Goal: Task Accomplishment & Management: Manage account settings

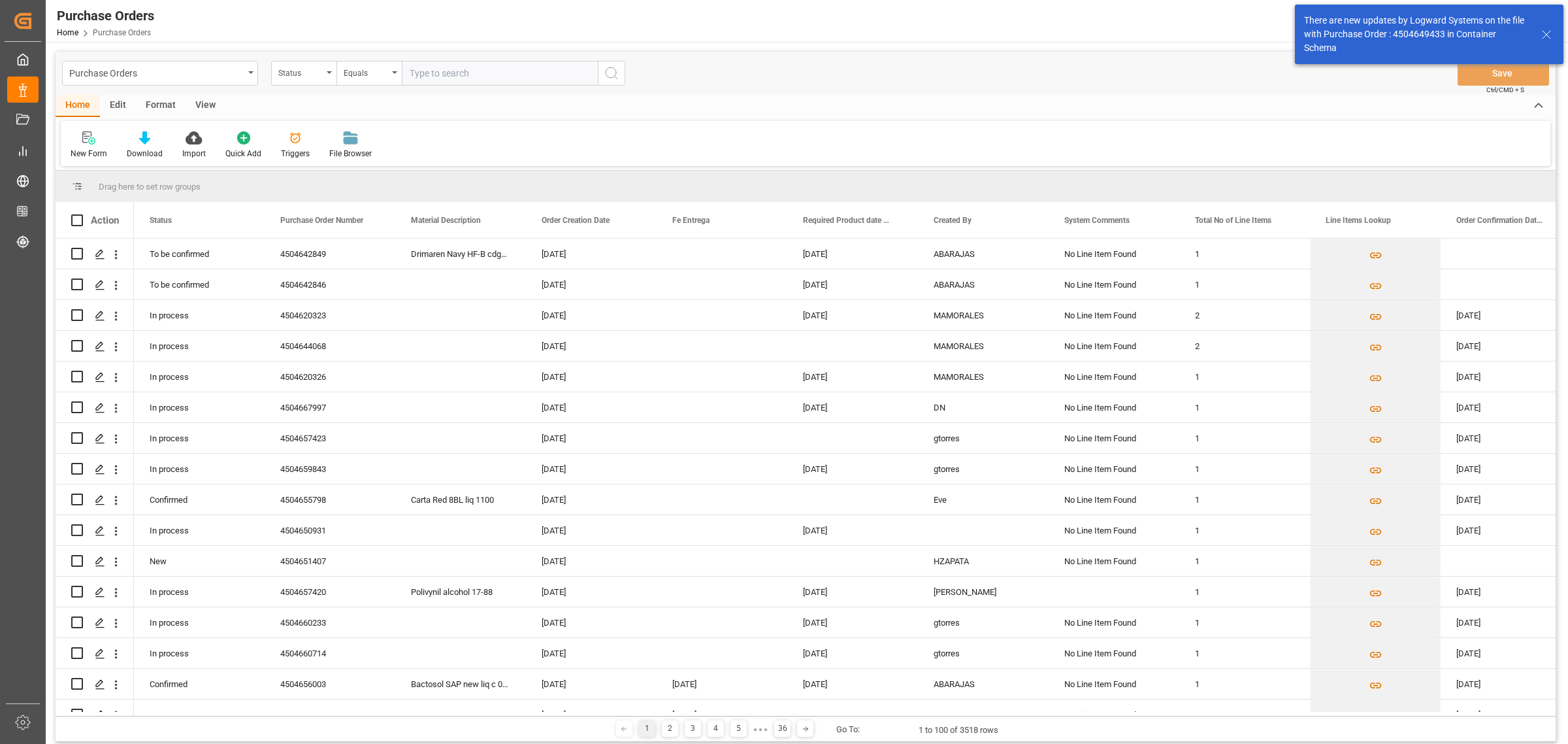
click at [191, 58] on div "Purchase Orders Status Equals Save Ctrl/CMD + S" at bounding box center [805, 73] width 1500 height 43
click at [188, 71] on div "Purchase Orders" at bounding box center [156, 71] width 174 height 16
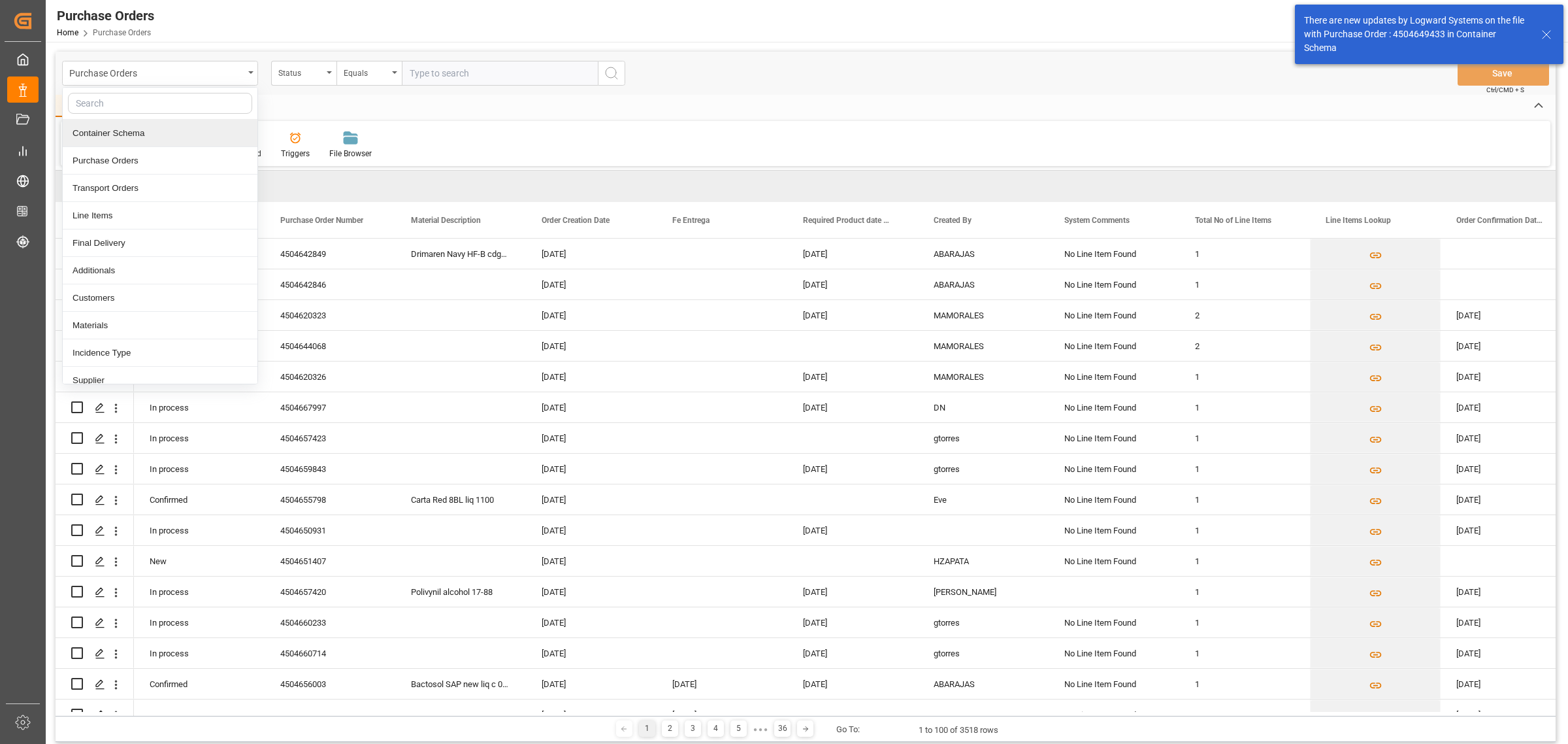
click at [158, 127] on div "Container Schema" at bounding box center [160, 134] width 195 height 28
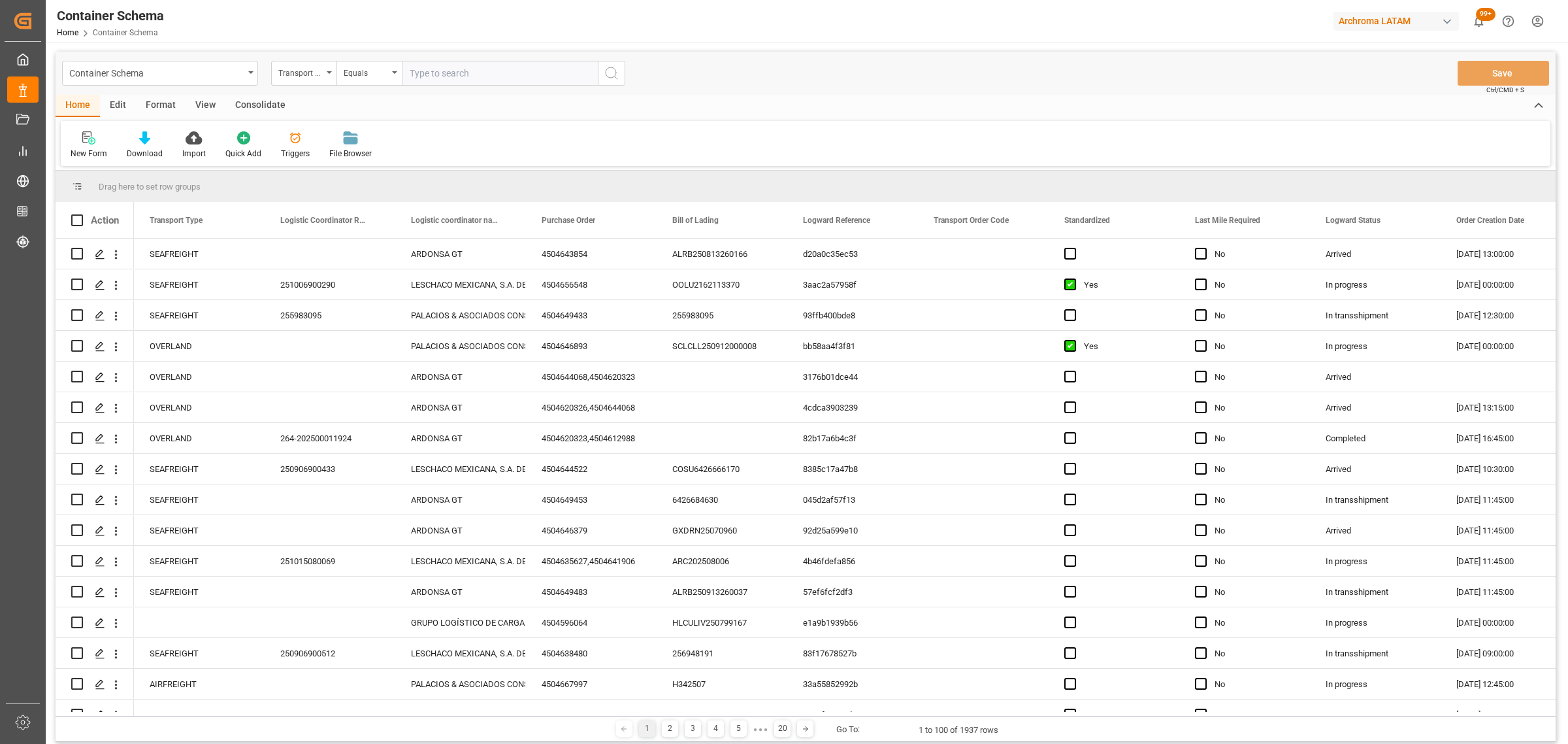
click at [295, 78] on div "Transport Type" at bounding box center [301, 71] width 45 height 15
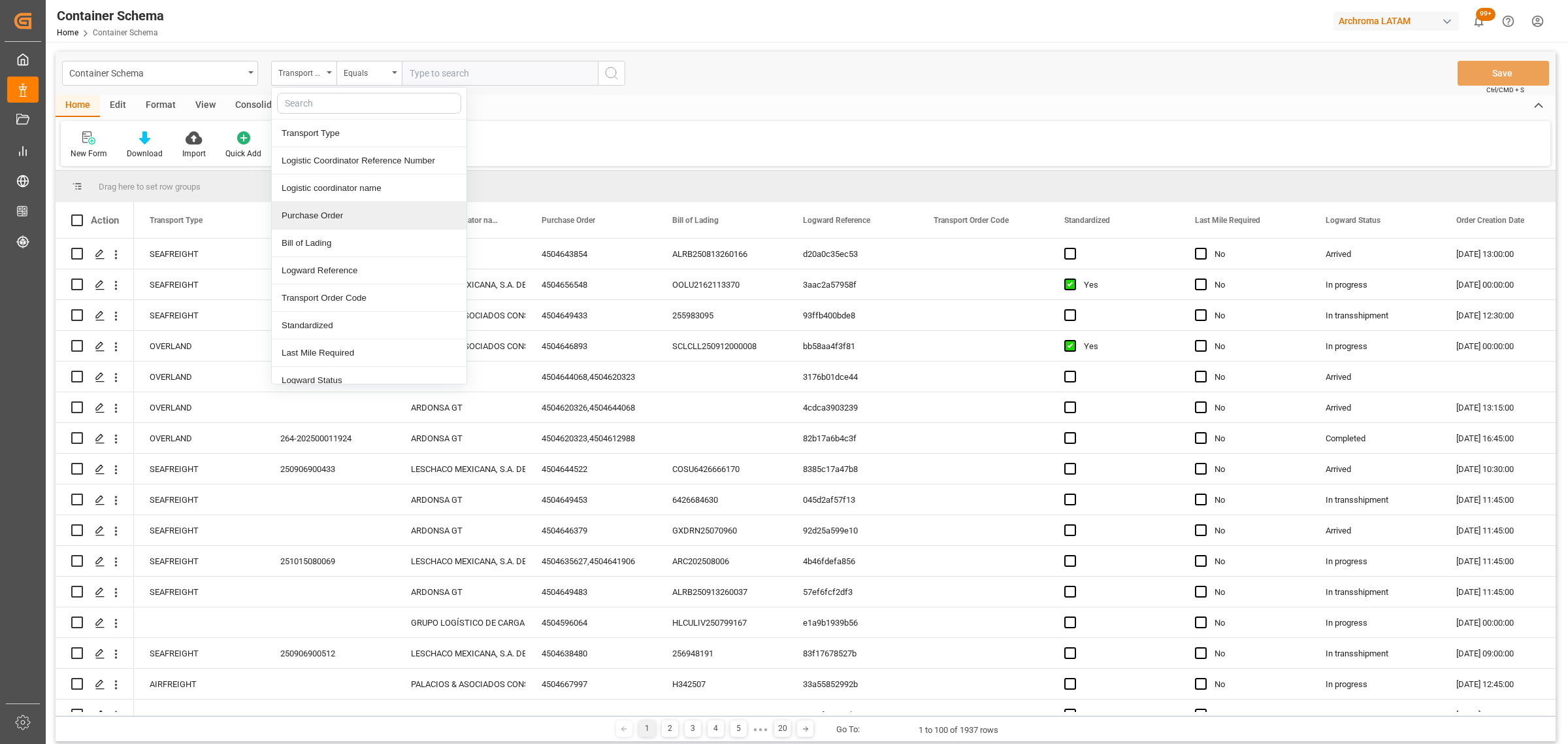
click at [346, 209] on div "Purchase Order" at bounding box center [369, 216] width 195 height 28
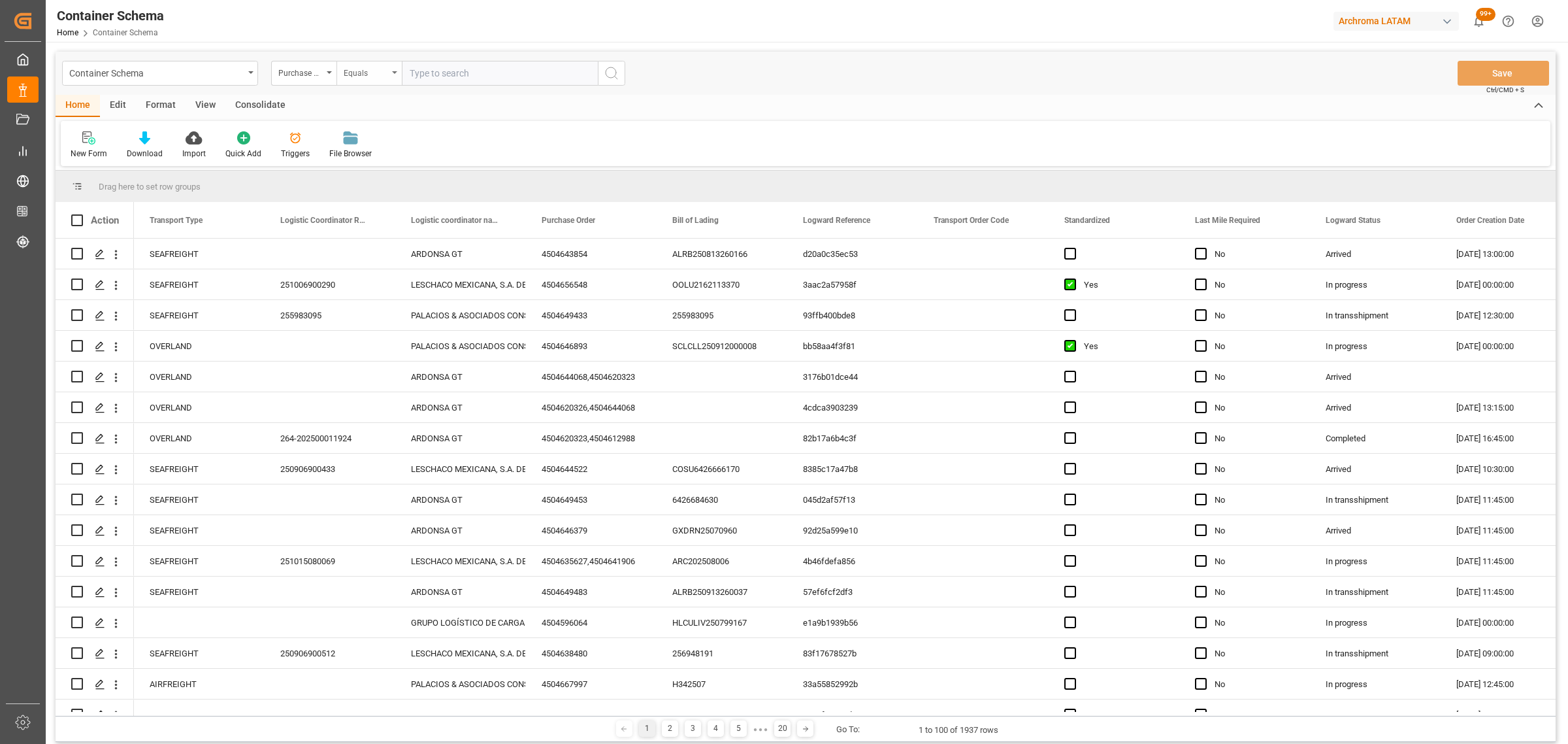
click at [361, 75] on div "Equals" at bounding box center [366, 71] width 45 height 15
click at [409, 162] on div "Fuzzy search" at bounding box center [434, 160] width 195 height 28
click at [434, 75] on input "text" at bounding box center [499, 73] width 196 height 25
paste input "4504622452"
type input "4504622452"
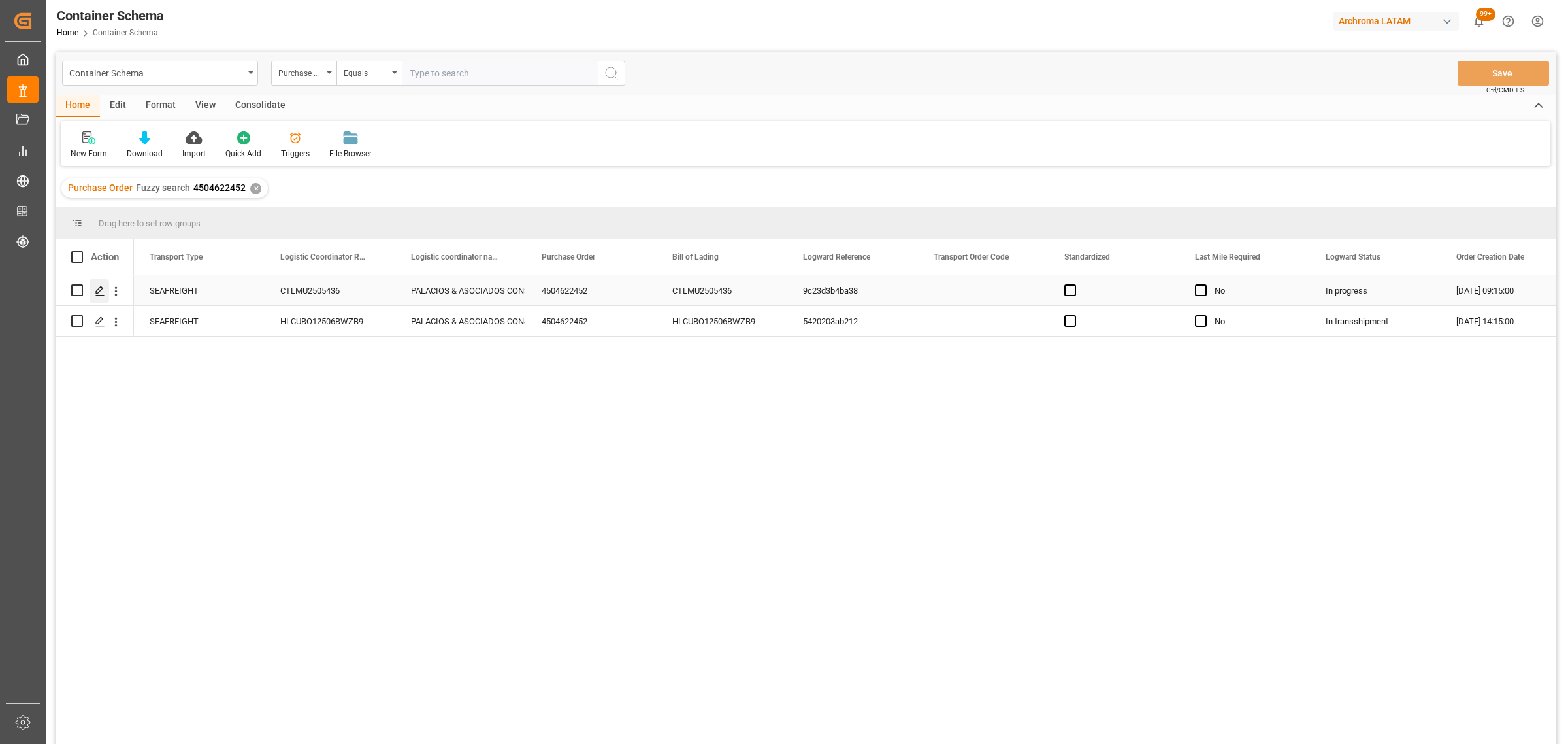
click at [92, 293] on div "Press SPACE to select this row." at bounding box center [100, 290] width 20 height 24
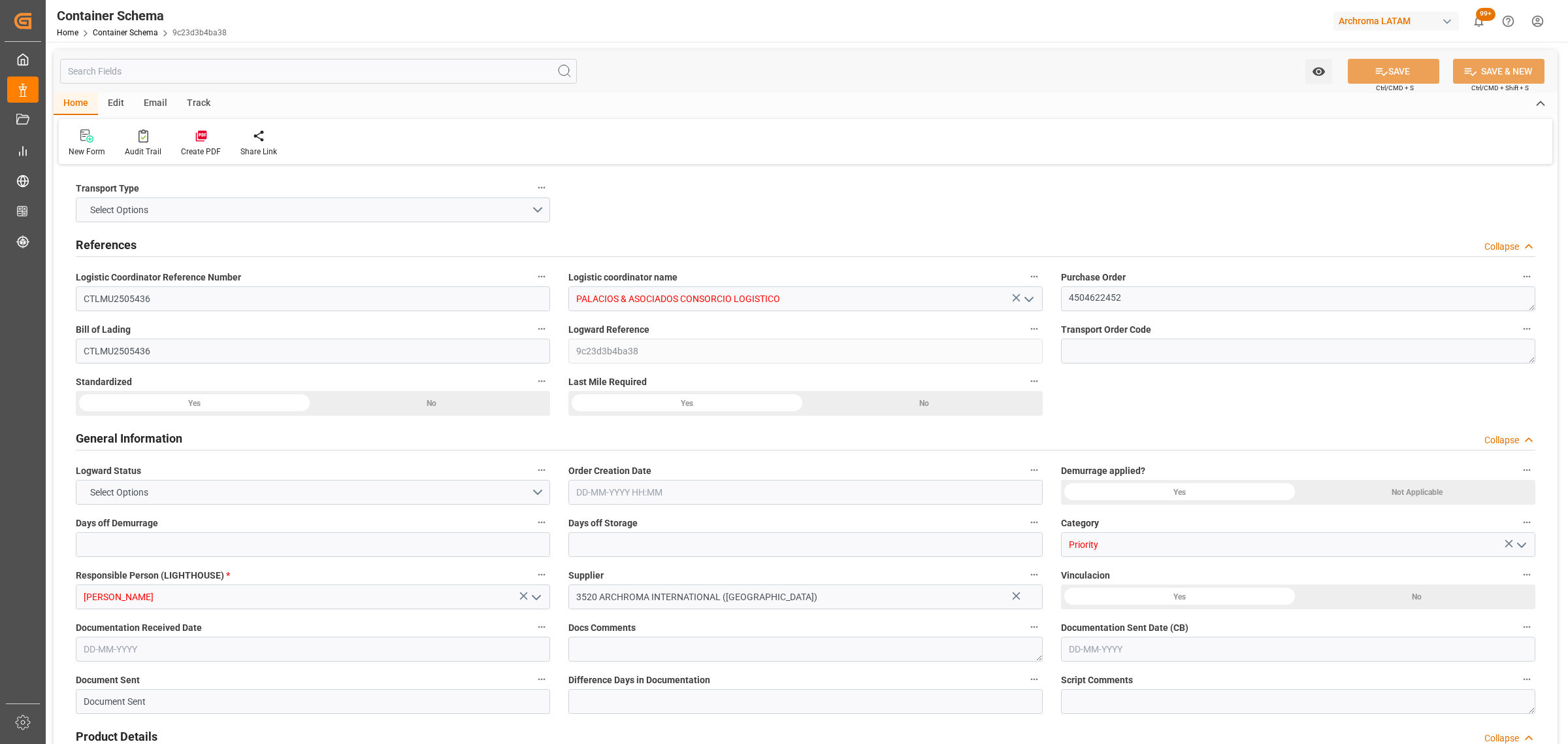
type input "0"
type input "1"
type input "2"
type input "475"
type input "537.3"
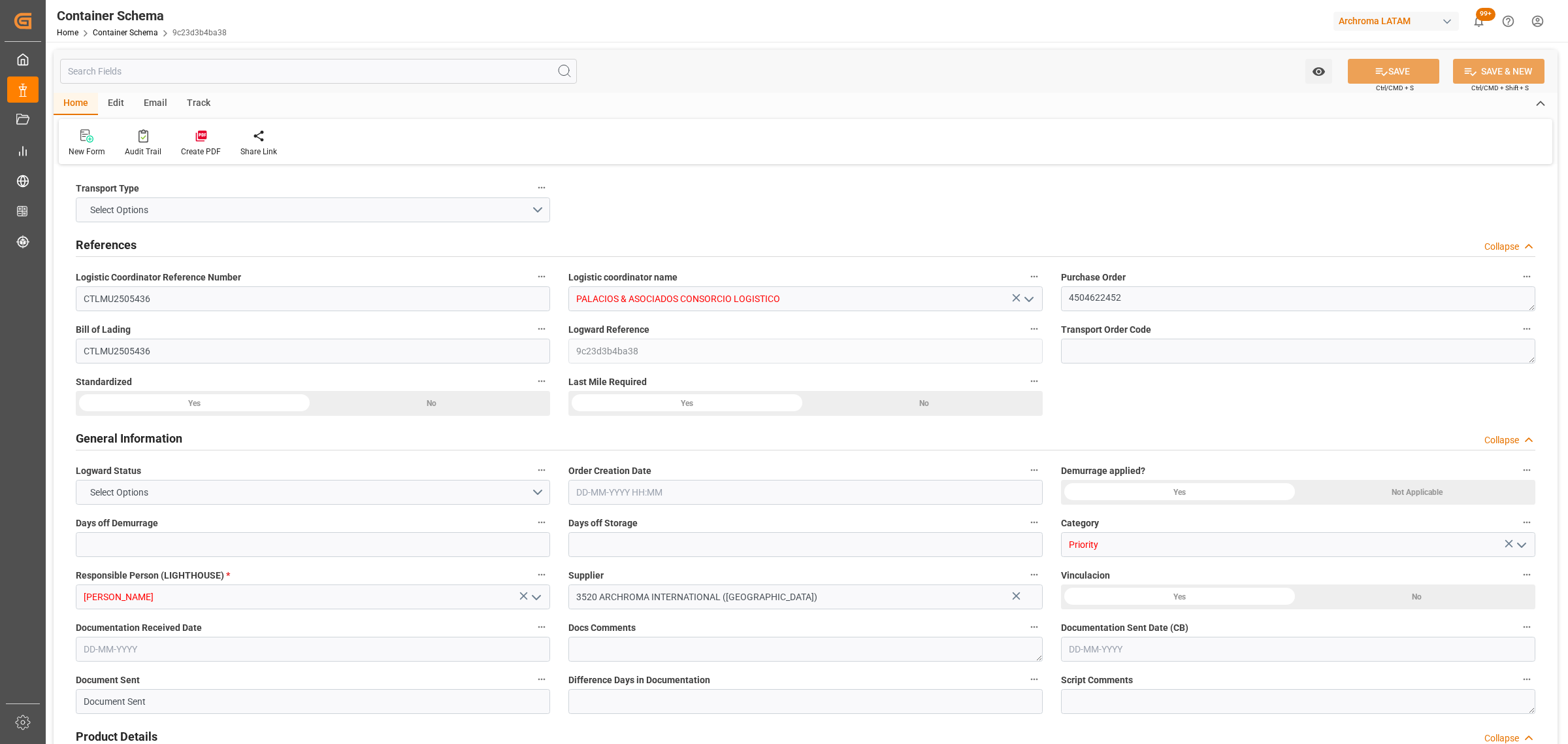
type input "MSC"
type input "Mediterranean Shipping Company"
type input "INNSA"
type input "PECLL"
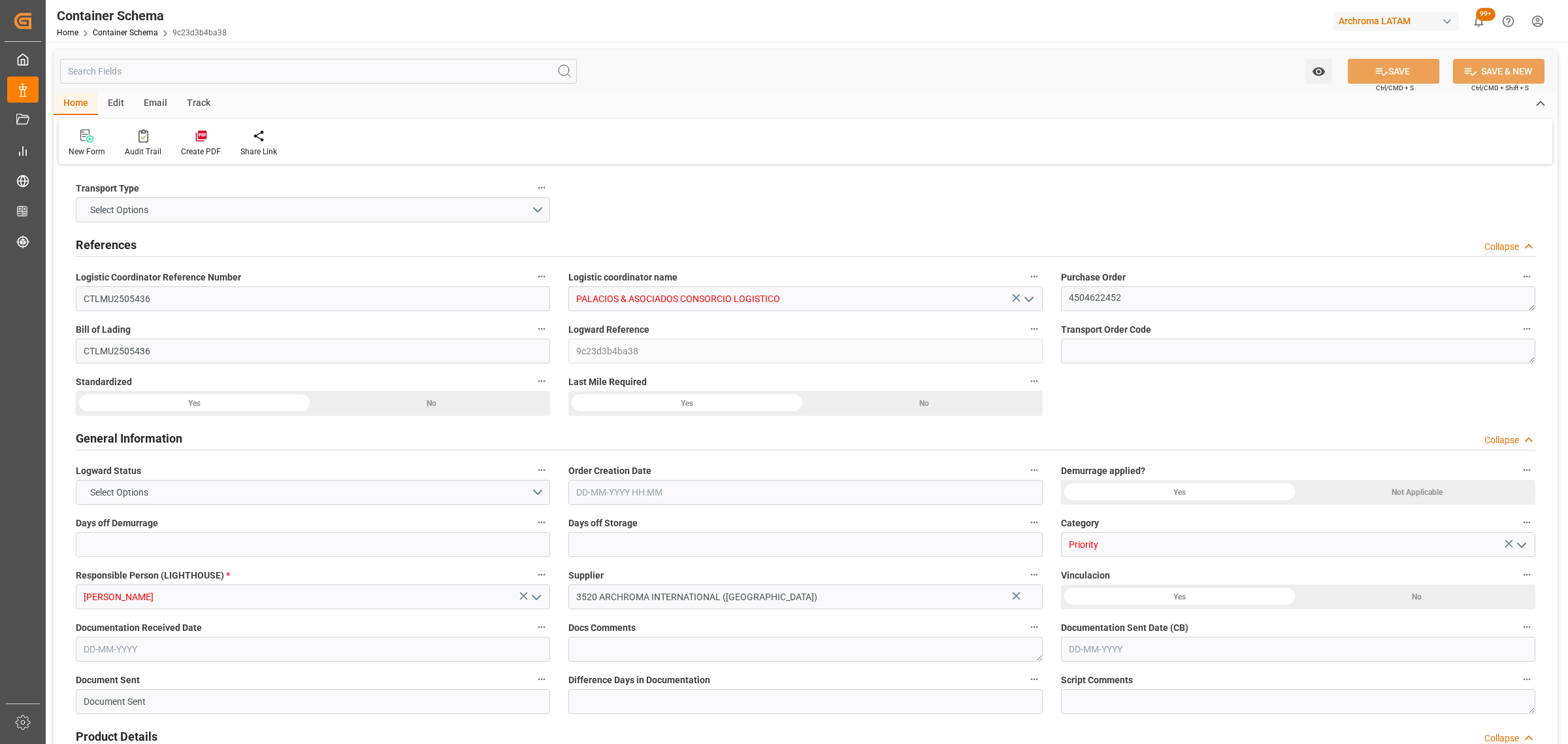
type input "9908059"
type input "[DATE] 09:15"
type input "[DATE]"
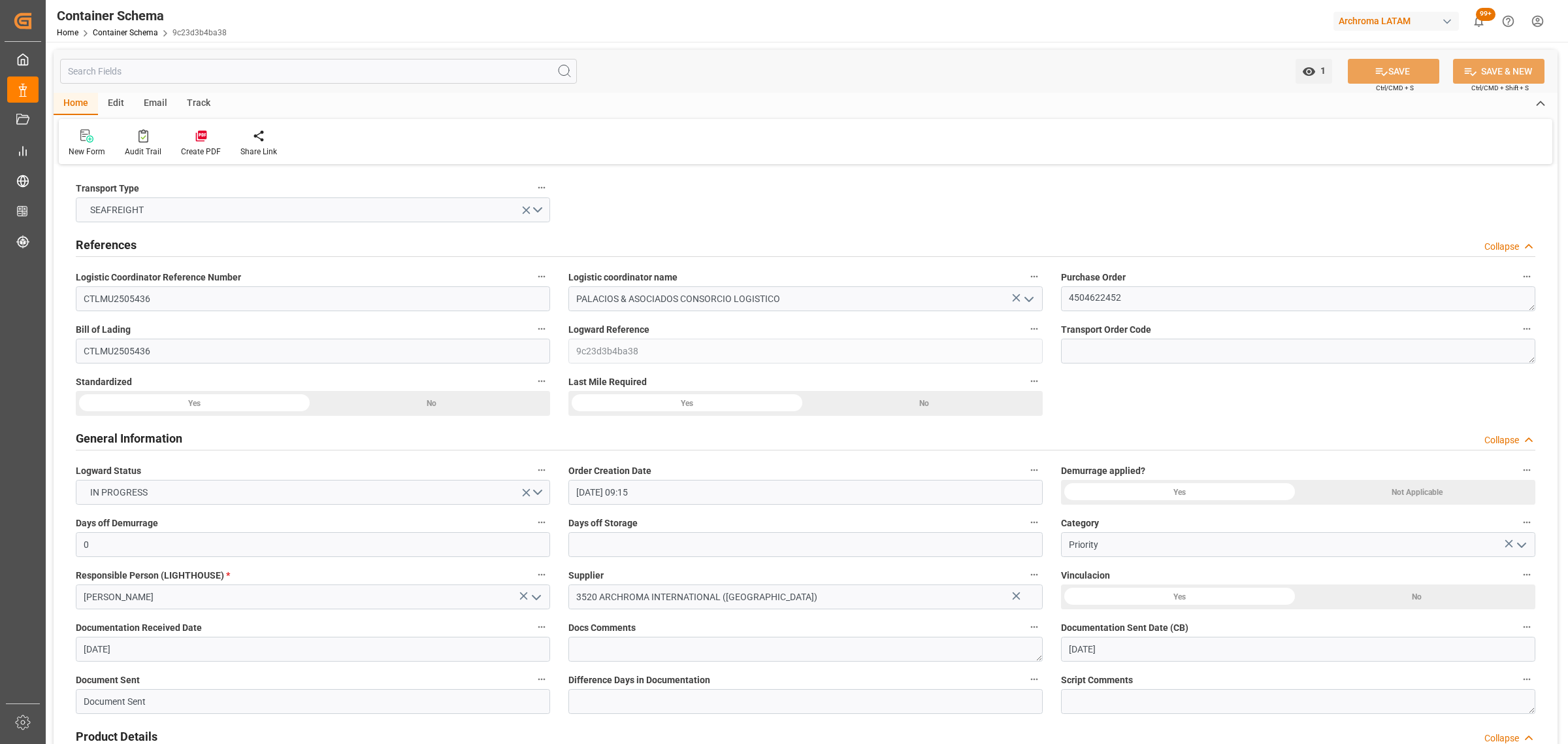
type input "[DATE]"
type input "[DATE] 00:00"
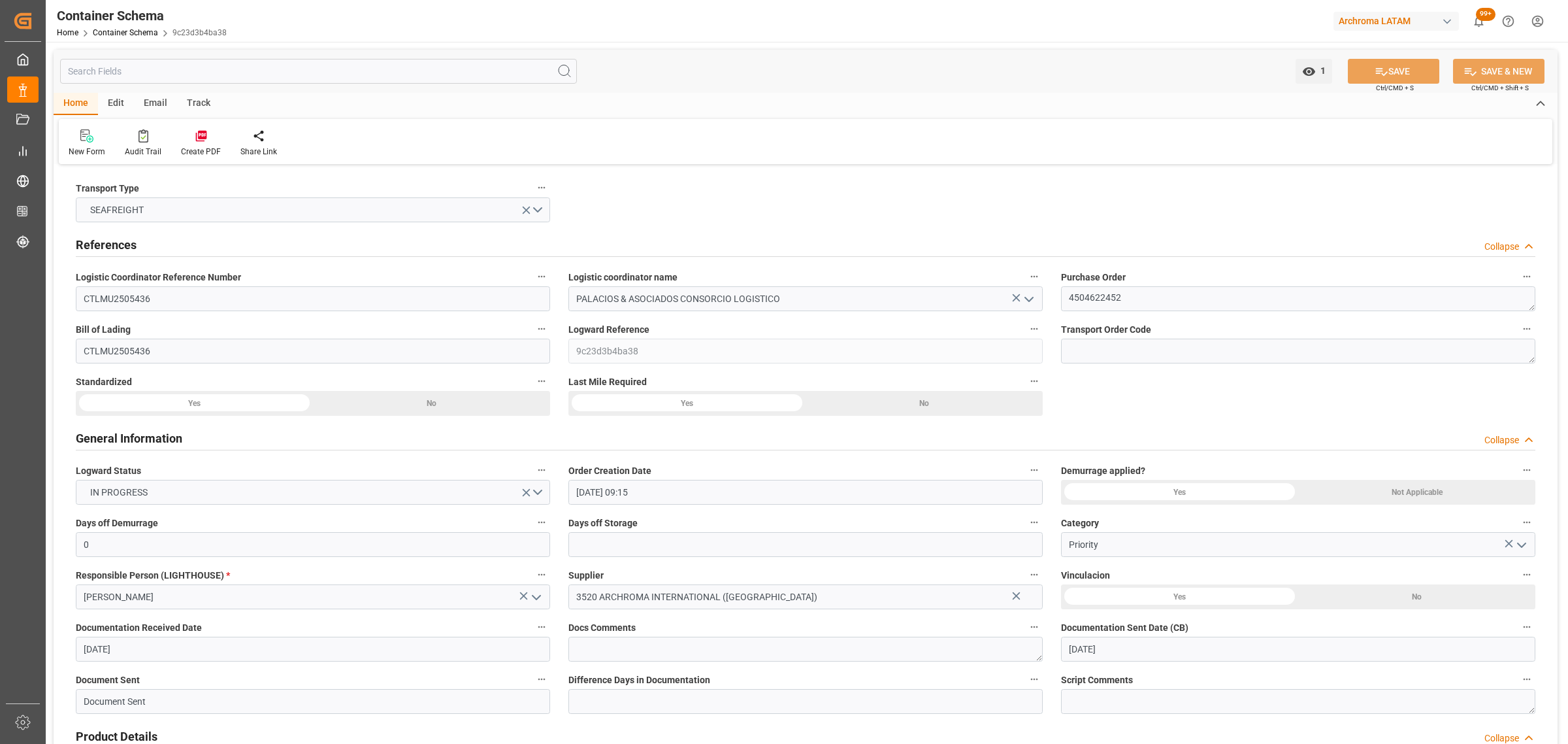
type input "[DATE] 00:00"
click at [207, 107] on div "Track" at bounding box center [199, 104] width 43 height 22
click at [95, 146] on div "Tracking" at bounding box center [84, 151] width 31 height 12
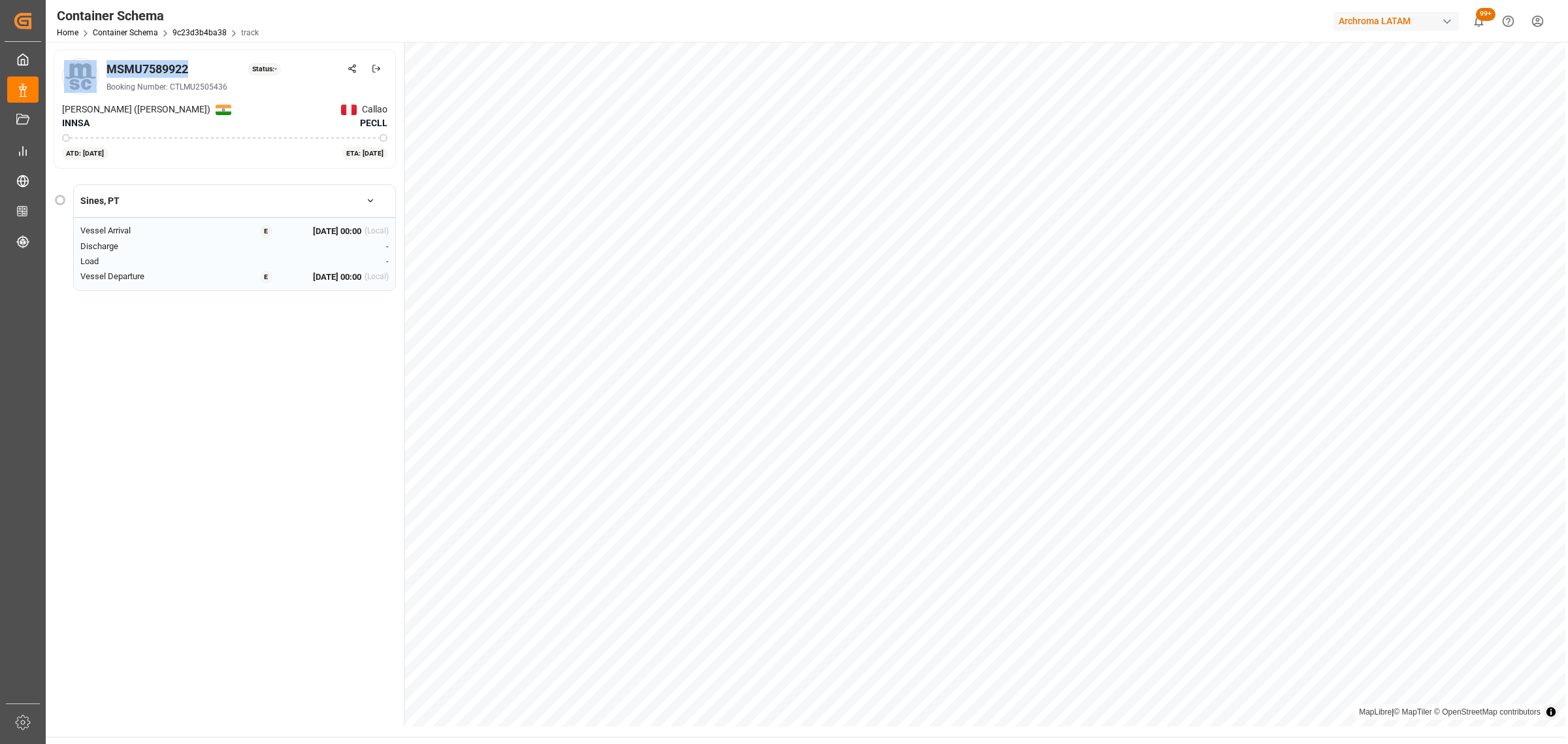
drag, startPoint x: 148, startPoint y: 68, endPoint x: 93, endPoint y: 68, distance: 55.0
click at [93, 68] on div "MSMU7589922 Status: - Booking Number: CTLMU2505436" at bounding box center [225, 77] width 325 height 37
copy div "MSMU7589922"
click at [135, 33] on link "Container Schema" at bounding box center [125, 33] width 65 height 9
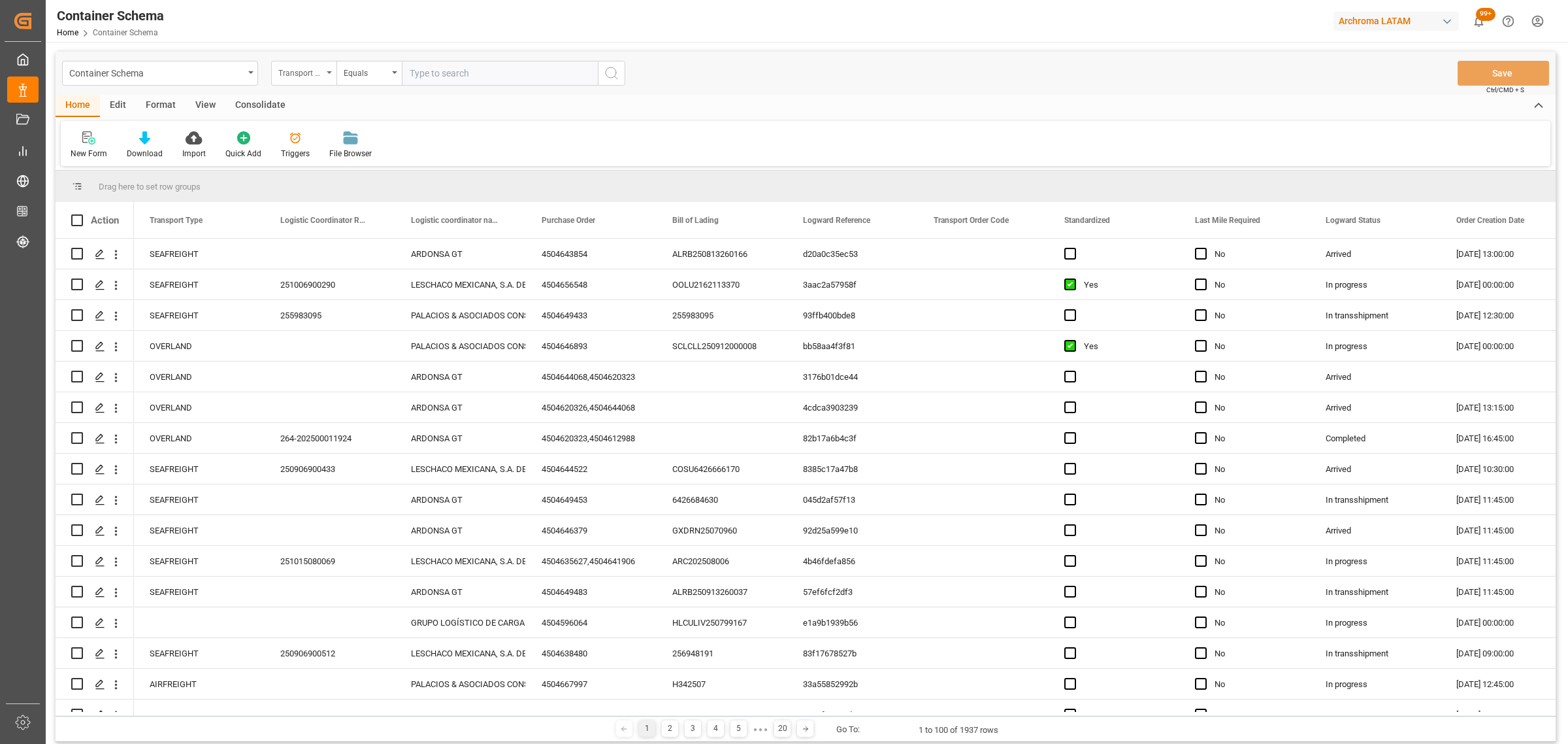
click at [323, 81] on div "Transport Type" at bounding box center [303, 73] width 65 height 25
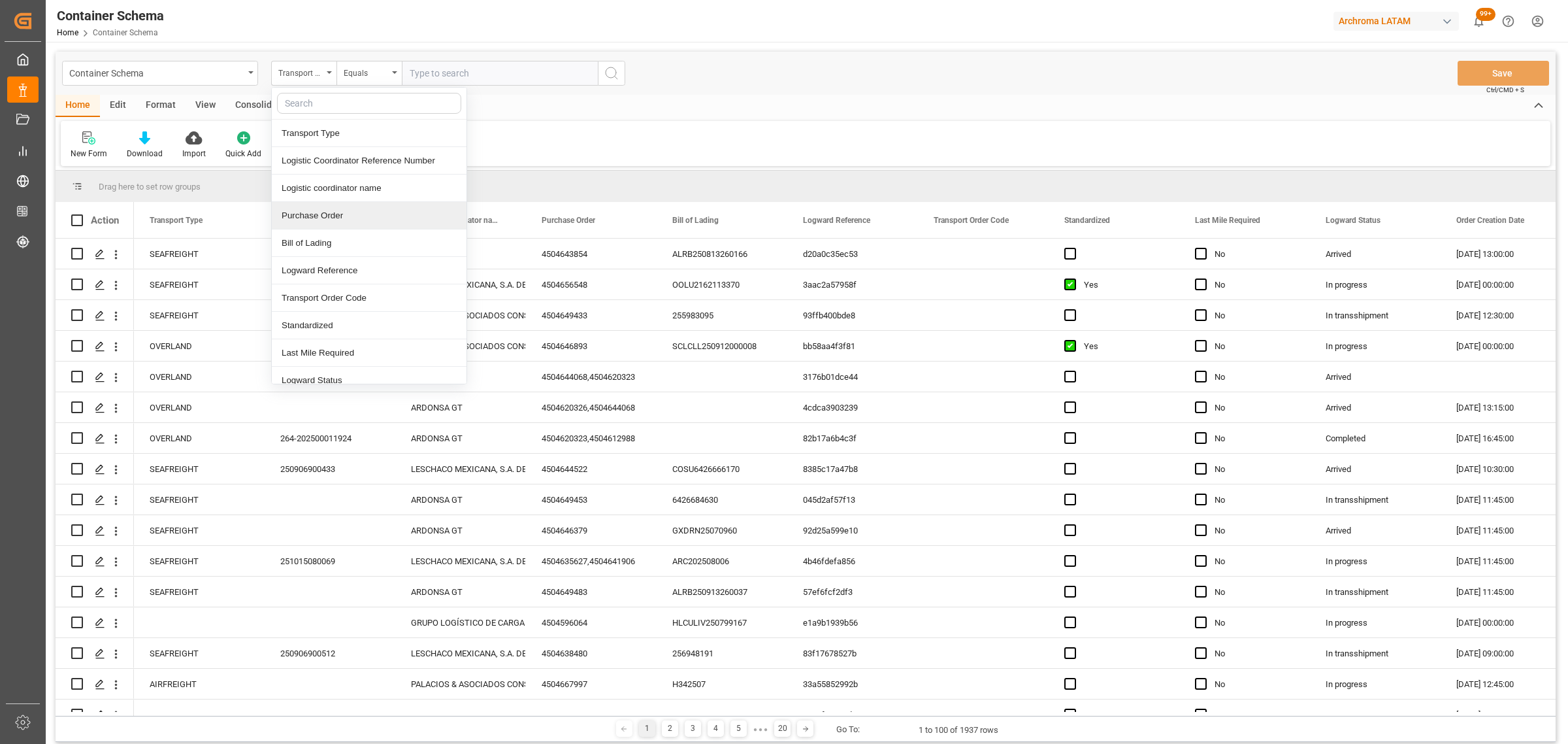
click at [358, 213] on div "Purchase Order" at bounding box center [369, 216] width 195 height 28
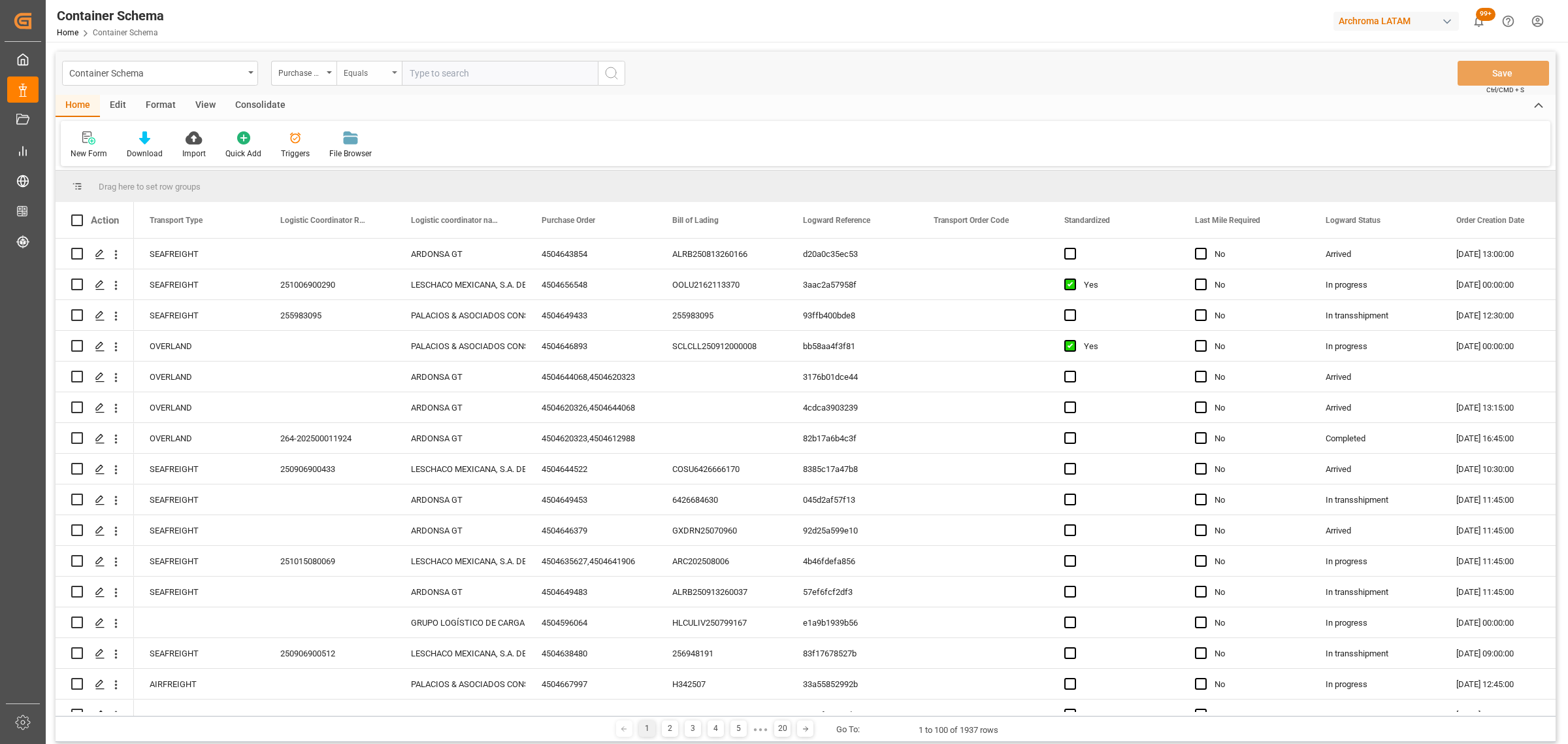
click at [374, 74] on div "Equals" at bounding box center [366, 71] width 45 height 15
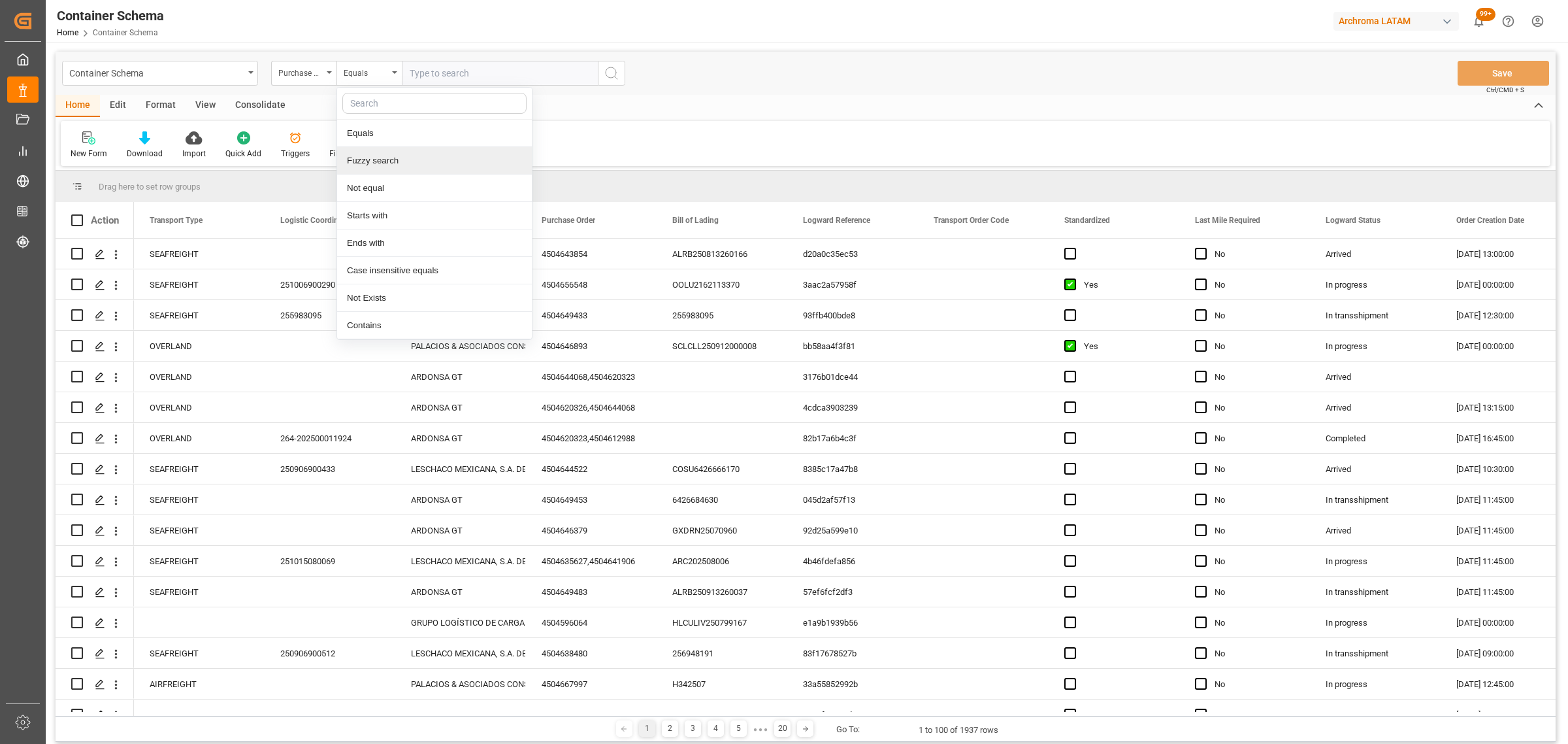
click at [406, 160] on div "Fuzzy search" at bounding box center [434, 160] width 195 height 28
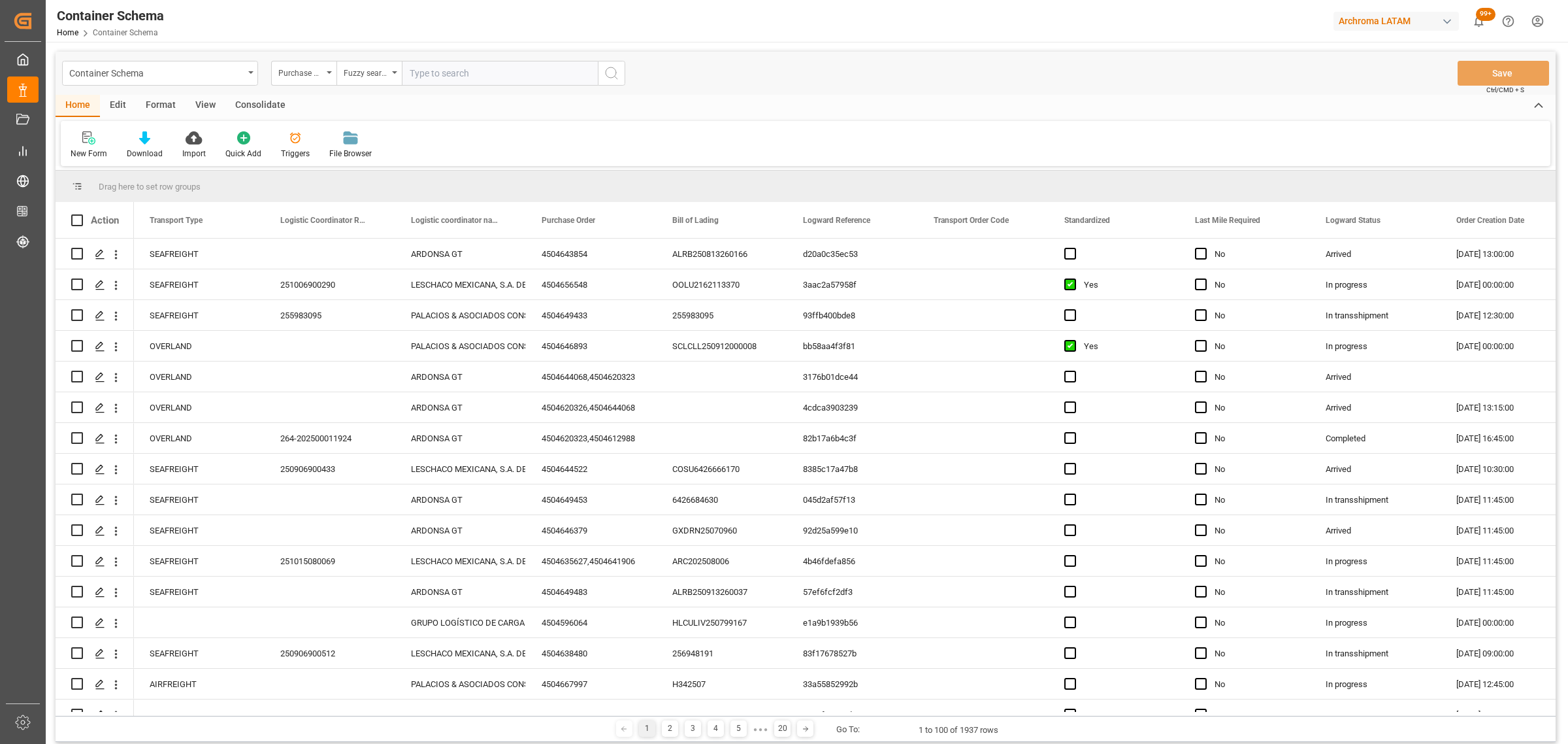
click at [437, 76] on input "text" at bounding box center [499, 73] width 196 height 25
paste input "4504622456"
type input "4504622456"
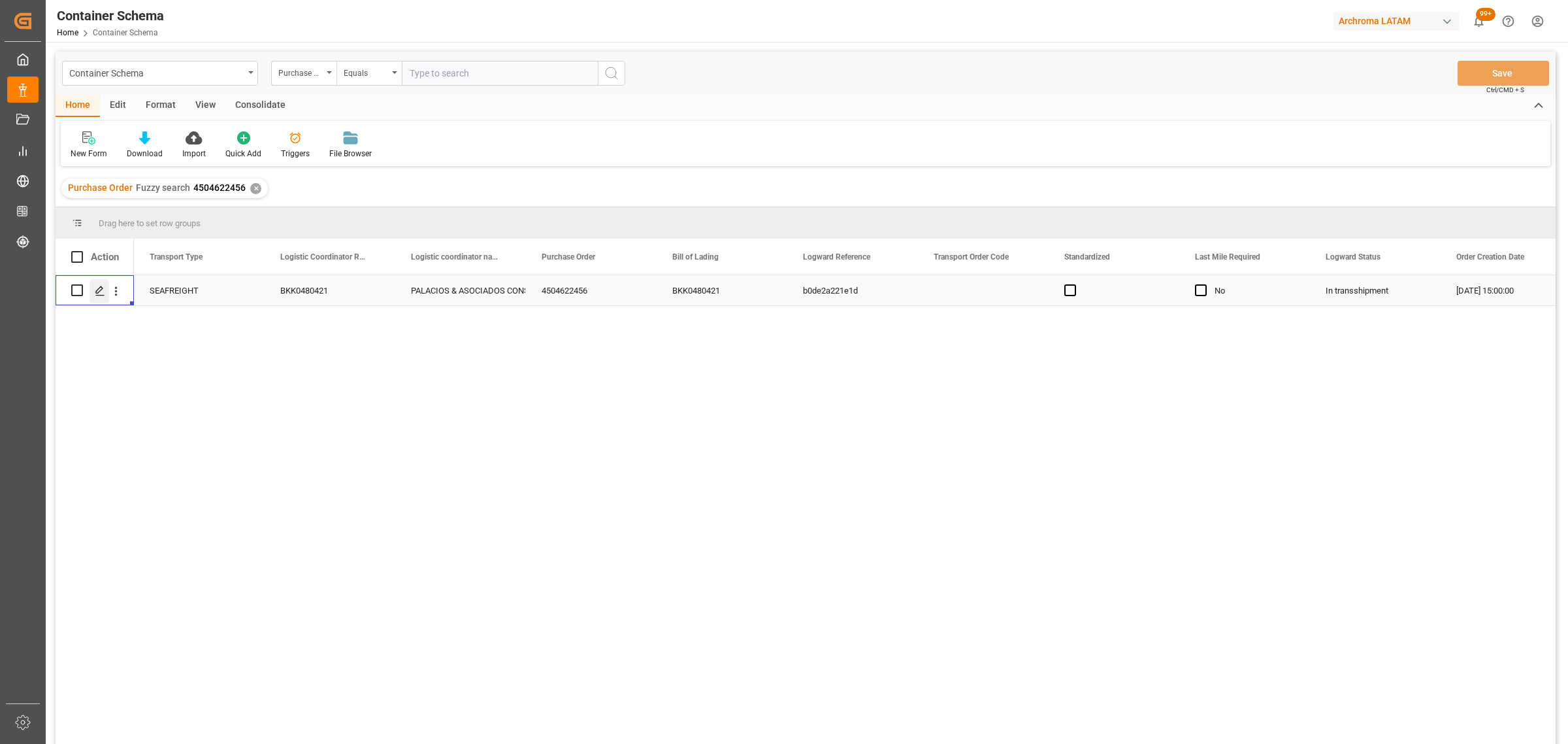
click at [99, 292] on polygon "Press SPACE to select this row." at bounding box center [99, 289] width 7 height 7
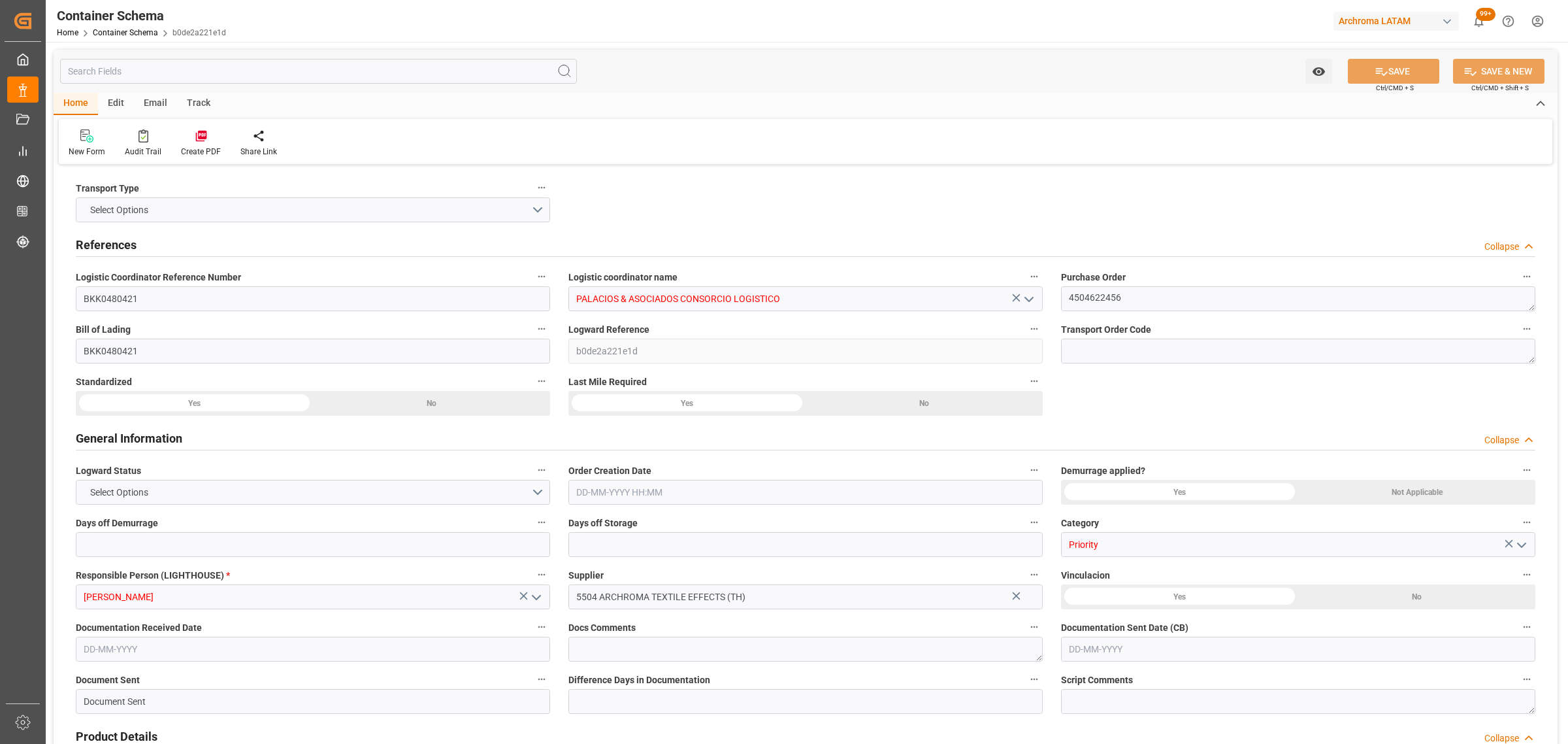
type input "0"
type input "8"
type input "247"
type input "6175"
type input "6594.9"
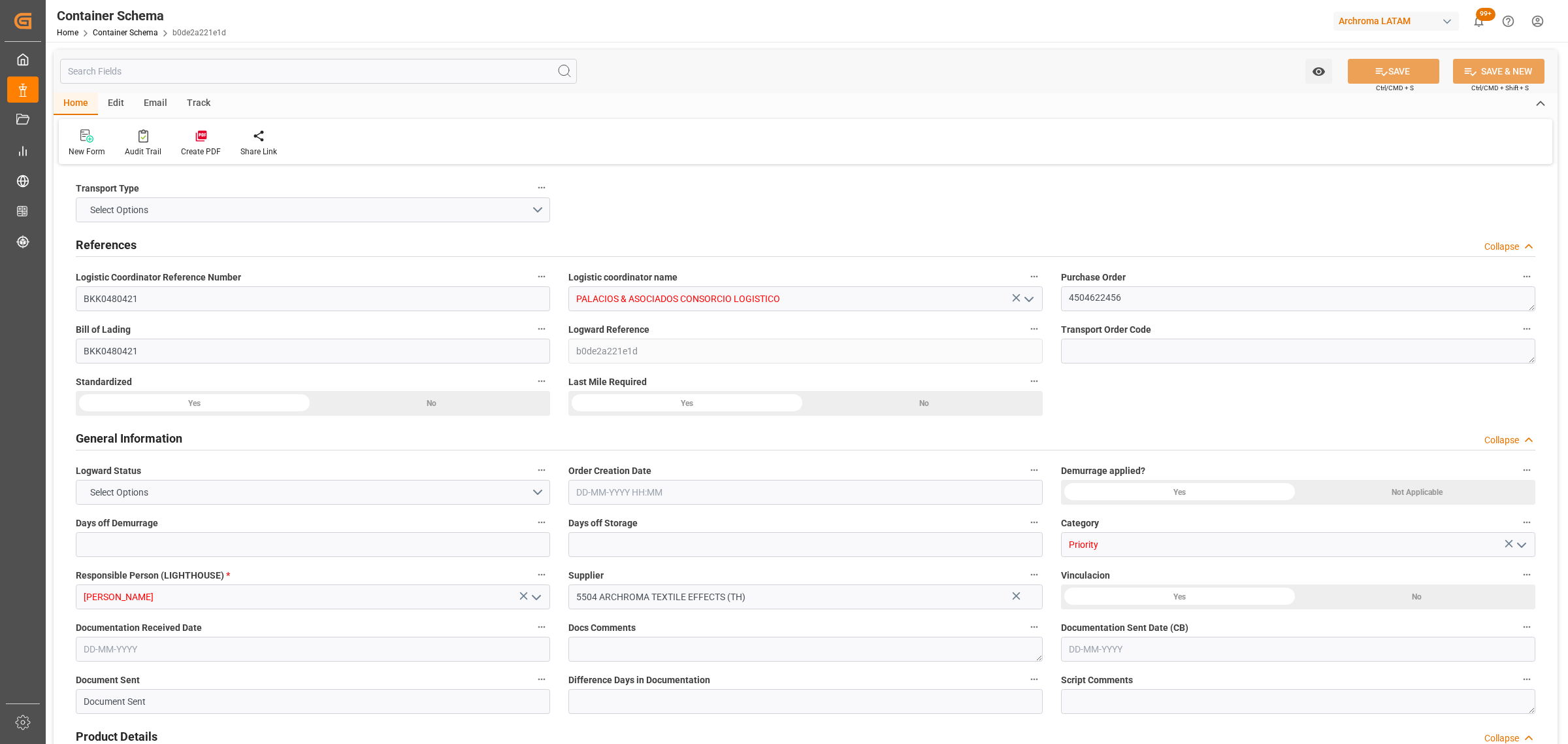
type input "MSC"
type input "Mediterranean Shipping Company"
type input "THLCH"
type input "PECLL"
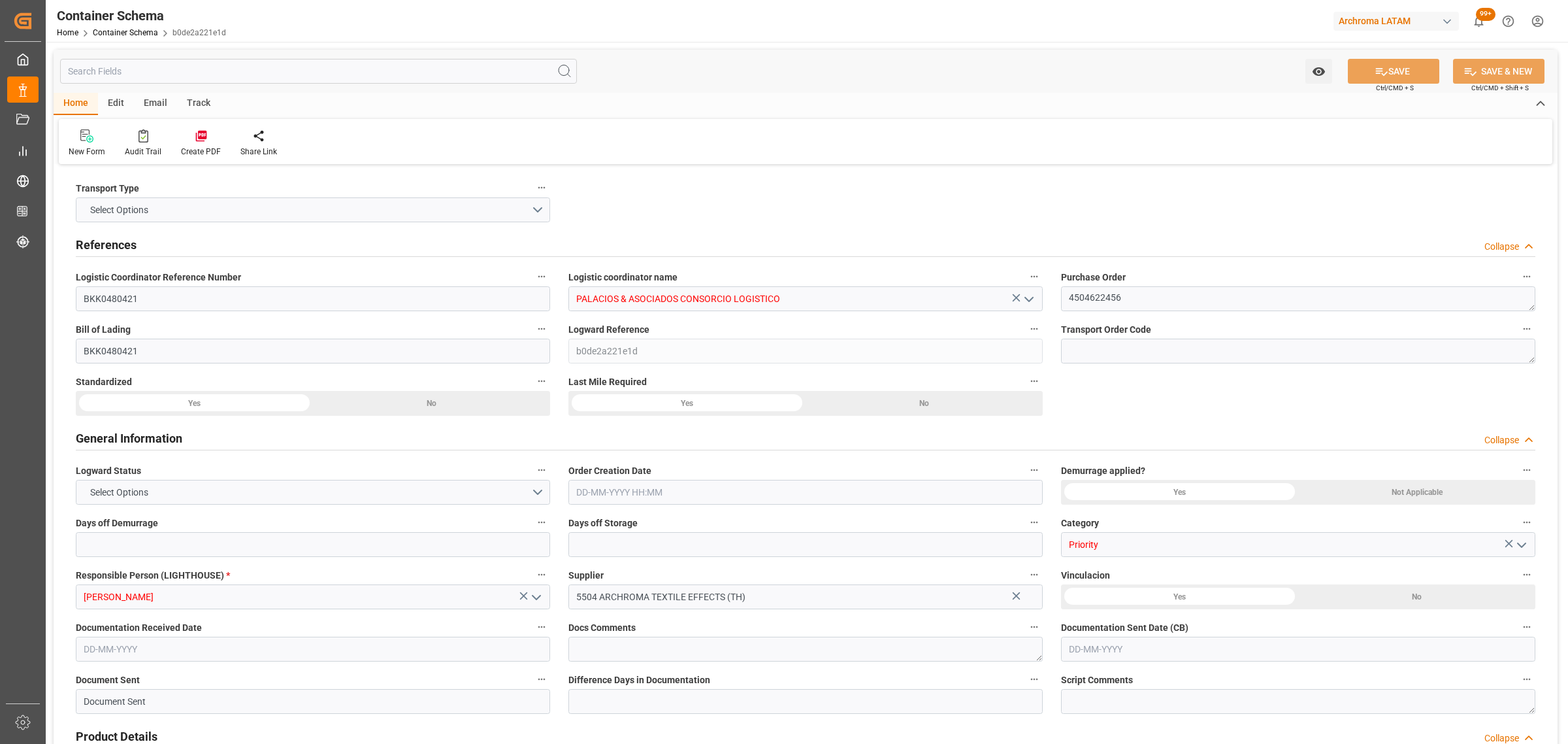
type input "9253014"
type input "[DATE] 15:00"
type input "[DATE]"
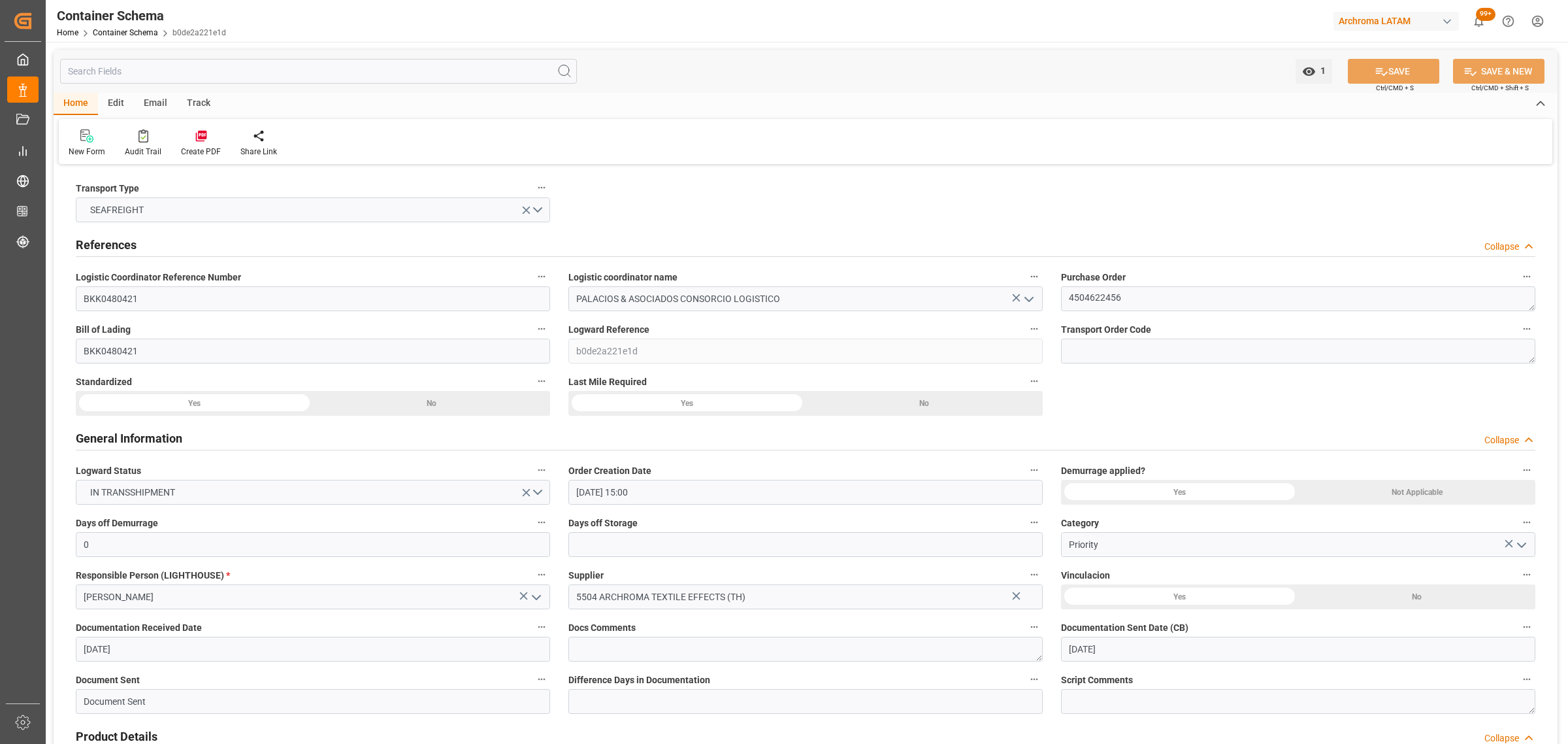
type input "[DATE]"
type input "[DATE] 00:00"
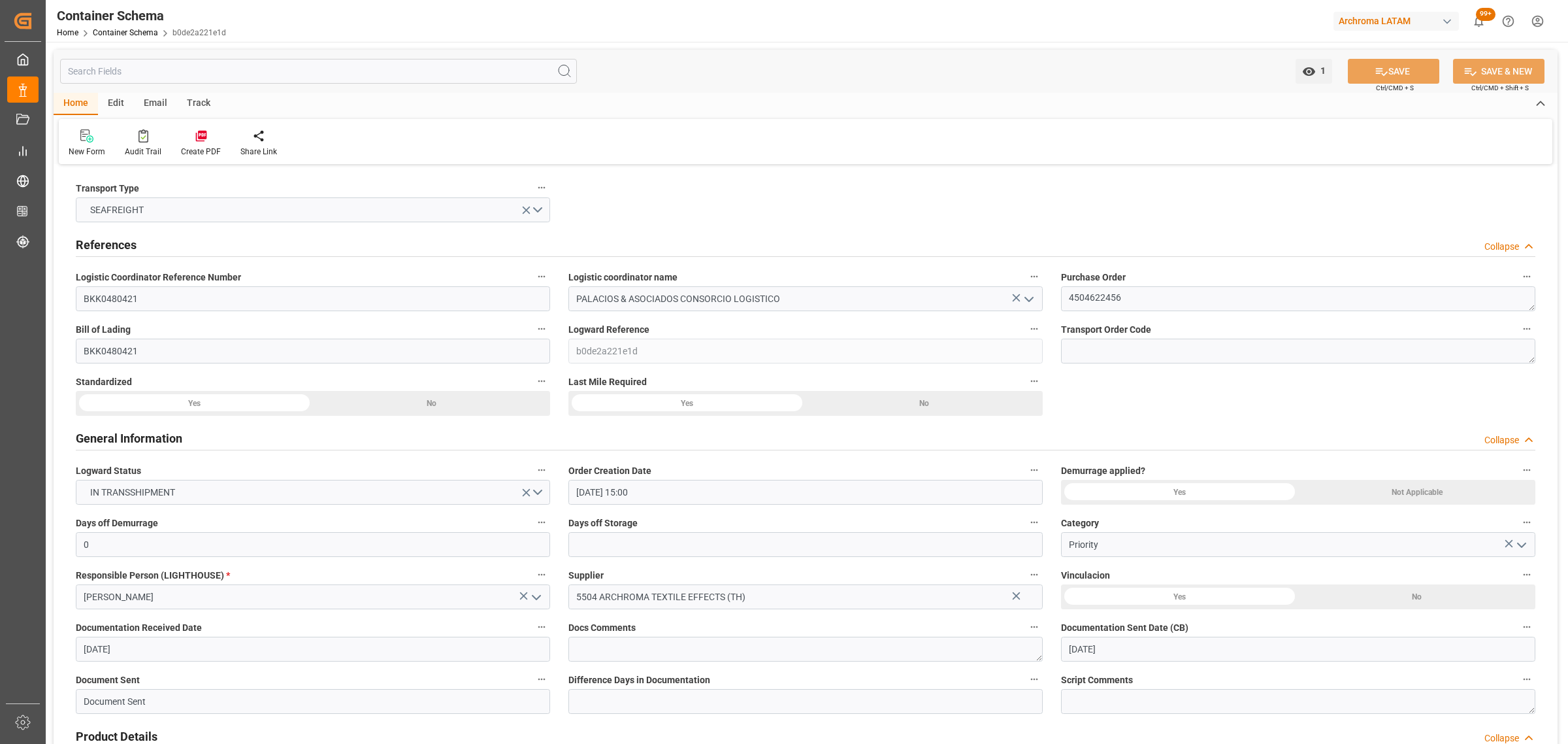
type input "[DATE] 00:00"
click at [204, 107] on div "Track" at bounding box center [199, 104] width 43 height 22
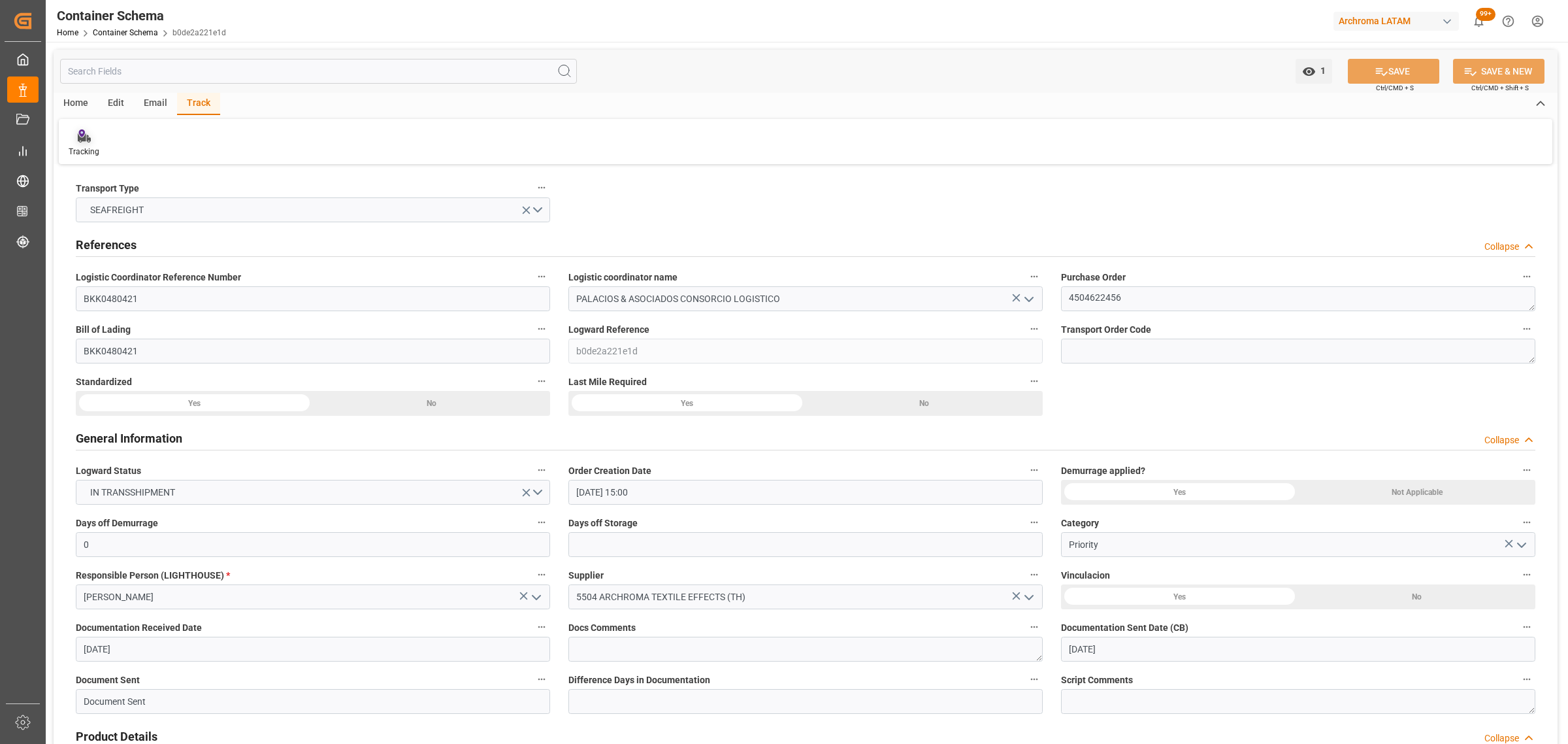
click at [93, 148] on div "Tracking" at bounding box center [84, 151] width 31 height 12
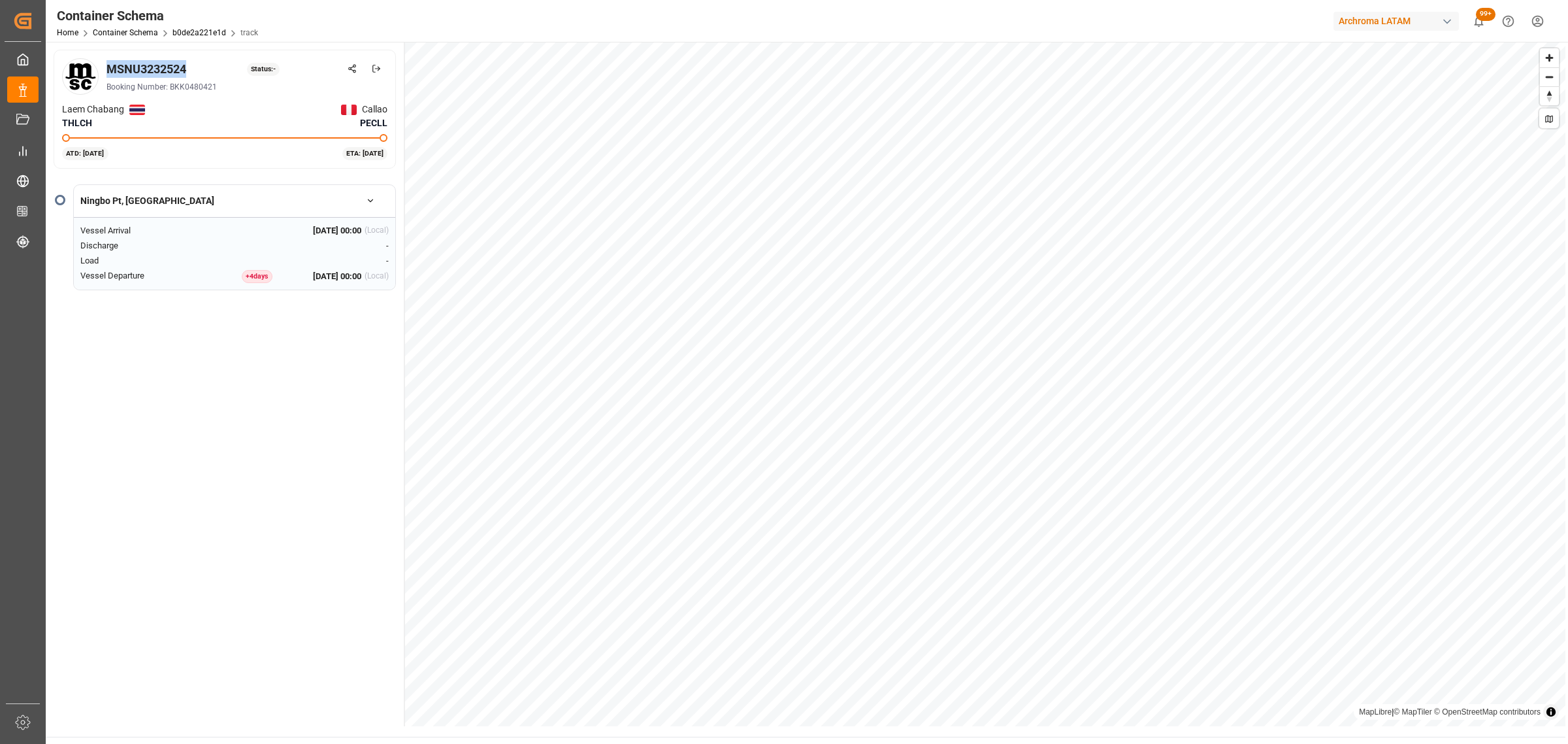
drag, startPoint x: 196, startPoint y: 72, endPoint x: 109, endPoint y: 69, distance: 87.1
click at [108, 72] on div "MSNU3232524 Status: -" at bounding box center [247, 68] width 281 height 18
copy div "MSNU3232524"
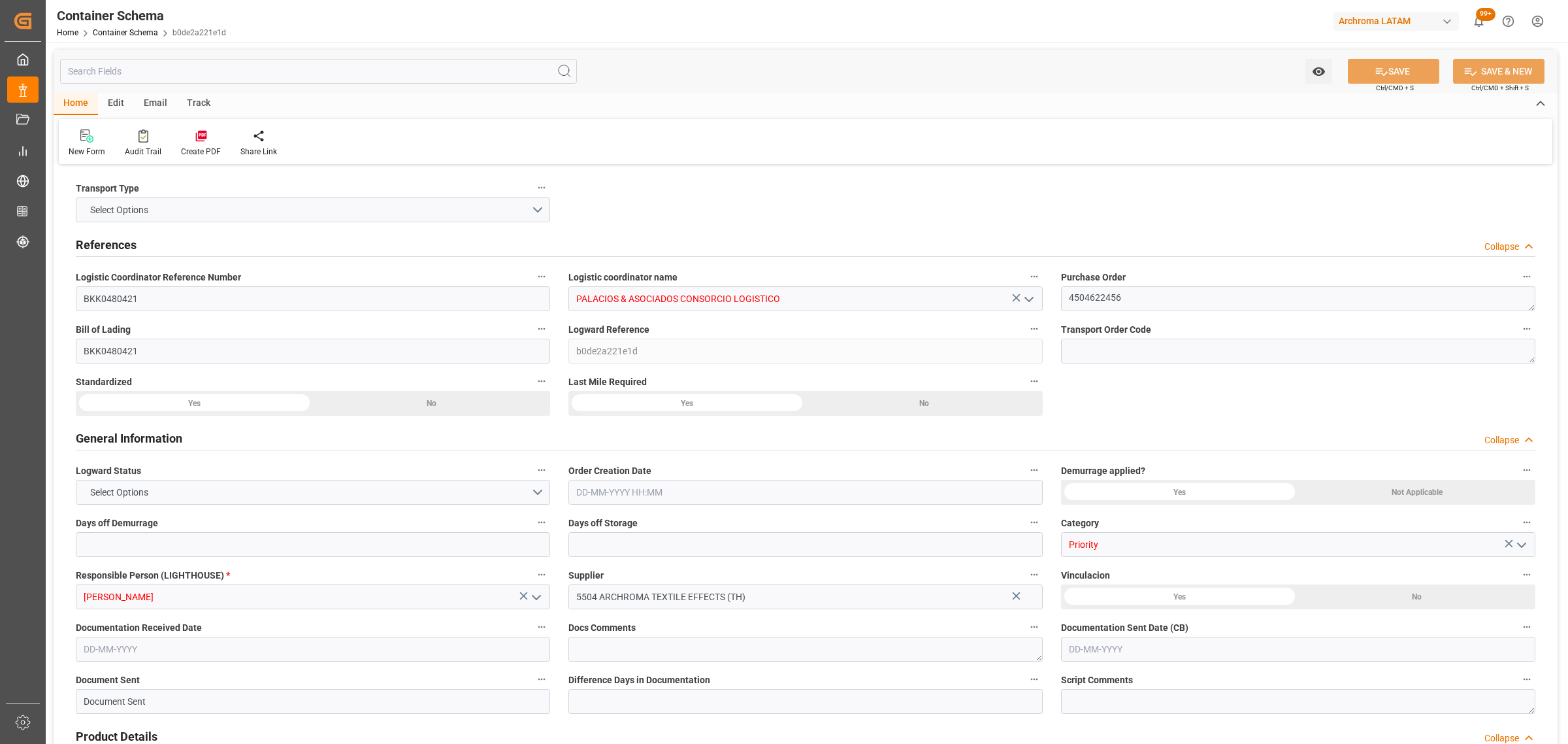
type input "BKK0480421"
type input "PALACIOS & ASOCIADOS CONSORCIO LOGISTICO"
type textarea "4504622456"
type input "BKK0480421"
type input "b0de2a221e1d"
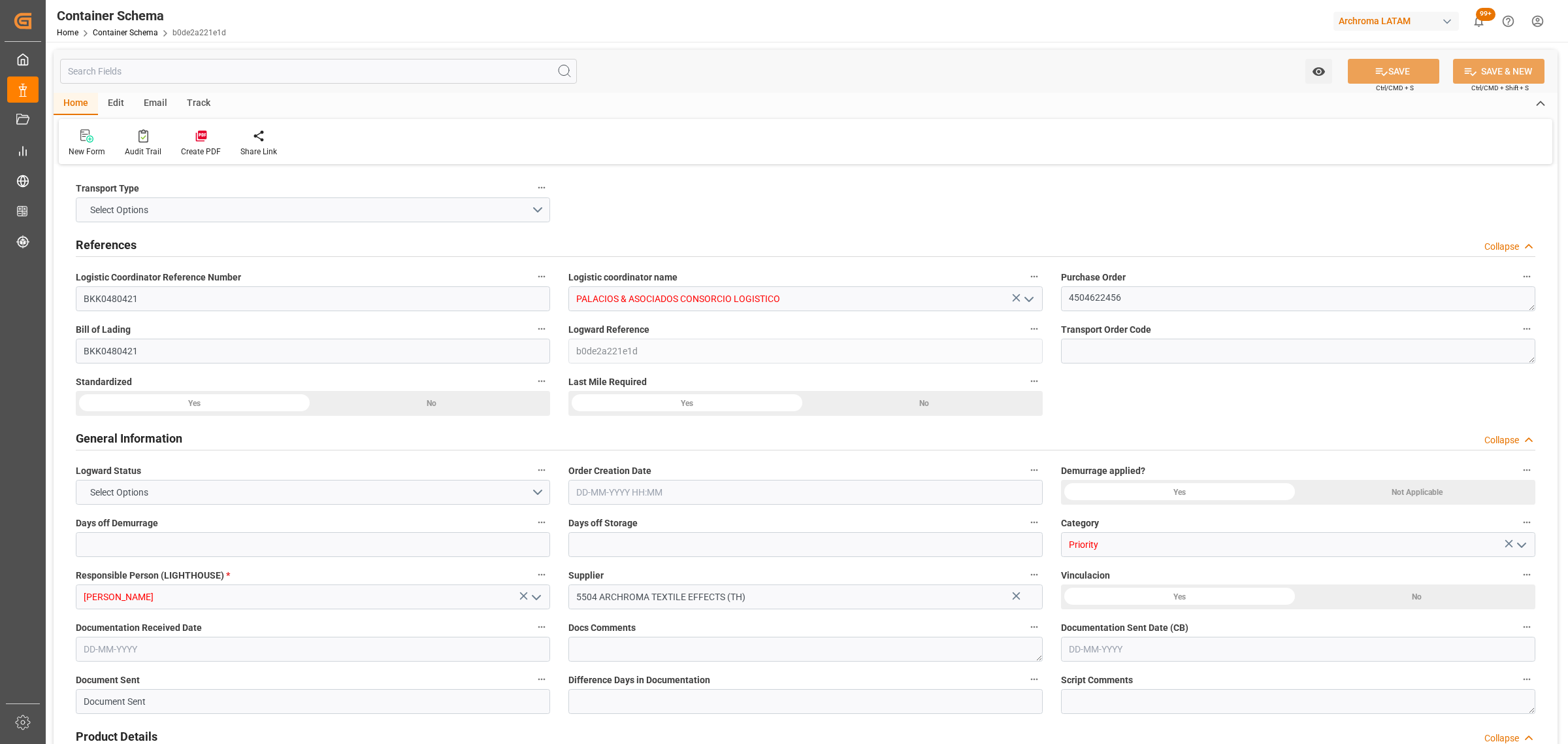
type input "Priority"
type input "[PERSON_NAME]"
type input "5504 ARCHROMA TEXTILE EFFECTS (TH)"
type input "Document Sent"
type input "CALLAO"
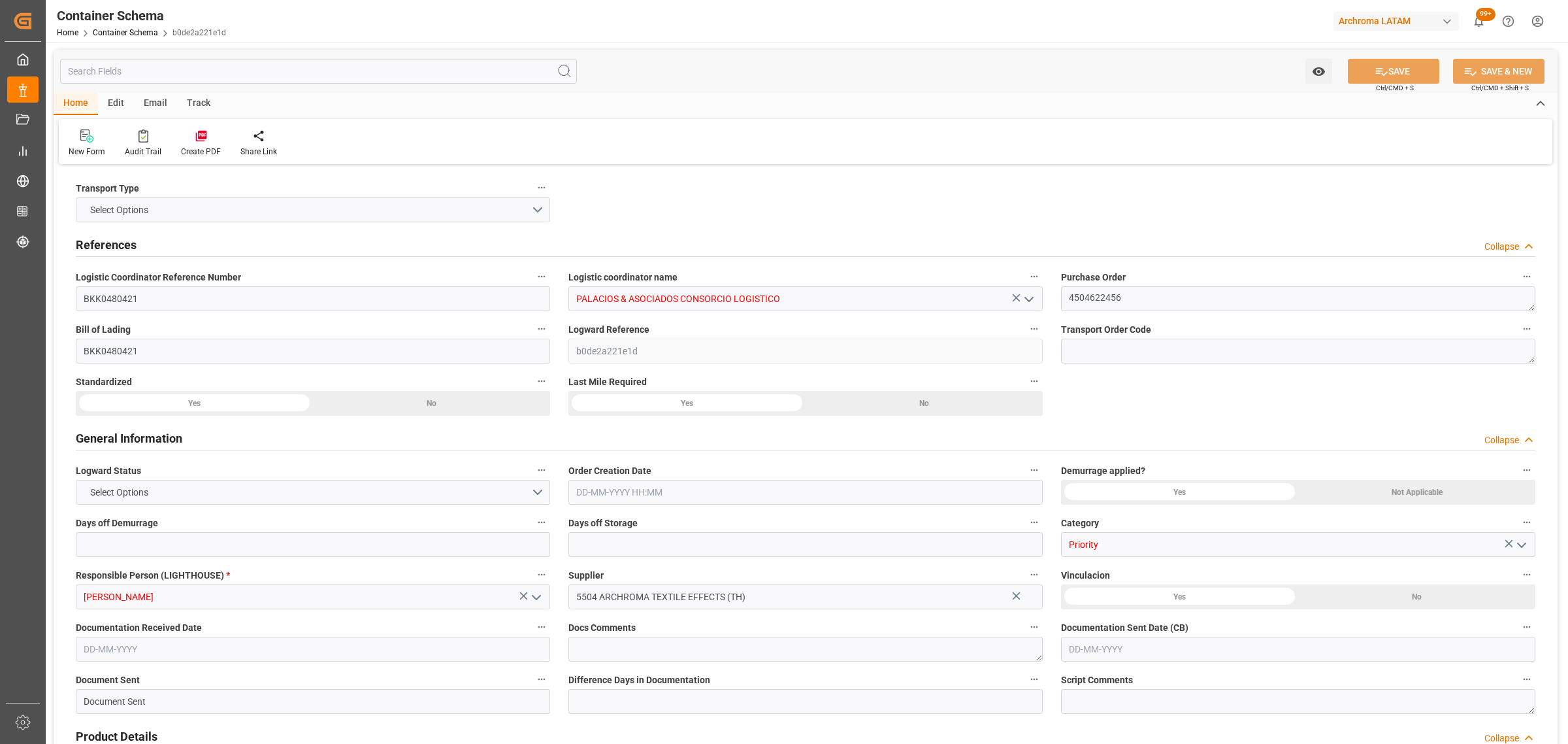
type input "TEXTIL"
type textarea "BOX"
type input "247 BOX"
type input "ARCHROMA [GEOGRAPHIC_DATA] S.A"
type textarea "LURÍN, [GEOGRAPHIC_DATA], [GEOGRAPHIC_DATA],[GEOGRAPHIC_DATA]. AFIRMADO LOTE. 2…"
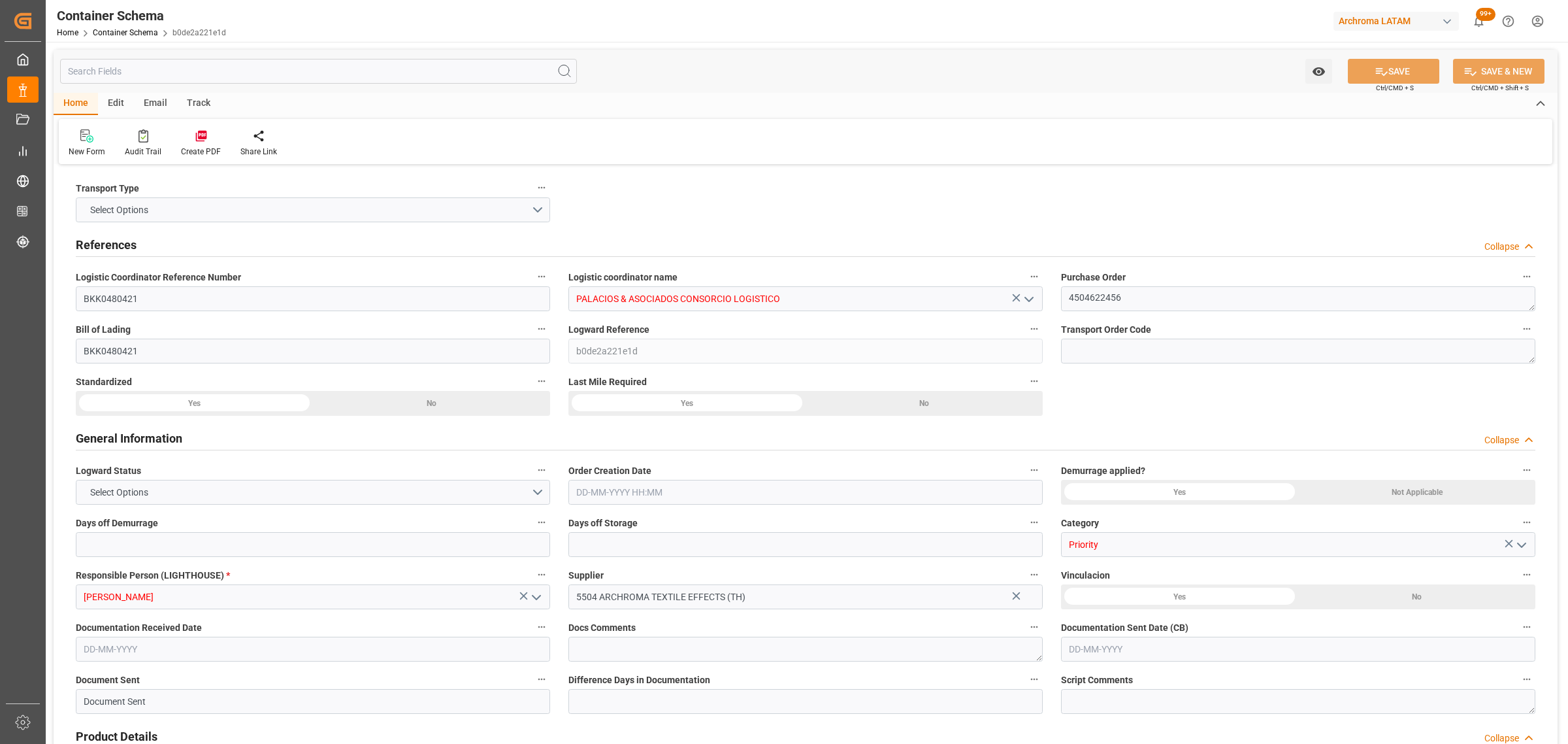
type input "HOUSE"
type input "CFR"
type input "Truck"
type input "Sea Ship"
type input "Truck"
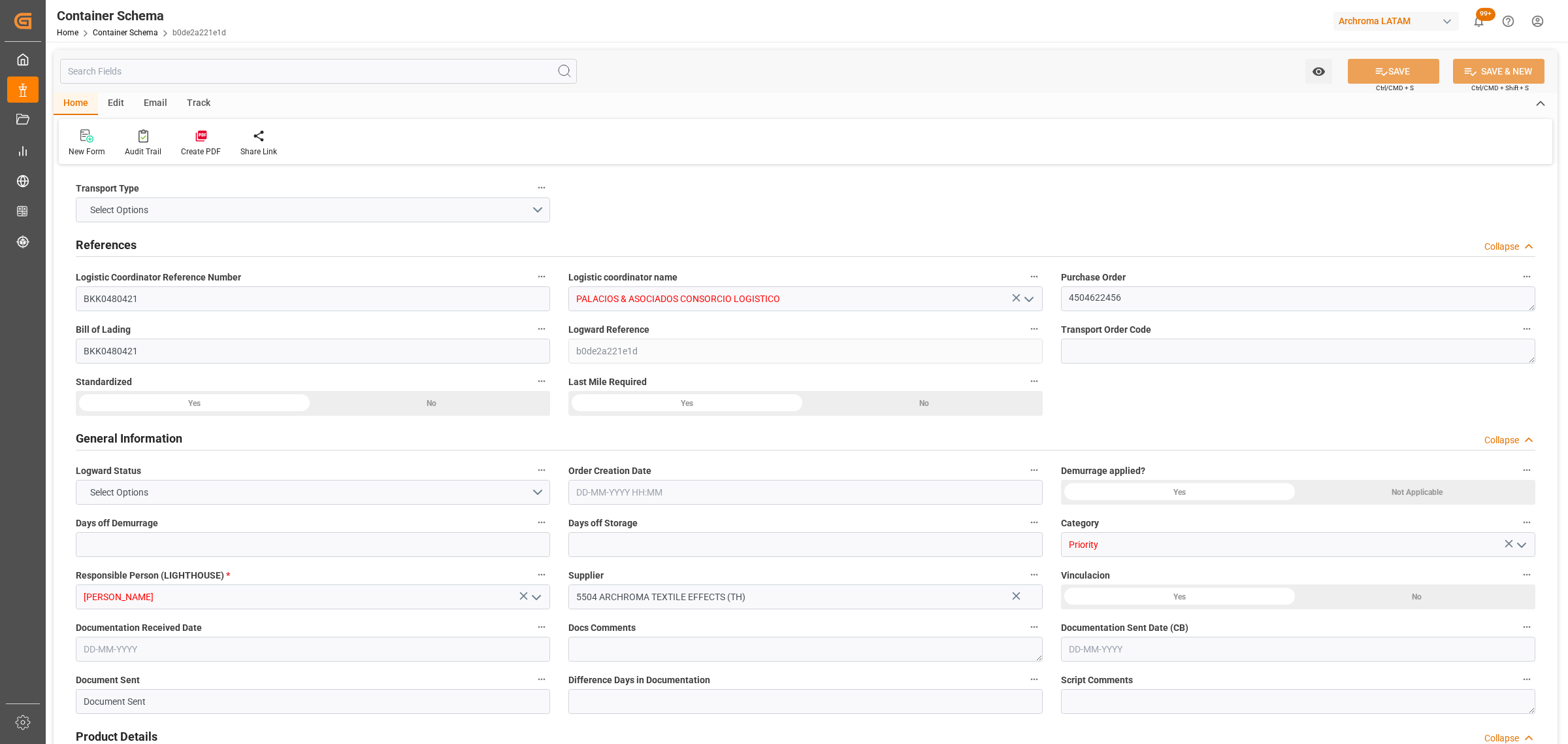
type input "FCL"
type input "MSNU3232524"
type input "DSV AIR & SEA, S.A. DE C.V."
type input "MSCU"
type input "Demora en Puerto Anterior"
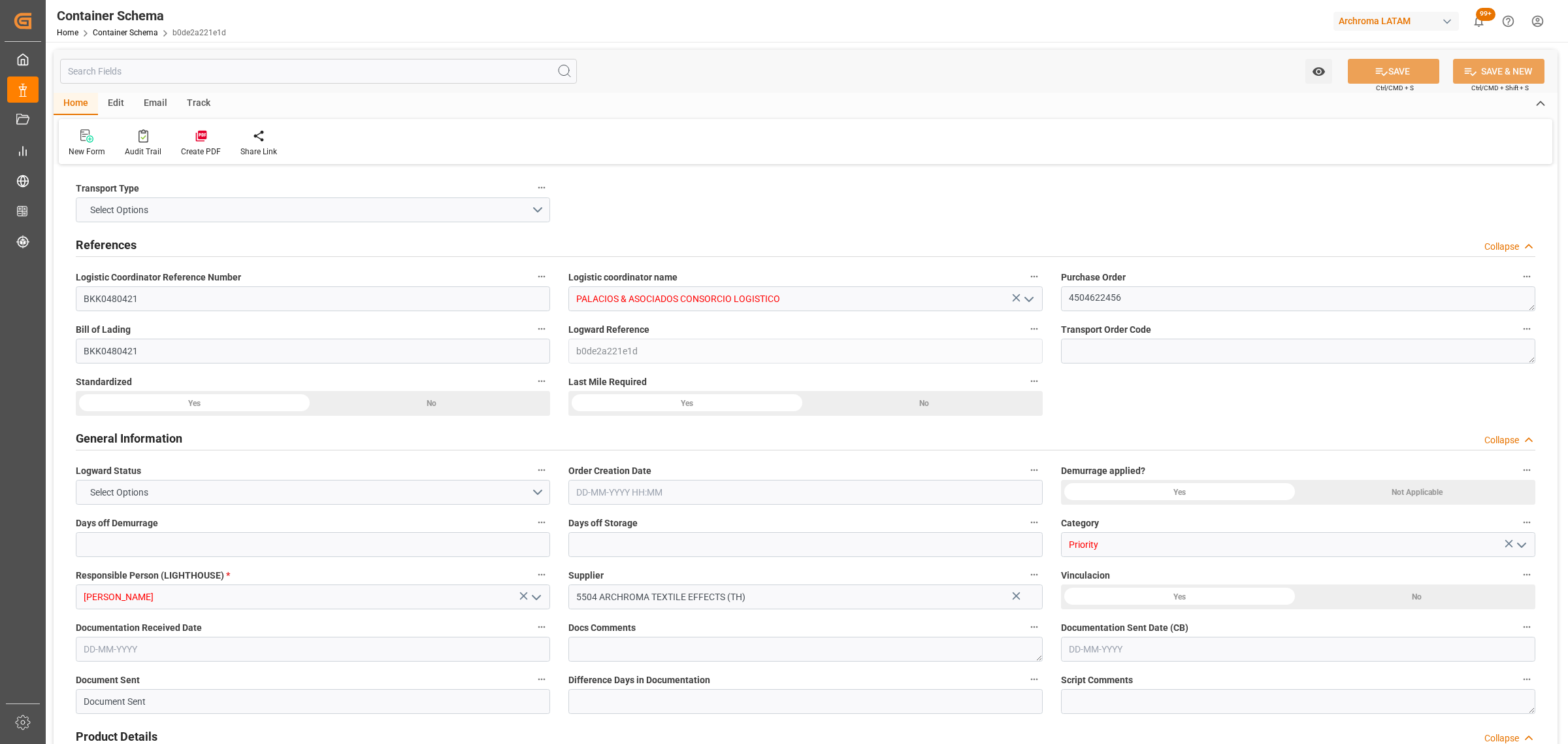
type input "Laem Chabang"
type input "Callao"
type input "MSC CORDELIA III"
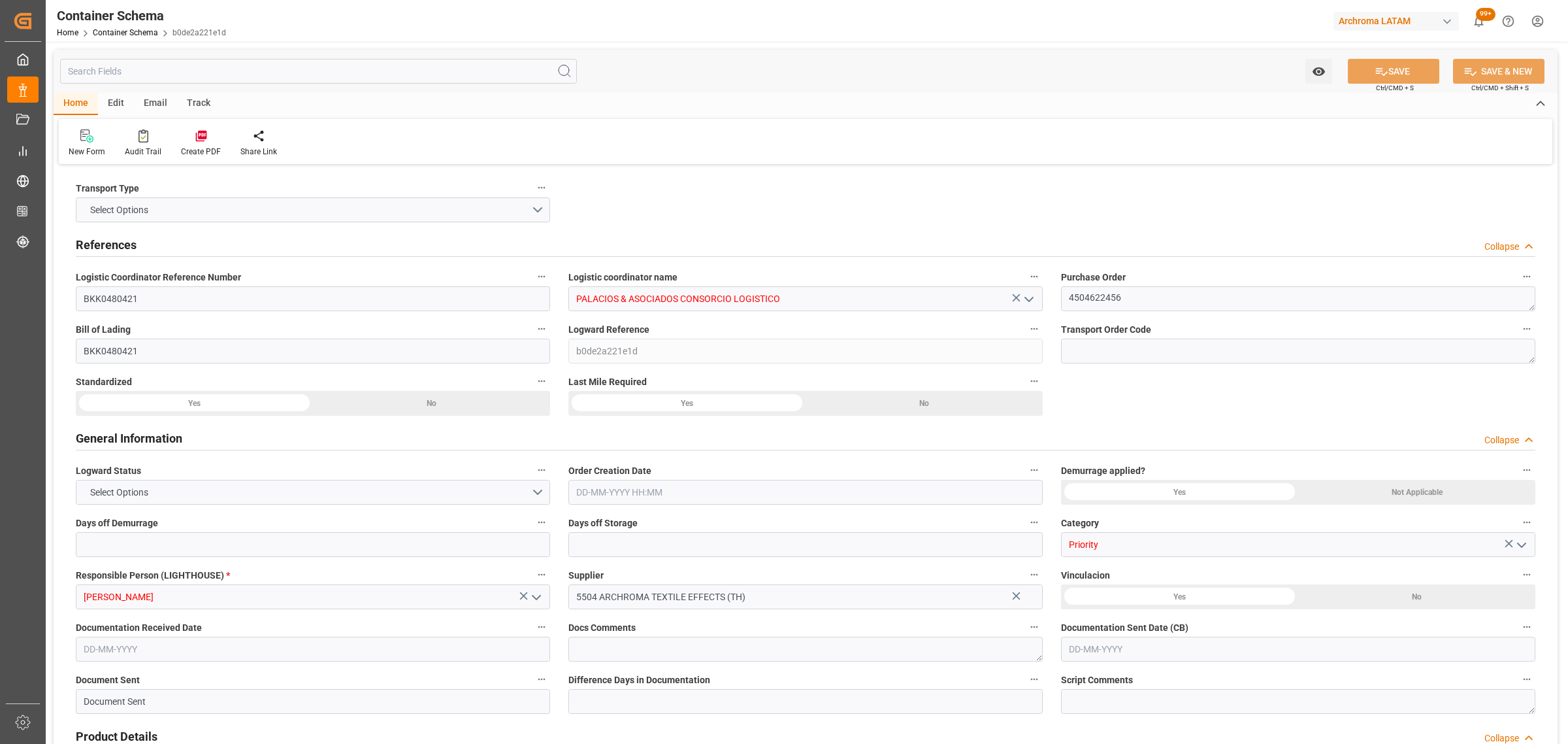
type input "HS532R"
type input "0"
type input "8"
type input "247"
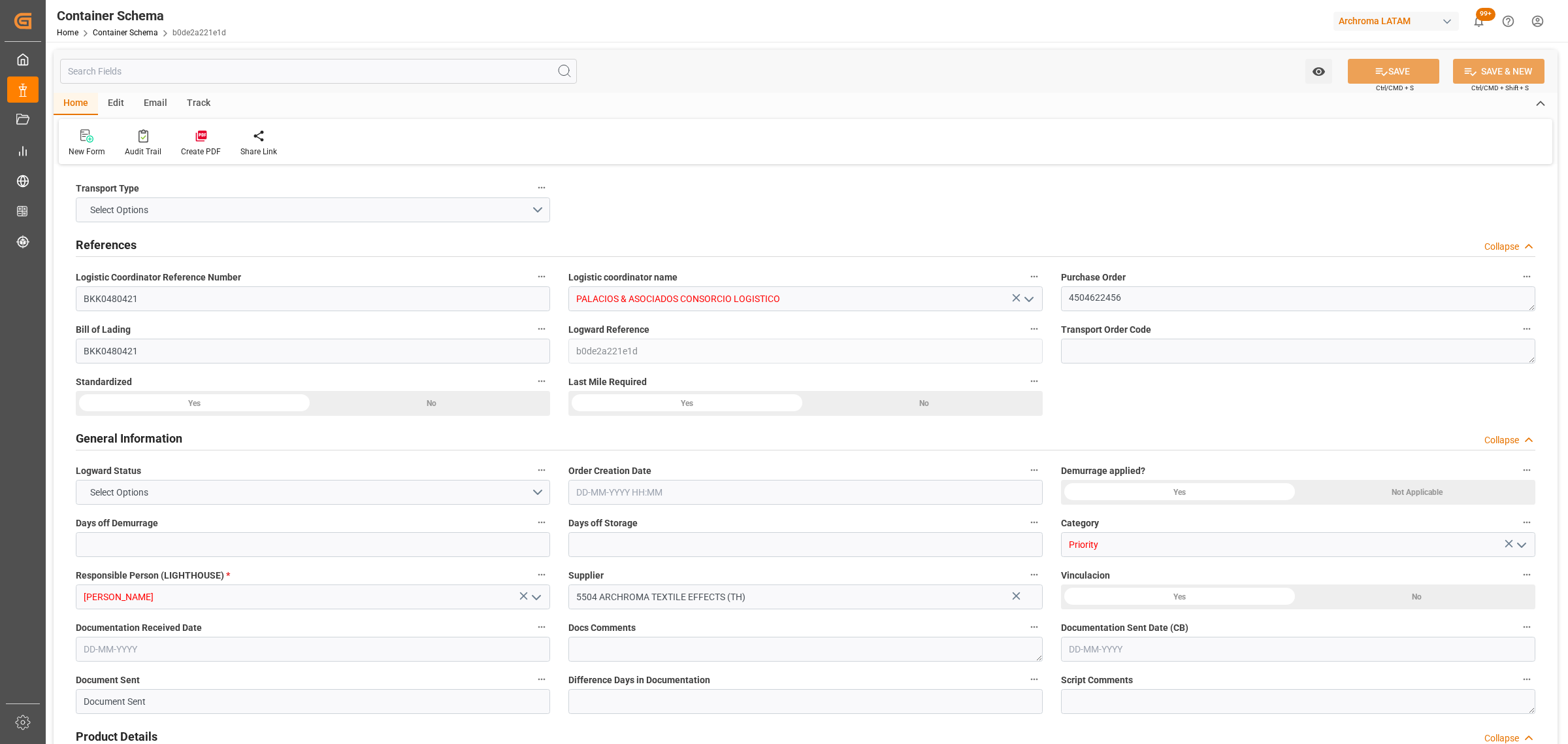
type input "6175"
type input "6594.9"
type input "MSC"
type input "Mediterranean Shipping Company"
type input "THLCH"
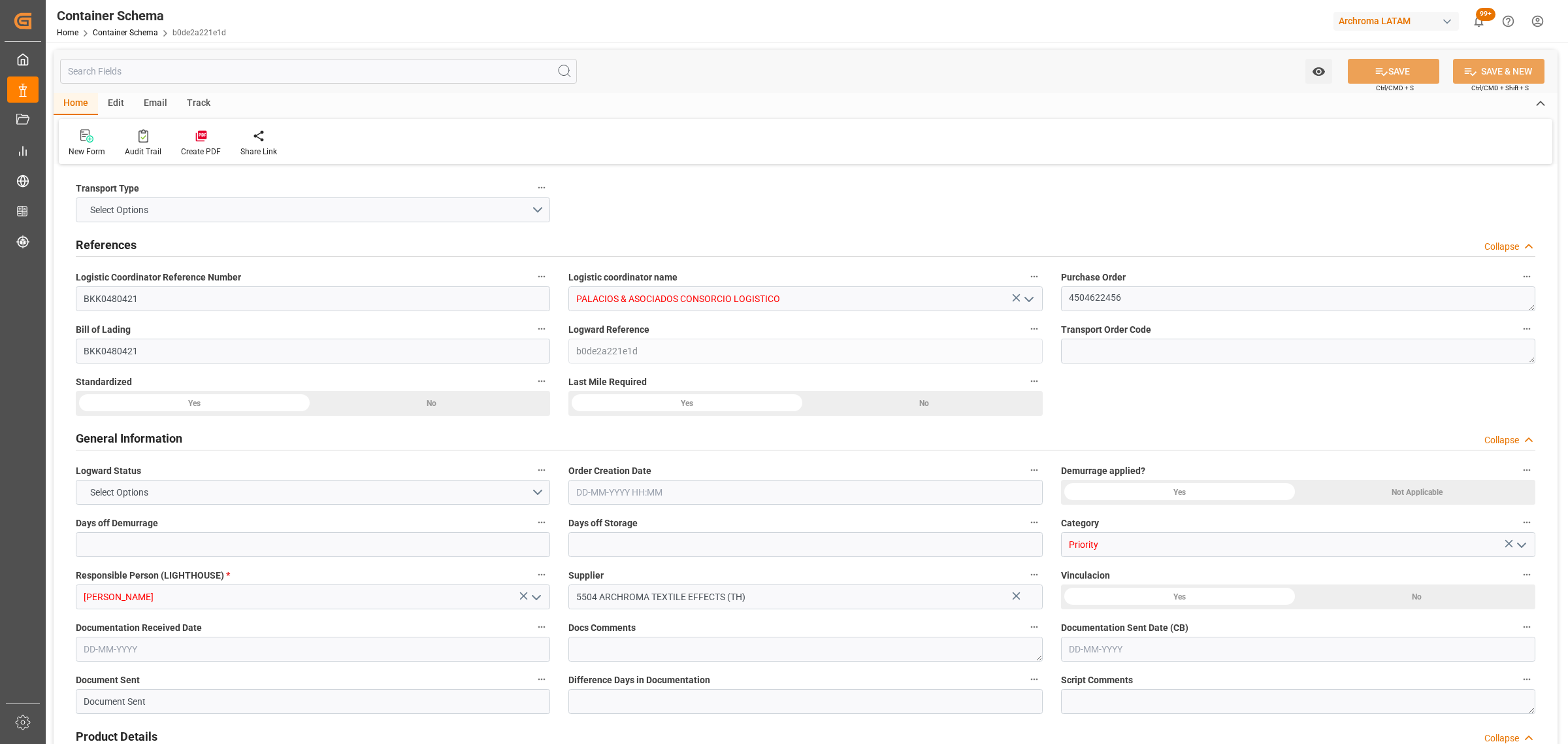
type input "PECLL"
type input "9253014"
type input "[DATE] 15:00"
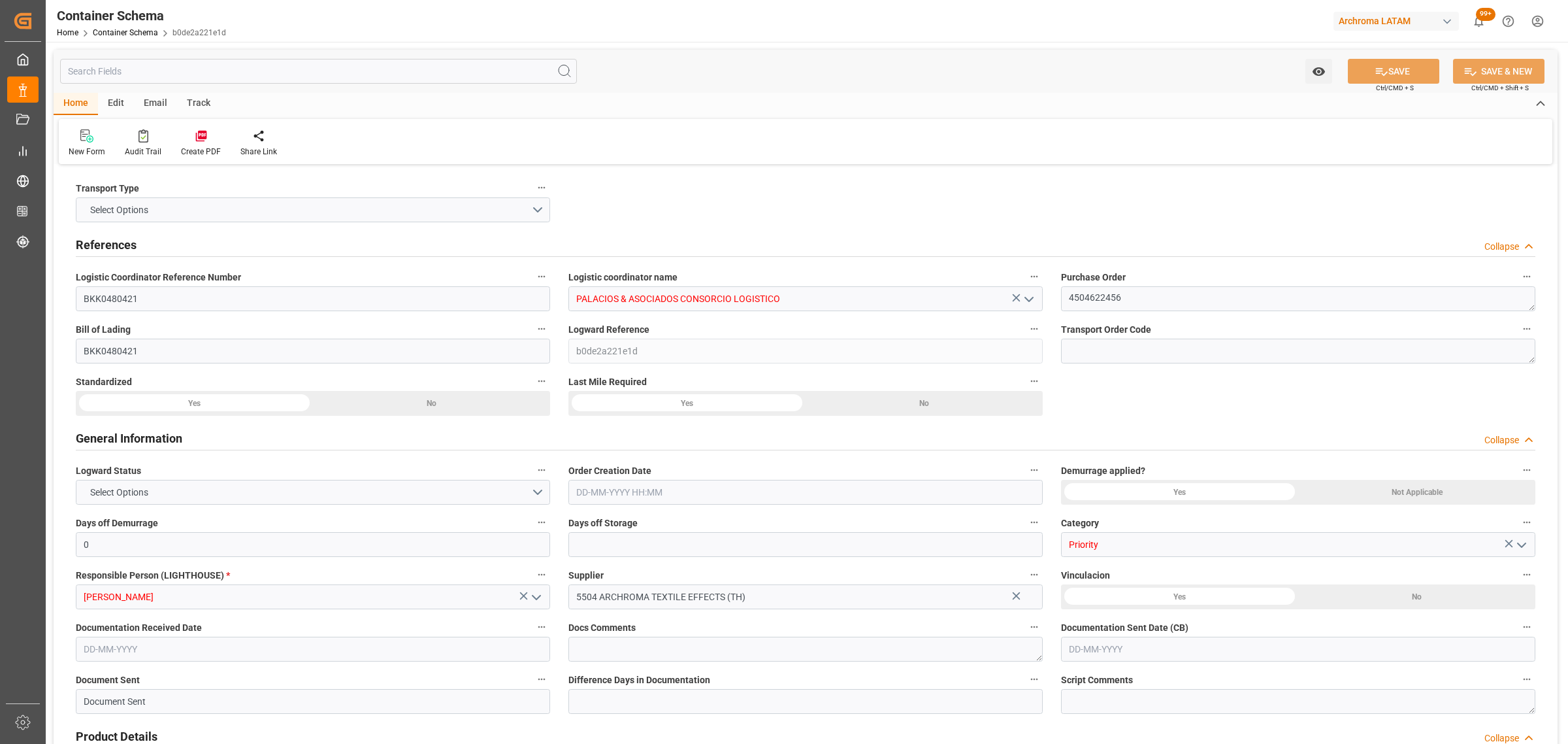
type input "[DATE]"
type input "[DATE] 00:00"
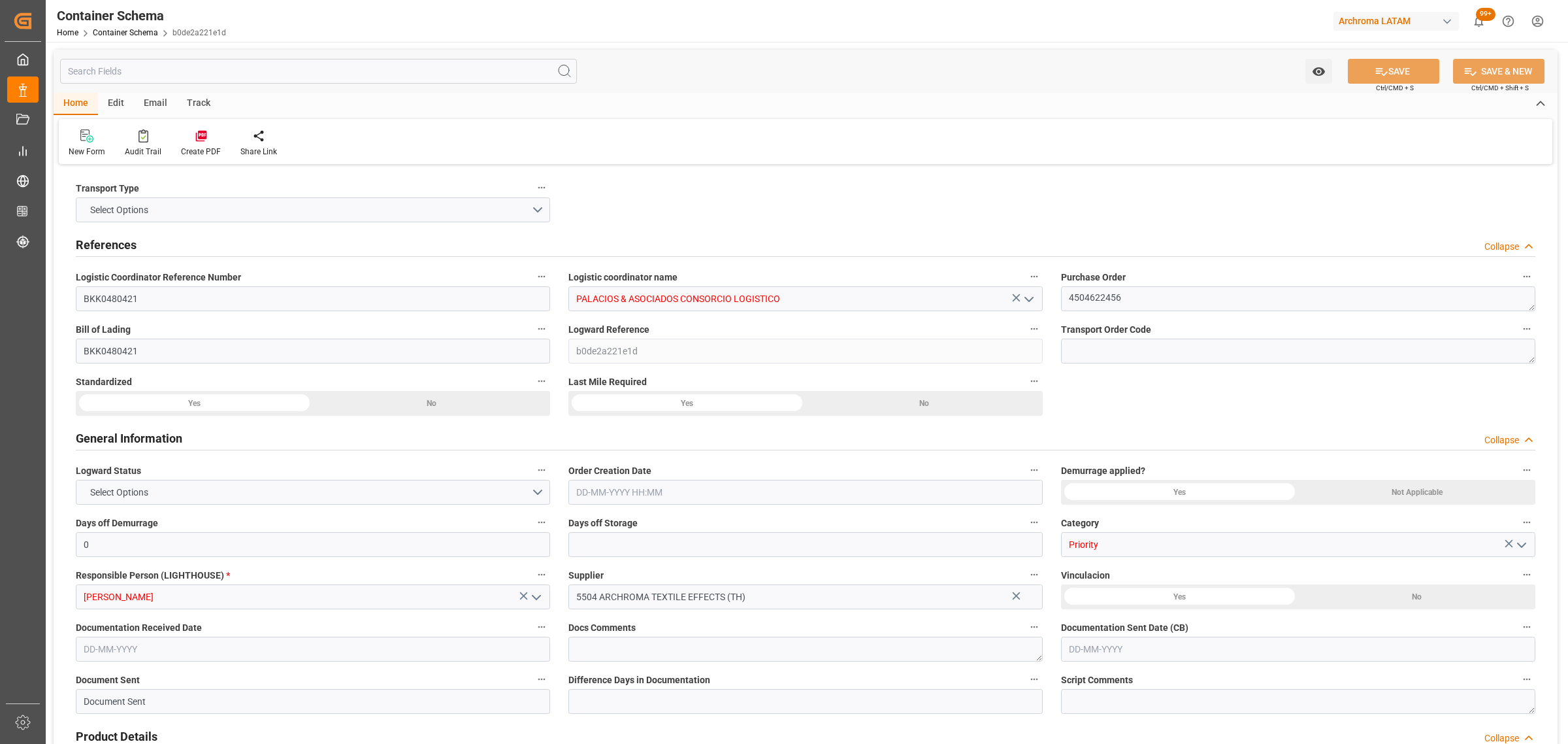
type input "[DATE] 00:00"
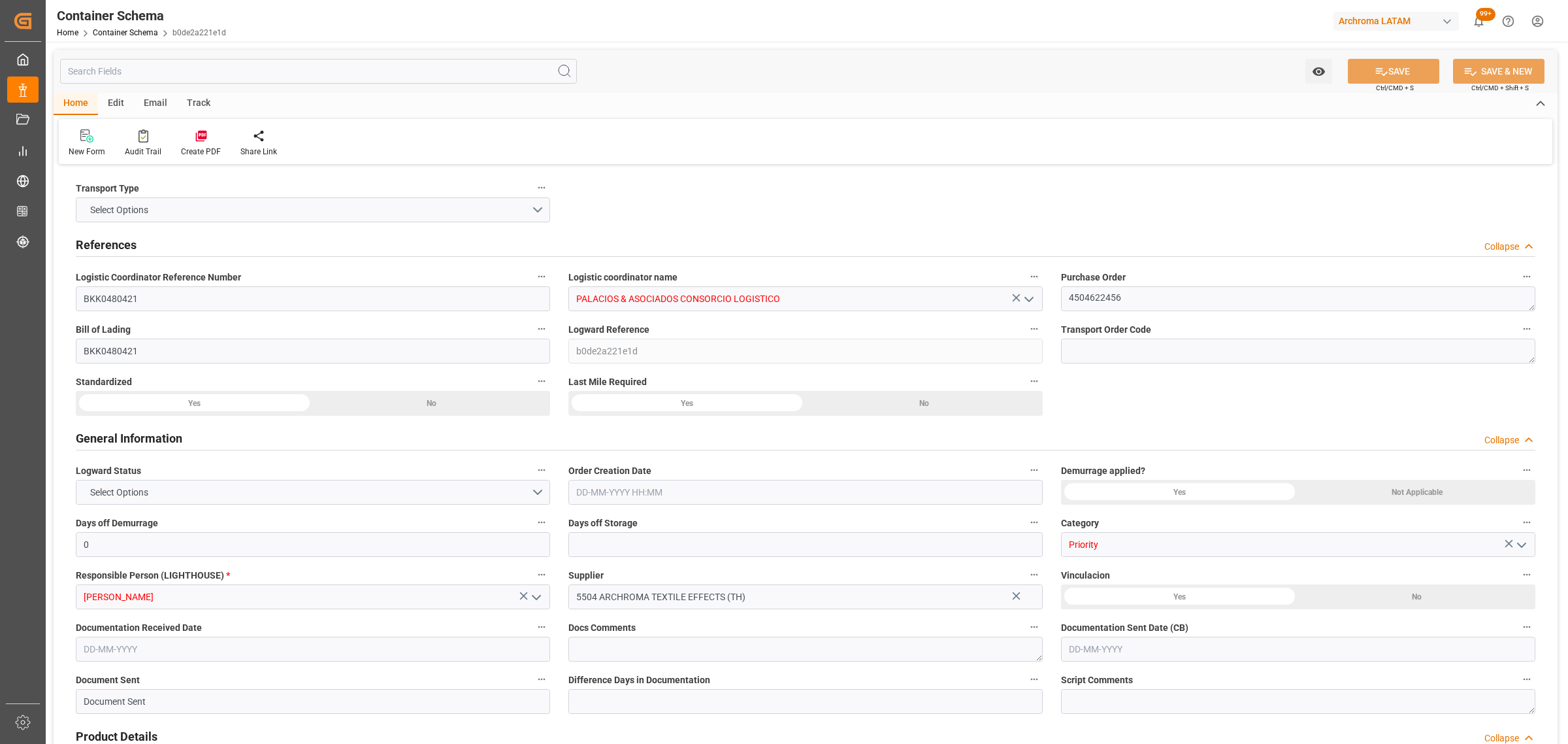
type input "[DATE] 00:00"
click at [160, 94] on div "Email" at bounding box center [155, 104] width 43 height 22
click at [72, 155] on div "Send Email" at bounding box center [88, 151] width 40 height 12
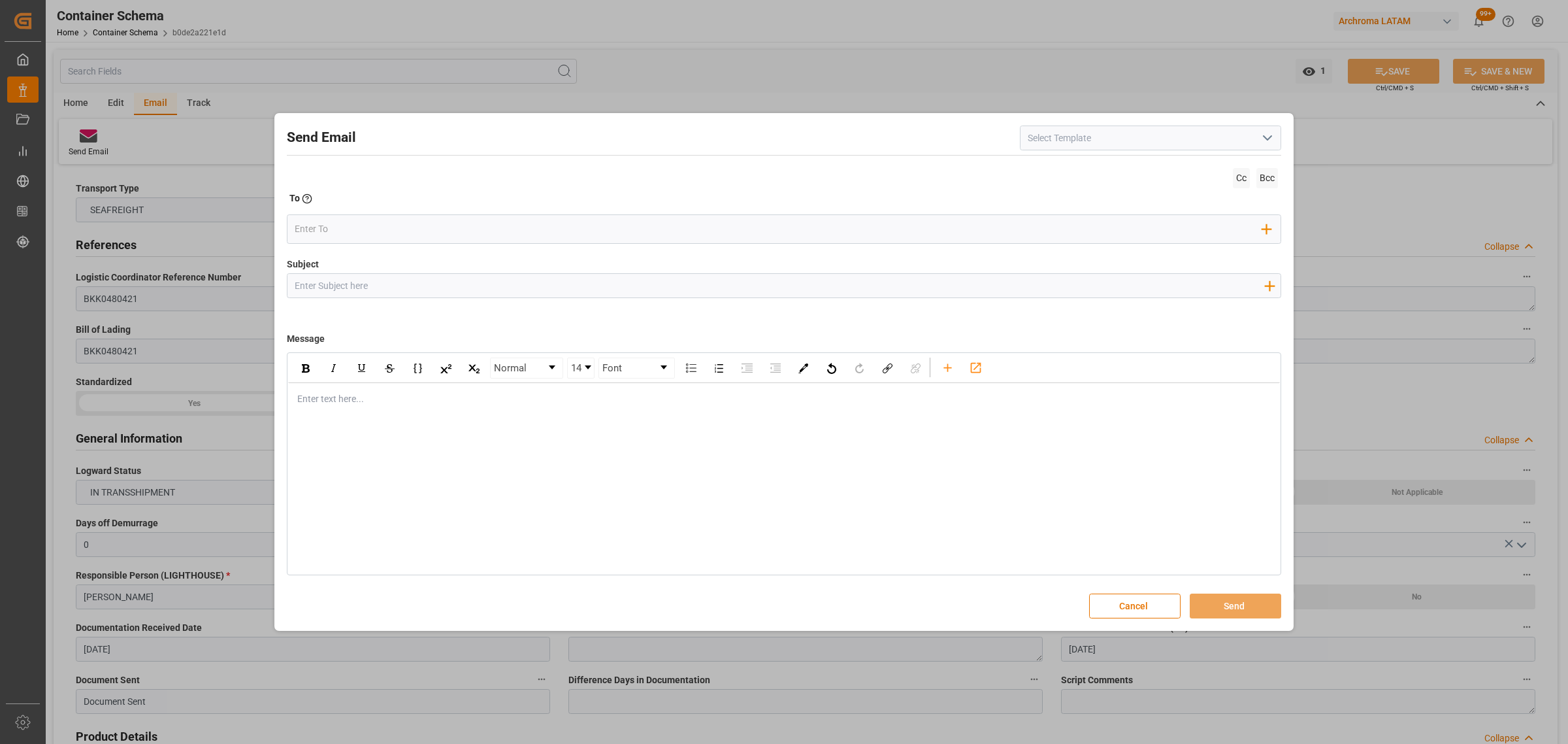
click at [317, 293] on input "Subject" at bounding box center [778, 286] width 983 height 23
click at [674, 288] on input "Subject" at bounding box center [778, 286] width 983 height 23
paste input "PO 4504622456 10,20,30,40,50,60,70,80 //LOGWARD STATUS//TE//PRIORIDAD//ARCHROMA…"
type input "PO 4504622456 10,20,30,40,50,60,70,80 //LOGWARD STATUS//TE//PRIORIDAD//ARCHROMA…"
click at [381, 394] on div "rdw-editor" at bounding box center [784, 399] width 972 height 14
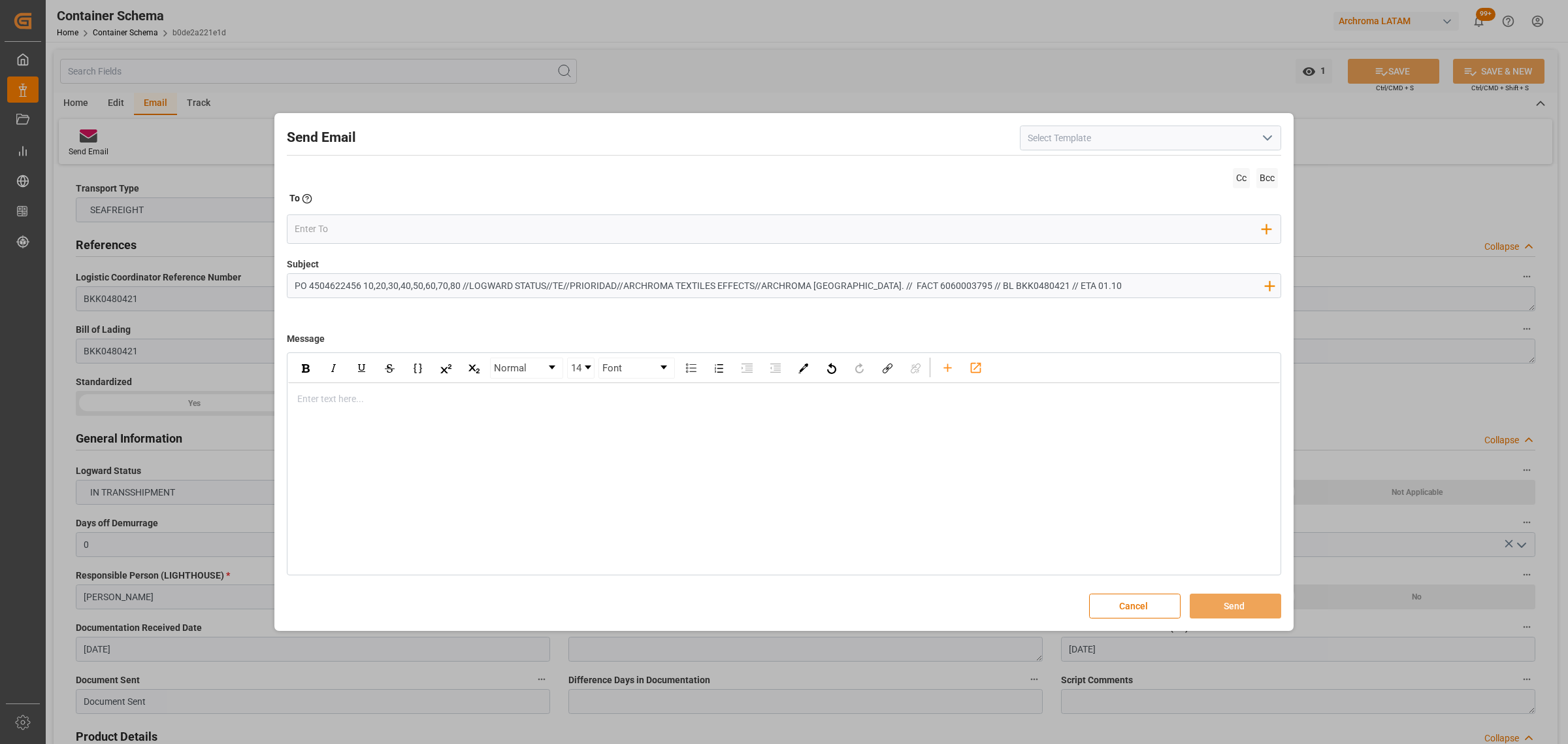
click at [357, 397] on div "rdw-editor" at bounding box center [784, 399] width 972 height 14
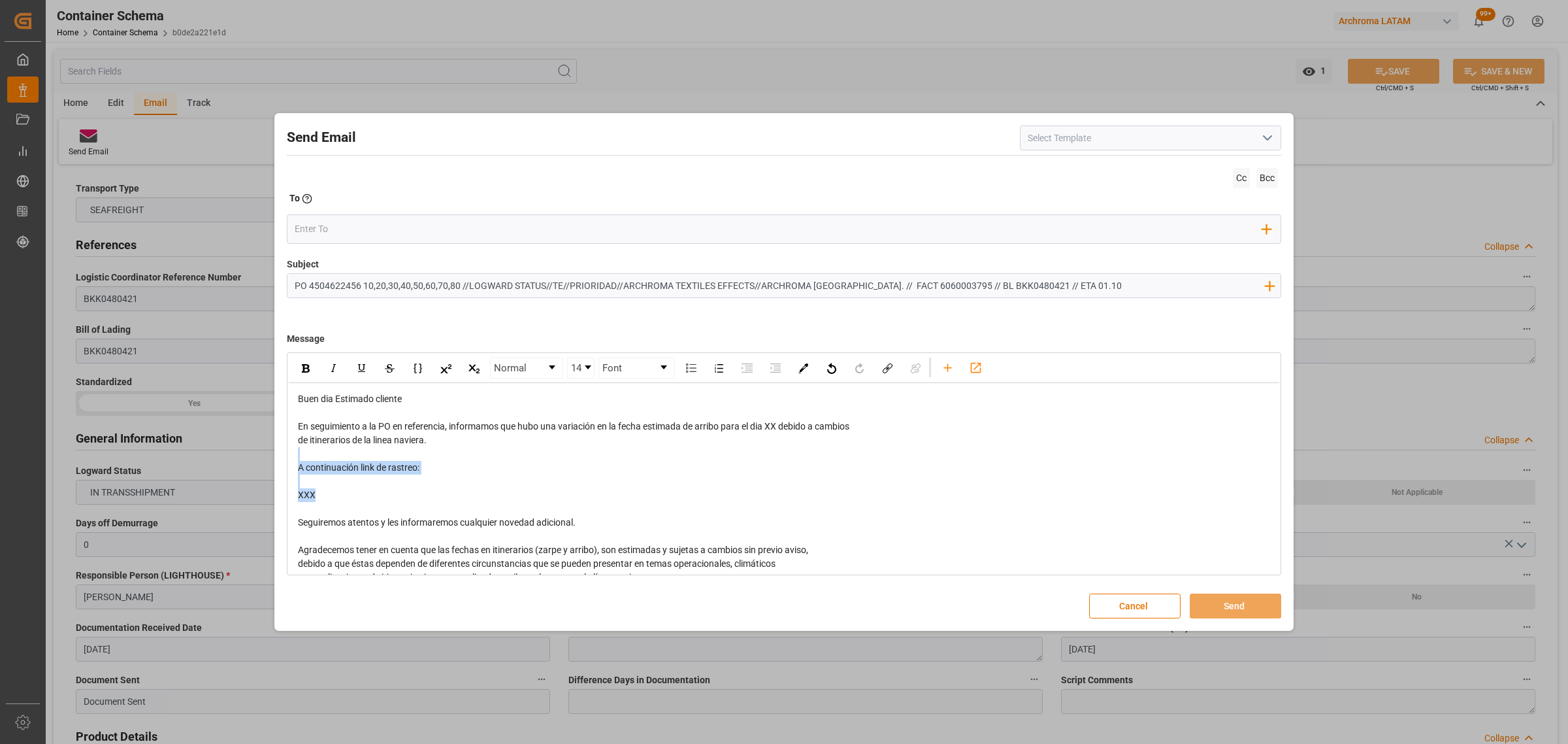
drag, startPoint x: 371, startPoint y: 494, endPoint x: 299, endPoint y: 458, distance: 80.5
click at [296, 458] on div "Buen dia Estimado cliente En seguimiento a la PO en referencia, informamos que …" at bounding box center [784, 522] width 992 height 279
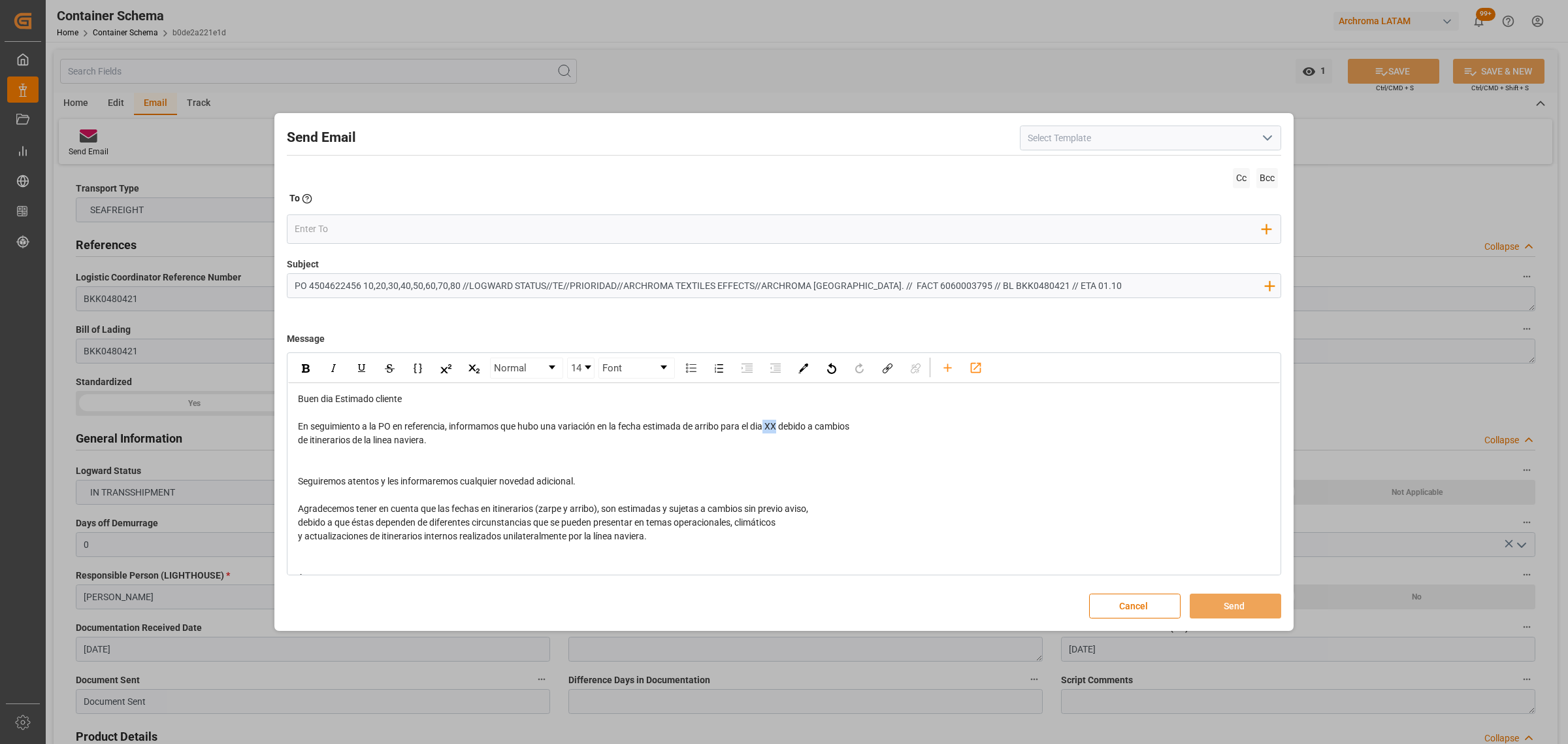
drag, startPoint x: 778, startPoint y: 427, endPoint x: 767, endPoint y: 428, distance: 11.0
click at [767, 428] on span "En seguimiento a la PO en referencia, informamos que hubo una variación en la f…" at bounding box center [573, 426] width 551 height 11
drag, startPoint x: 1065, startPoint y: 283, endPoint x: 1028, endPoint y: 283, distance: 37.0
click at [1028, 283] on input "PO 4504622456 10,20,30,40,50,60,70,80 //LOGWARD STATUS//TE//PRIORIDAD//ARCHROMA…" at bounding box center [778, 286] width 983 height 23
type input "PO 4504622456 10,20,30,40,50,60,70,80 //LOGWARD STATUS//TE//PRIORIDAD//ARCHROMA…"
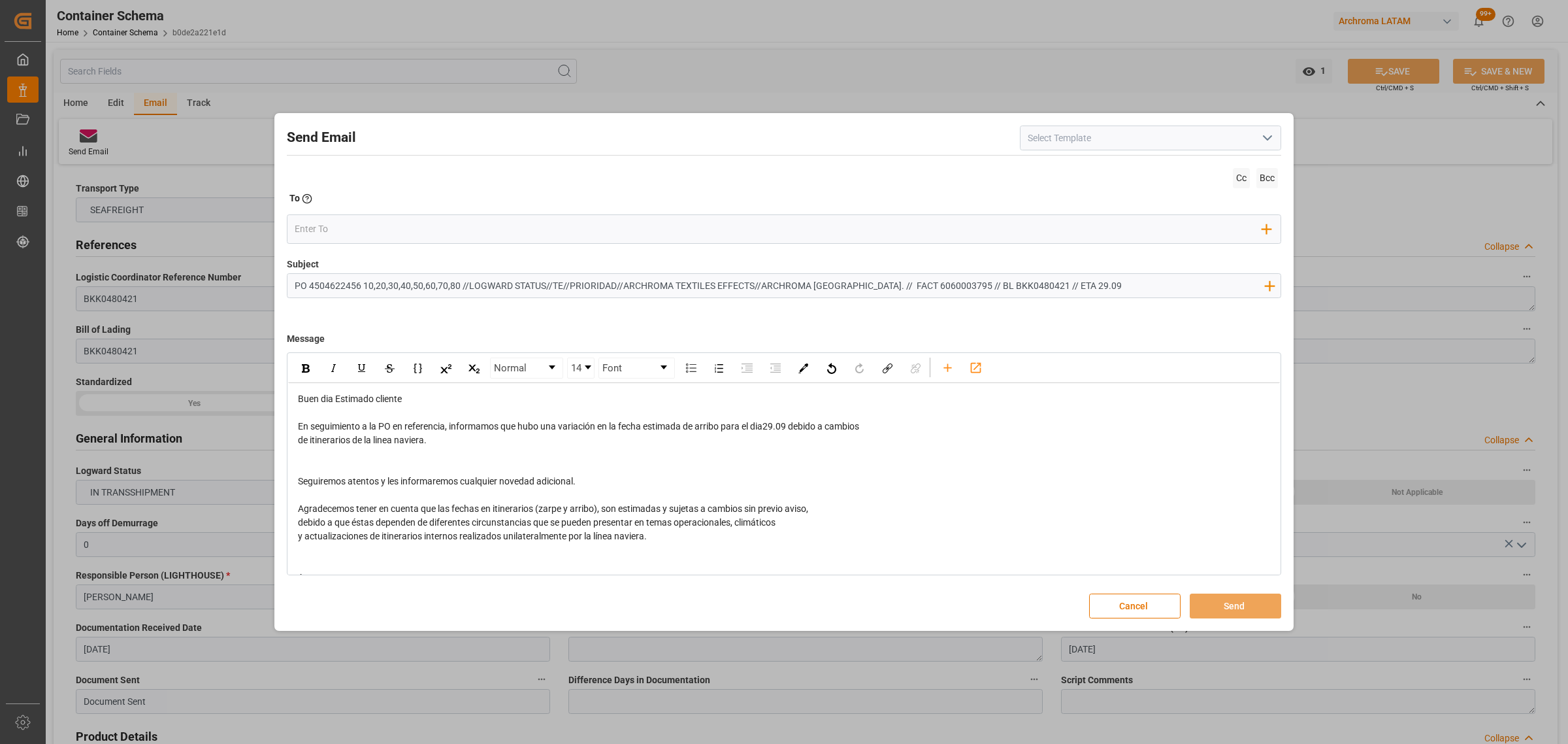
click at [769, 429] on span "En seguimiento a la PO en referencia, informamos que hubo una variación en la f…" at bounding box center [578, 426] width 561 height 11
drag, startPoint x: 795, startPoint y: 425, endPoint x: 770, endPoint y: 426, distance: 25.0
click at [770, 426] on span "En seguimiento a la PO en referencia, informamos que hubo una variación en la f…" at bounding box center [579, 426] width 563 height 11
click at [301, 374] on div "rdw-inline-control" at bounding box center [305, 368] width 23 height 20
click at [445, 229] on input "email" at bounding box center [778, 229] width 968 height 20
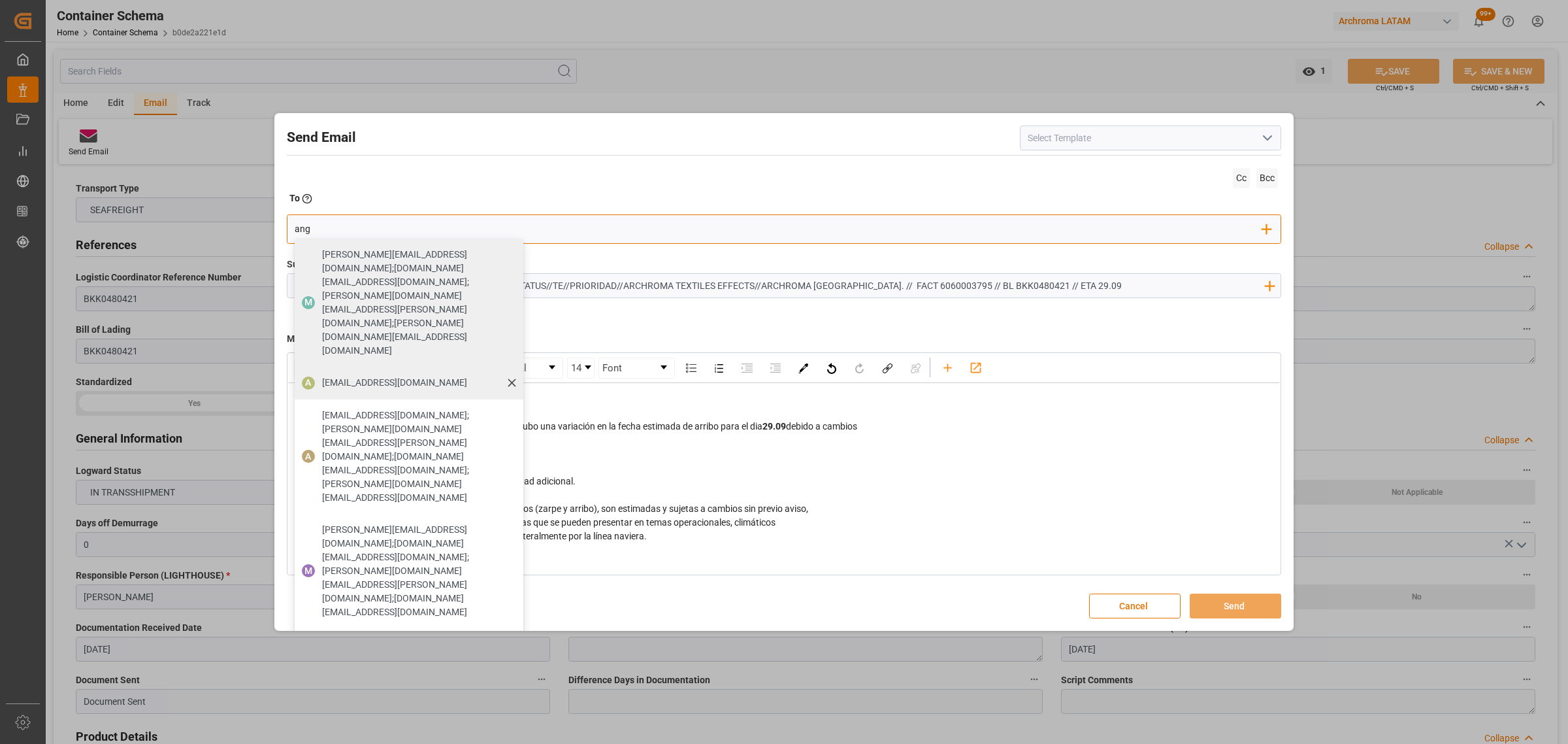
type input "ang"
click at [340, 375] on span "[EMAIL_ADDRESS][DOMAIN_NAME]" at bounding box center [394, 382] width 145 height 14
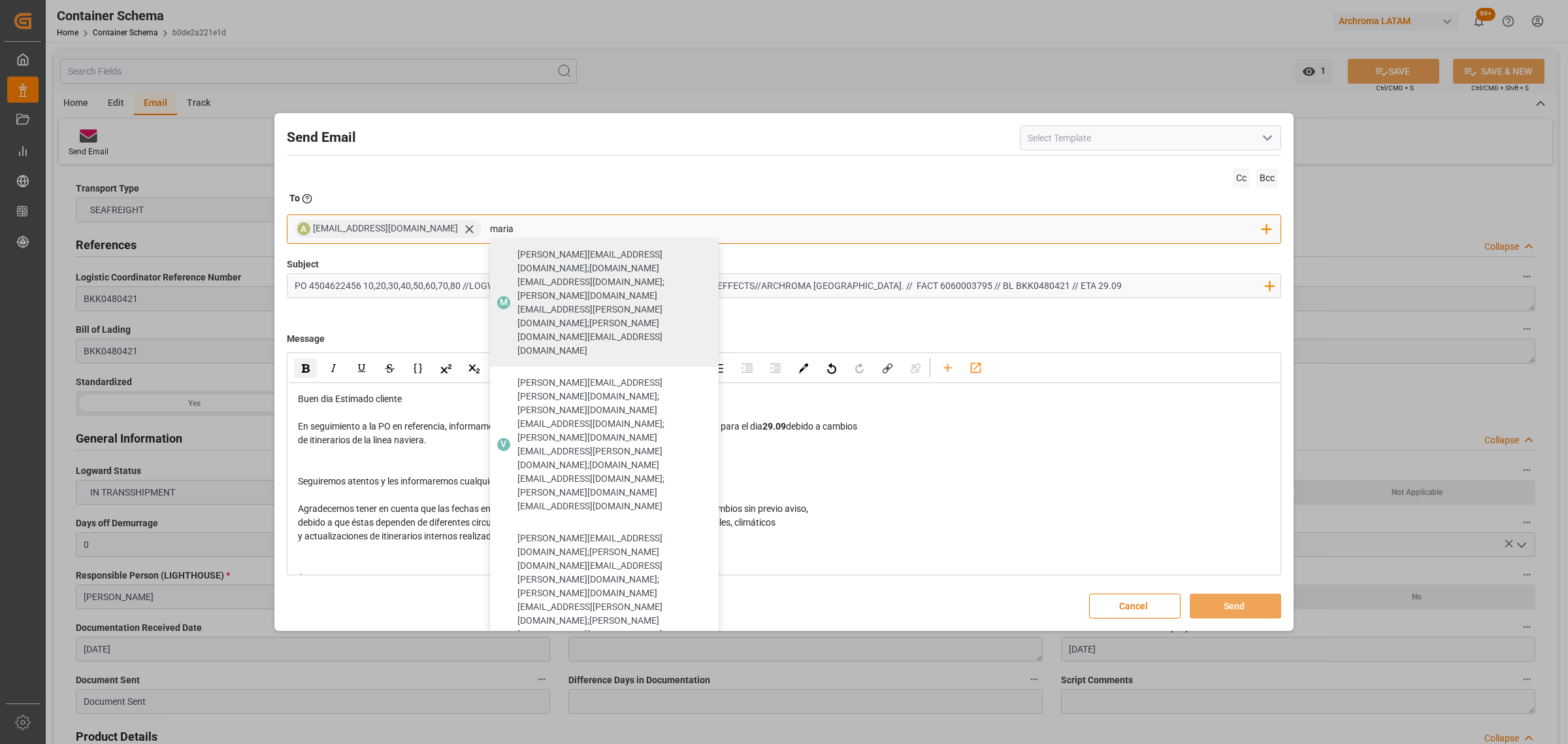
type input "maria"
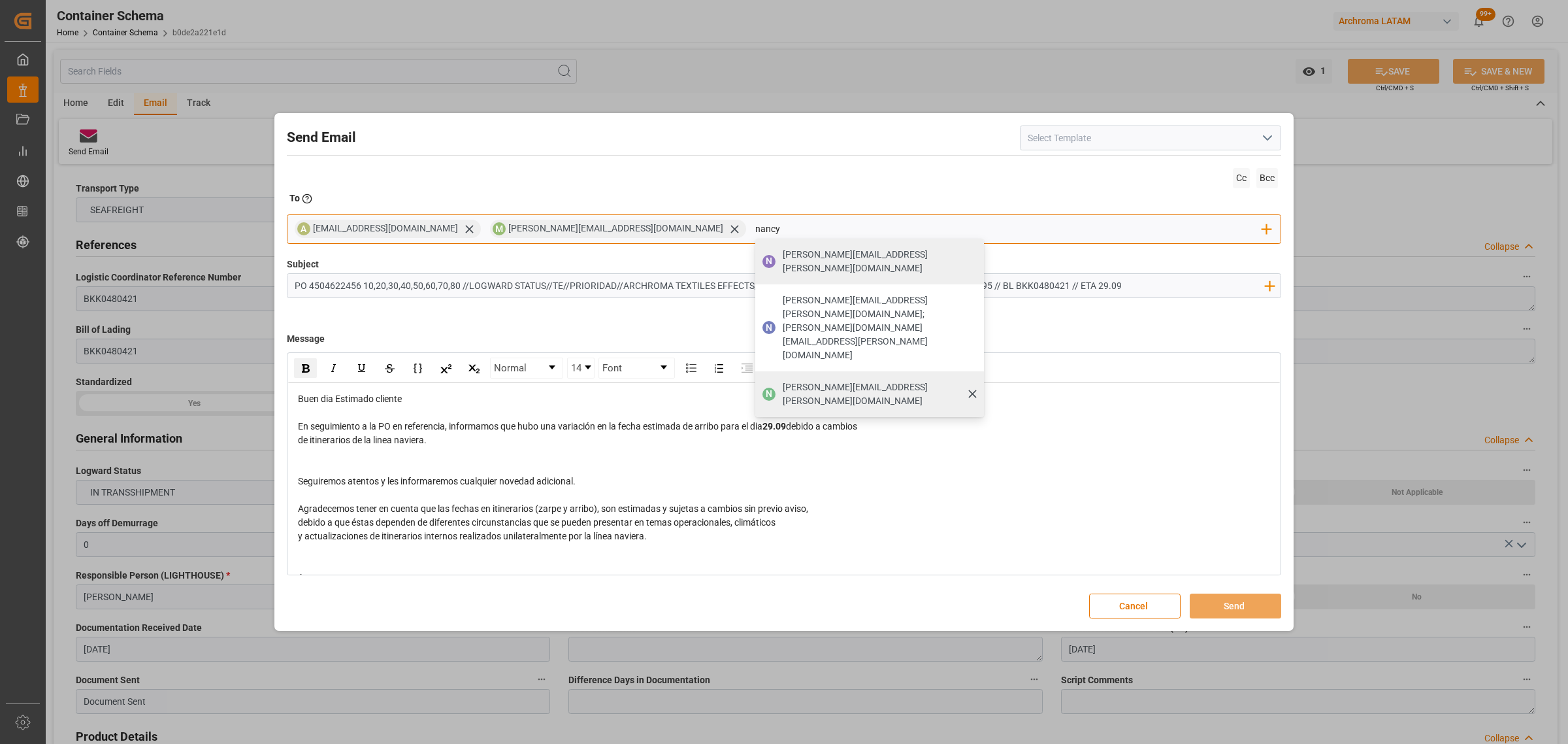
type input "nancy"
click at [778, 375] on div "[PERSON_NAME][EMAIL_ADDRESS][PERSON_NAME][DOMAIN_NAME]" at bounding box center [879, 394] width 201 height 37
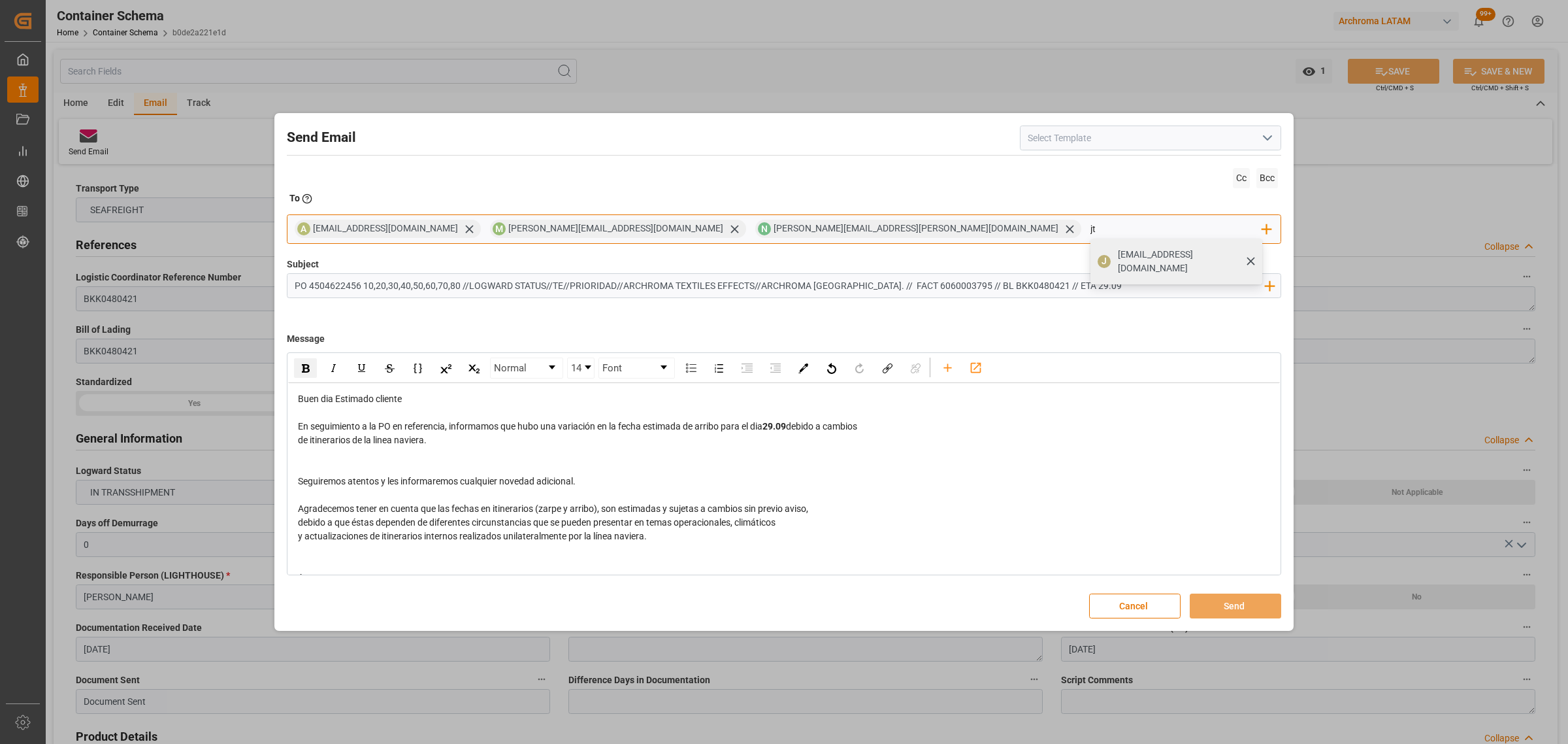
type input "jt"
click at [1113, 259] on div "[EMAIL_ADDRESS][DOMAIN_NAME]" at bounding box center [1185, 262] width 145 height 37
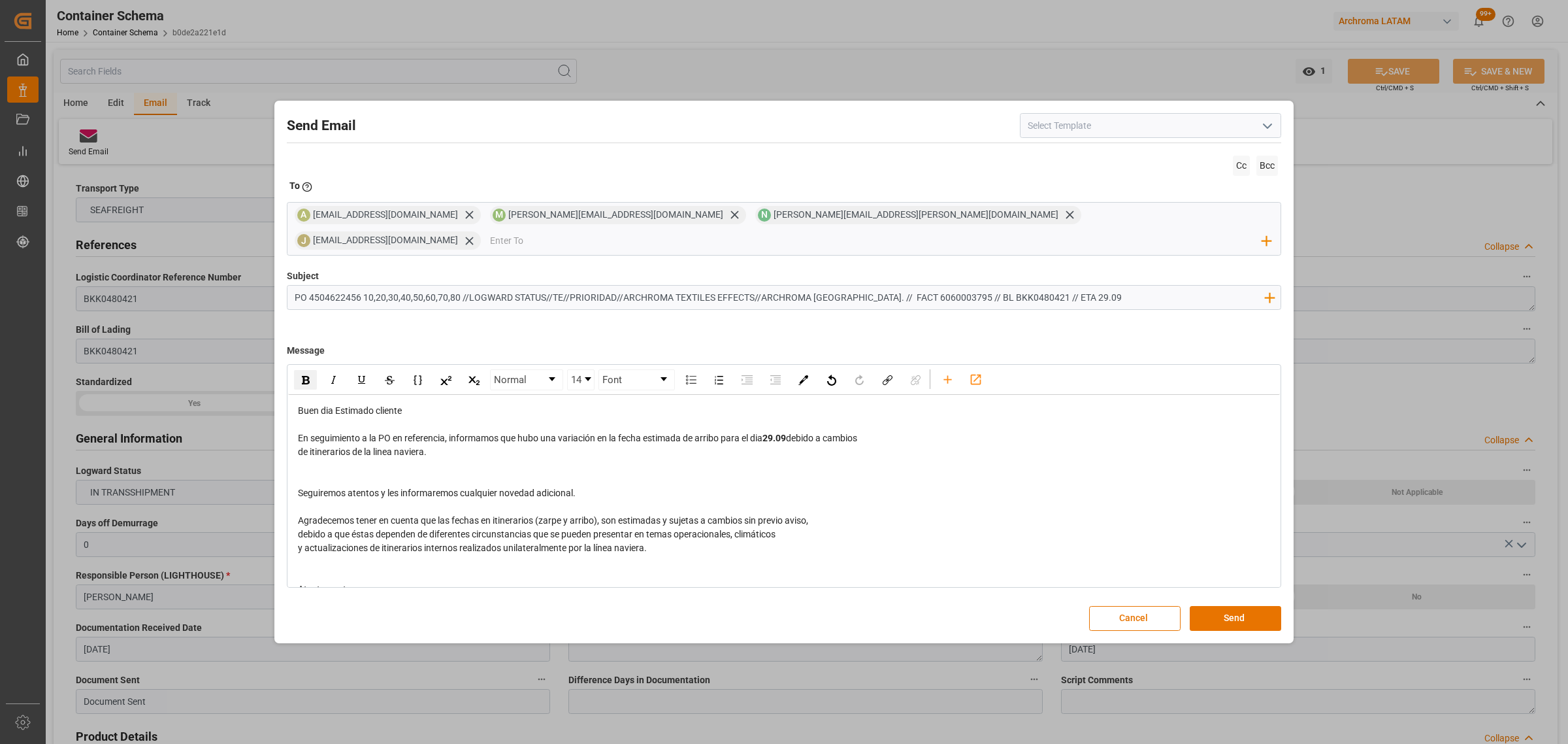
drag, startPoint x: 543, startPoint y: 285, endPoint x: 467, endPoint y: 289, distance: 76.1
click at [467, 289] on input "PO 4504622456 10,20,30,40,50,60,70,80 //LOGWARD STATUS//TE//PRIORIDAD//ARCHROMA…" at bounding box center [778, 297] width 983 height 23
type input "PO 4504622456 10,20,30,40,50,60,70,80 //VARIACION ETA//TE//PRIORIDAD//ARCHROMA …"
click at [1245, 606] on button "Send" at bounding box center [1235, 618] width 91 height 25
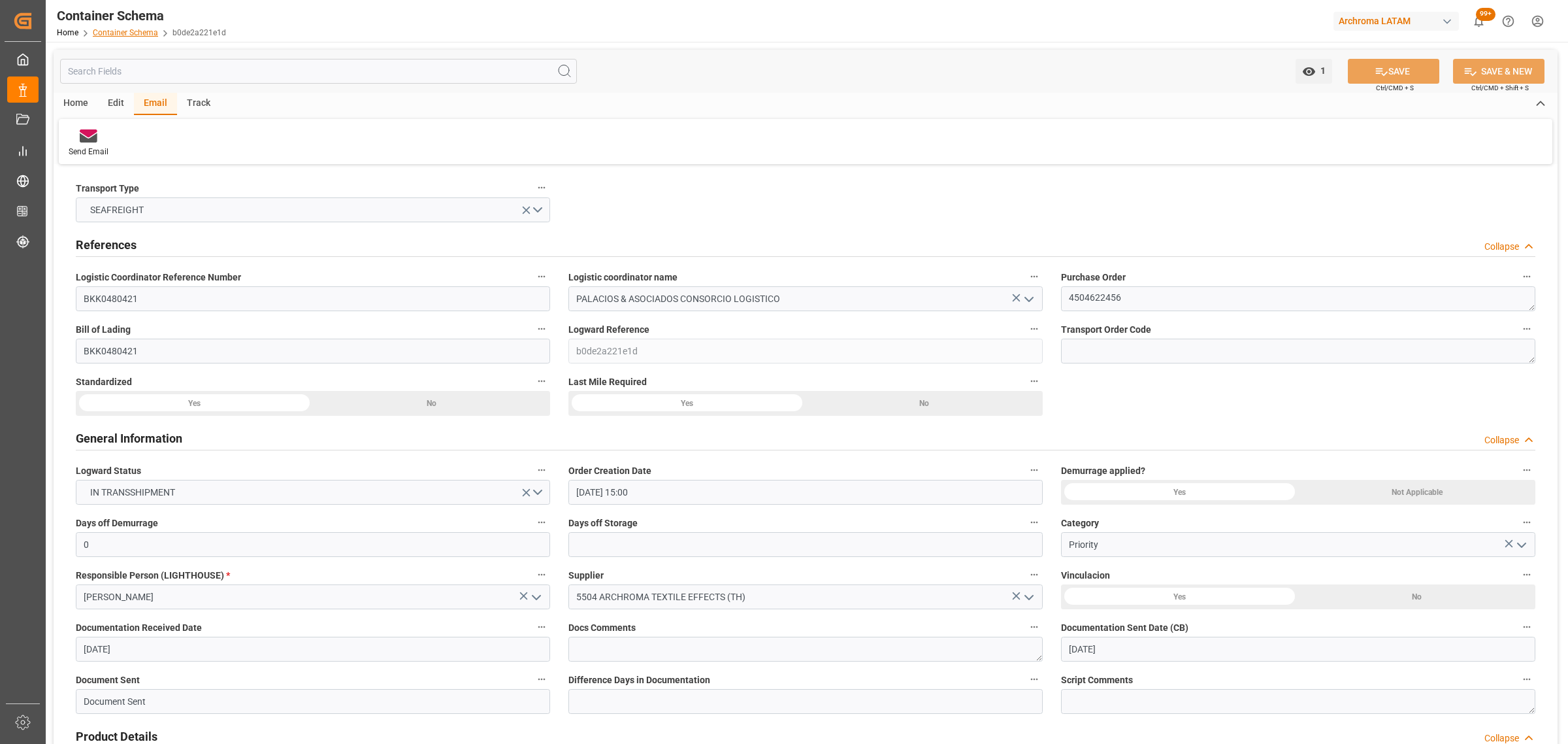
click at [125, 33] on link "Container Schema" at bounding box center [125, 33] width 65 height 9
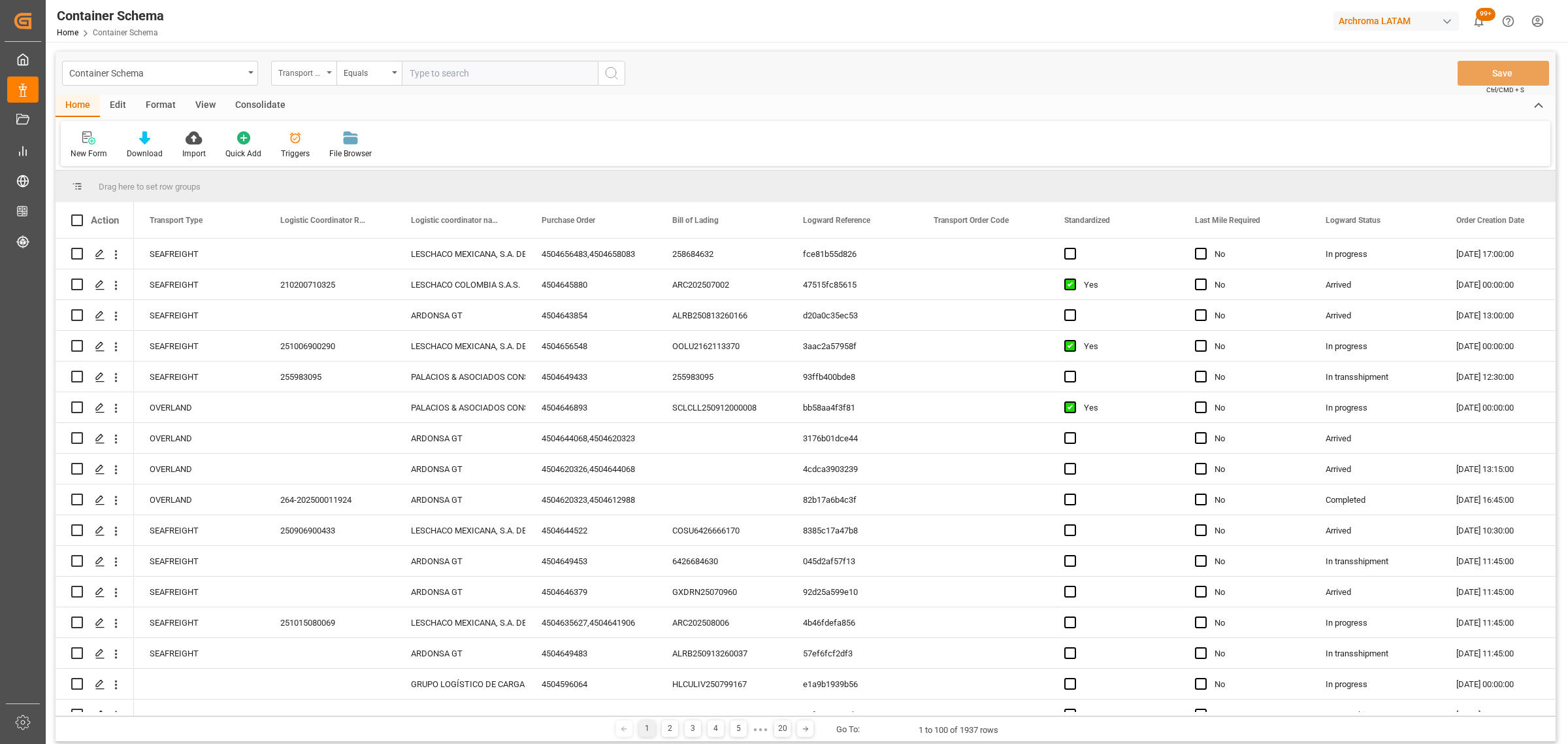
click at [311, 75] on div "Transport Type" at bounding box center [301, 71] width 45 height 15
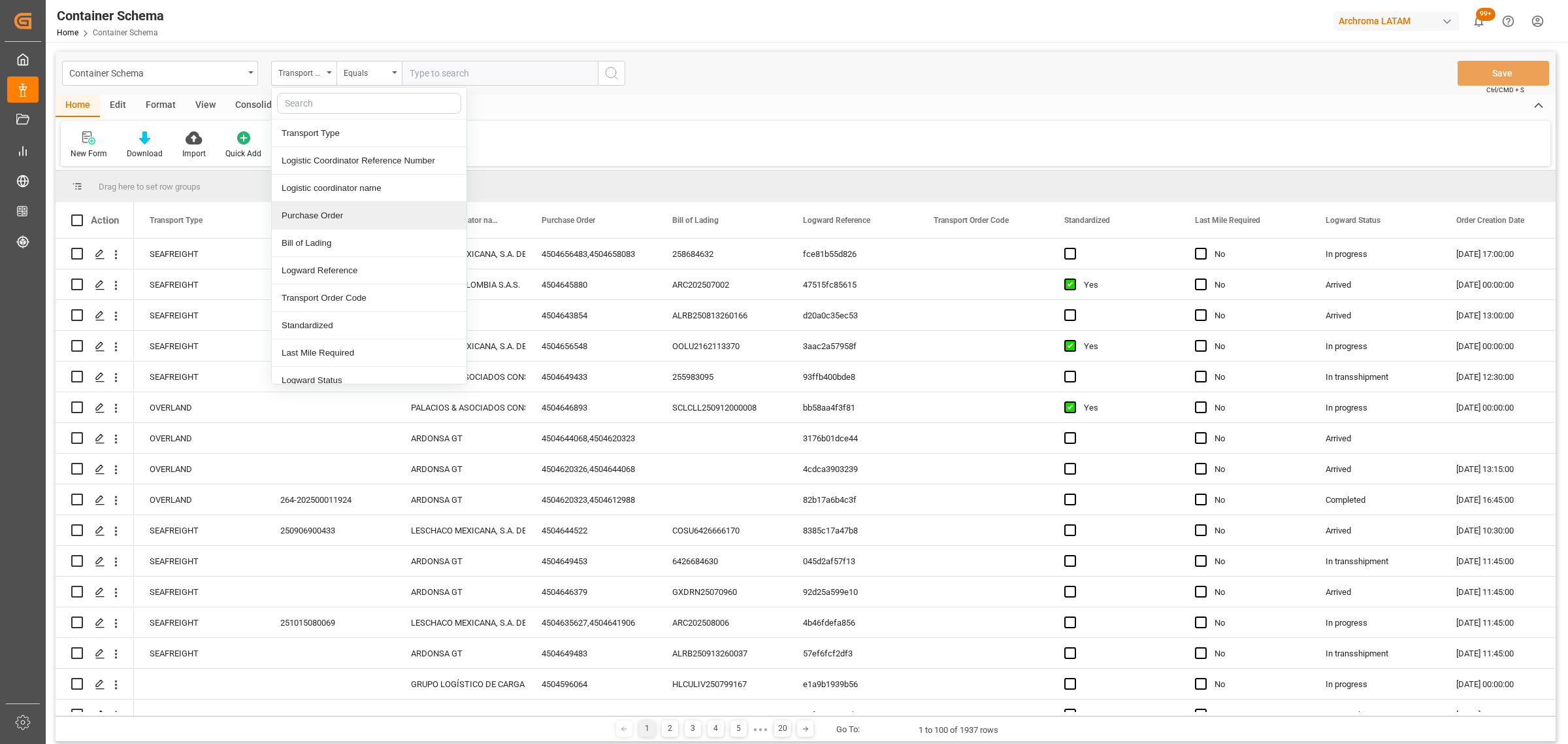
click at [325, 217] on div "Purchase Order" at bounding box center [369, 216] width 195 height 28
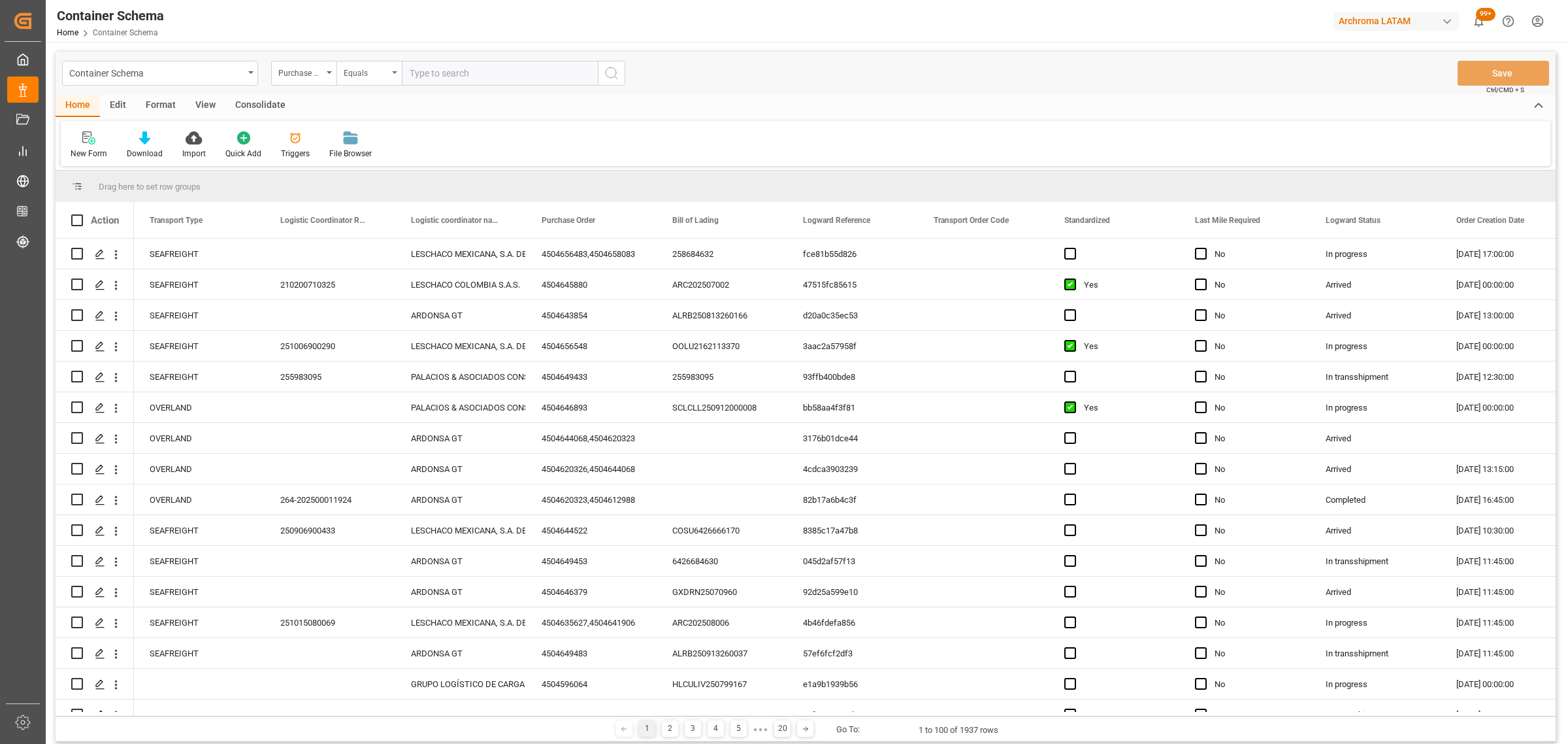
click at [366, 85] on div "Equals" at bounding box center [368, 73] width 65 height 25
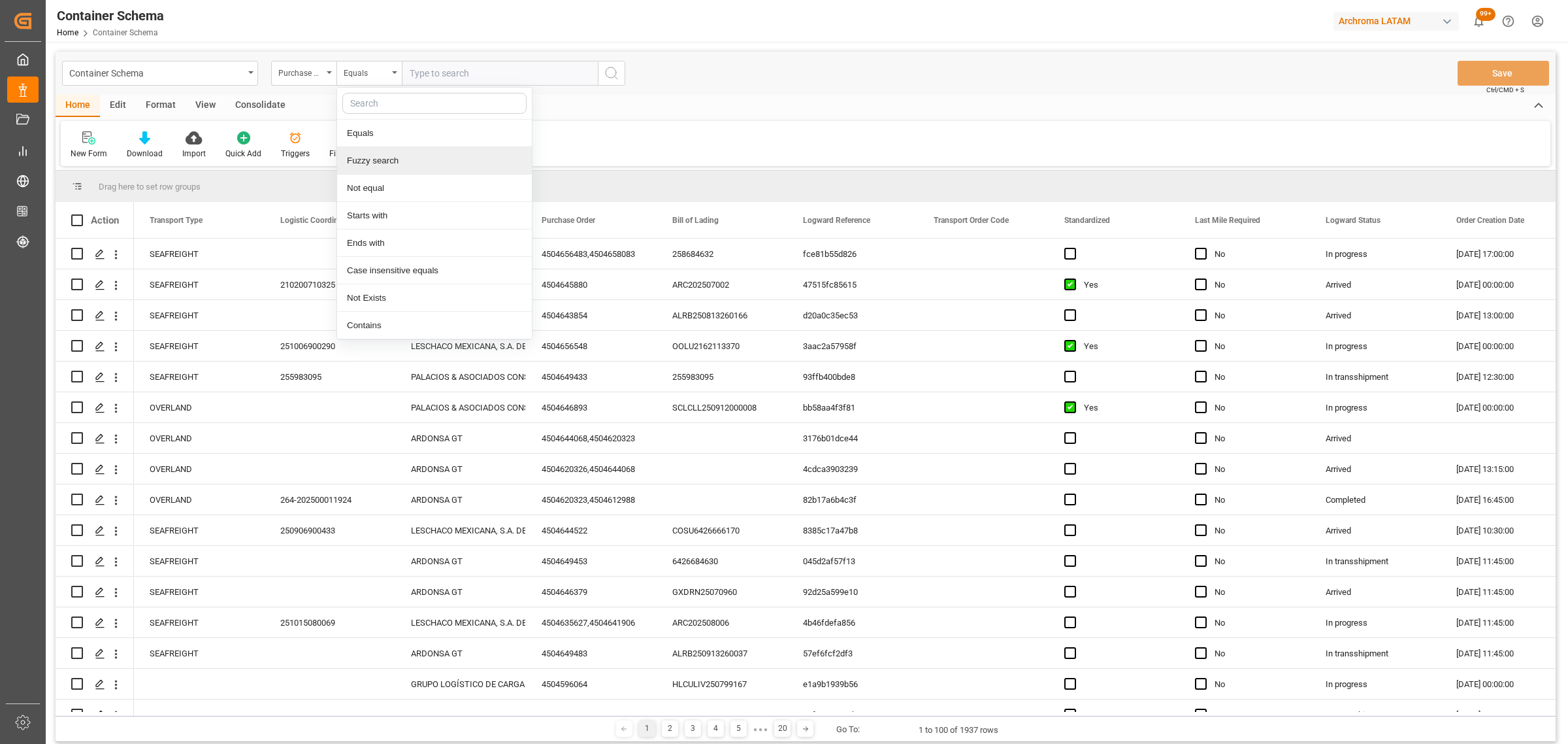
click at [393, 158] on div "Fuzzy search" at bounding box center [434, 160] width 195 height 28
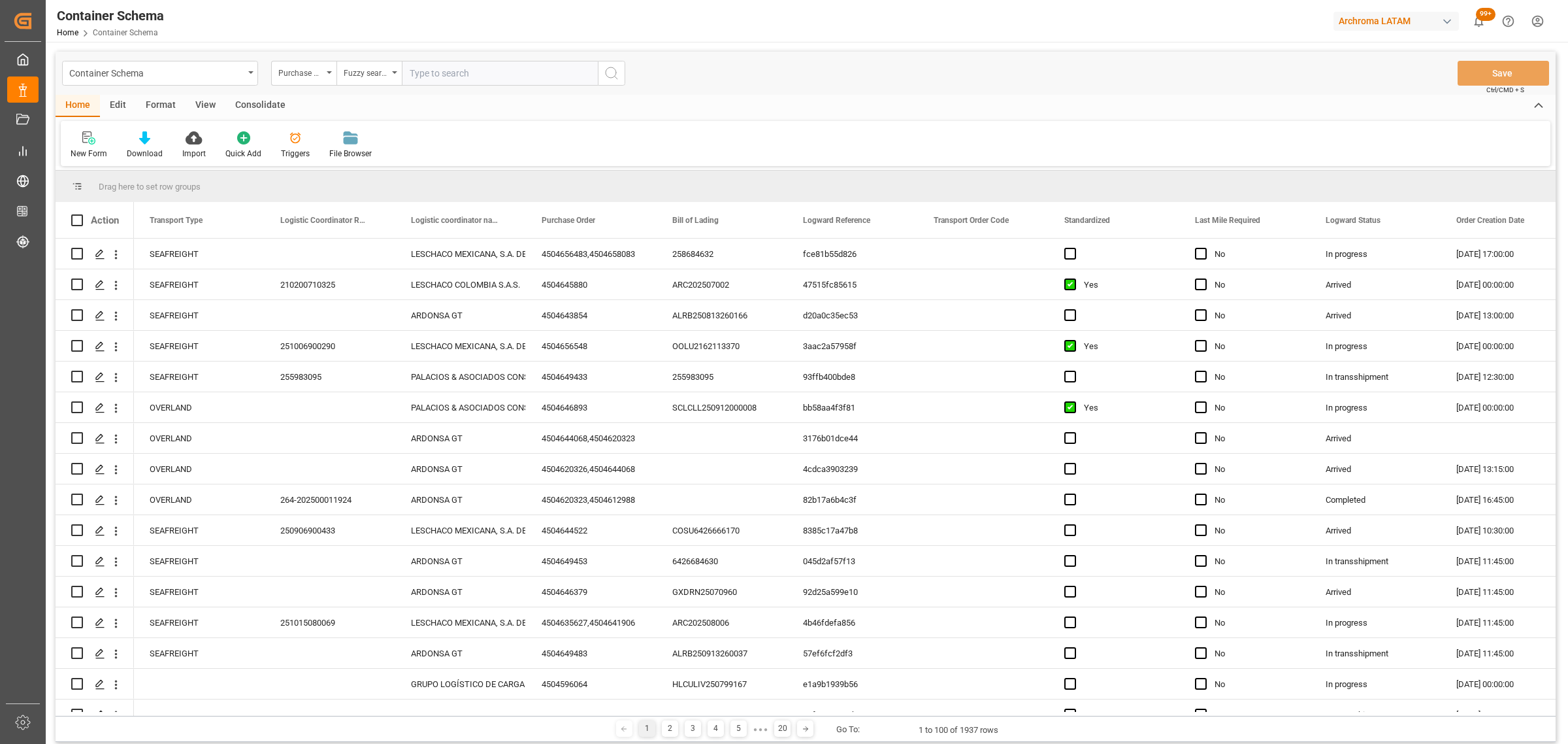
click at [454, 72] on input "text" at bounding box center [499, 73] width 196 height 25
paste input "4504651378"
type input "4504651378"
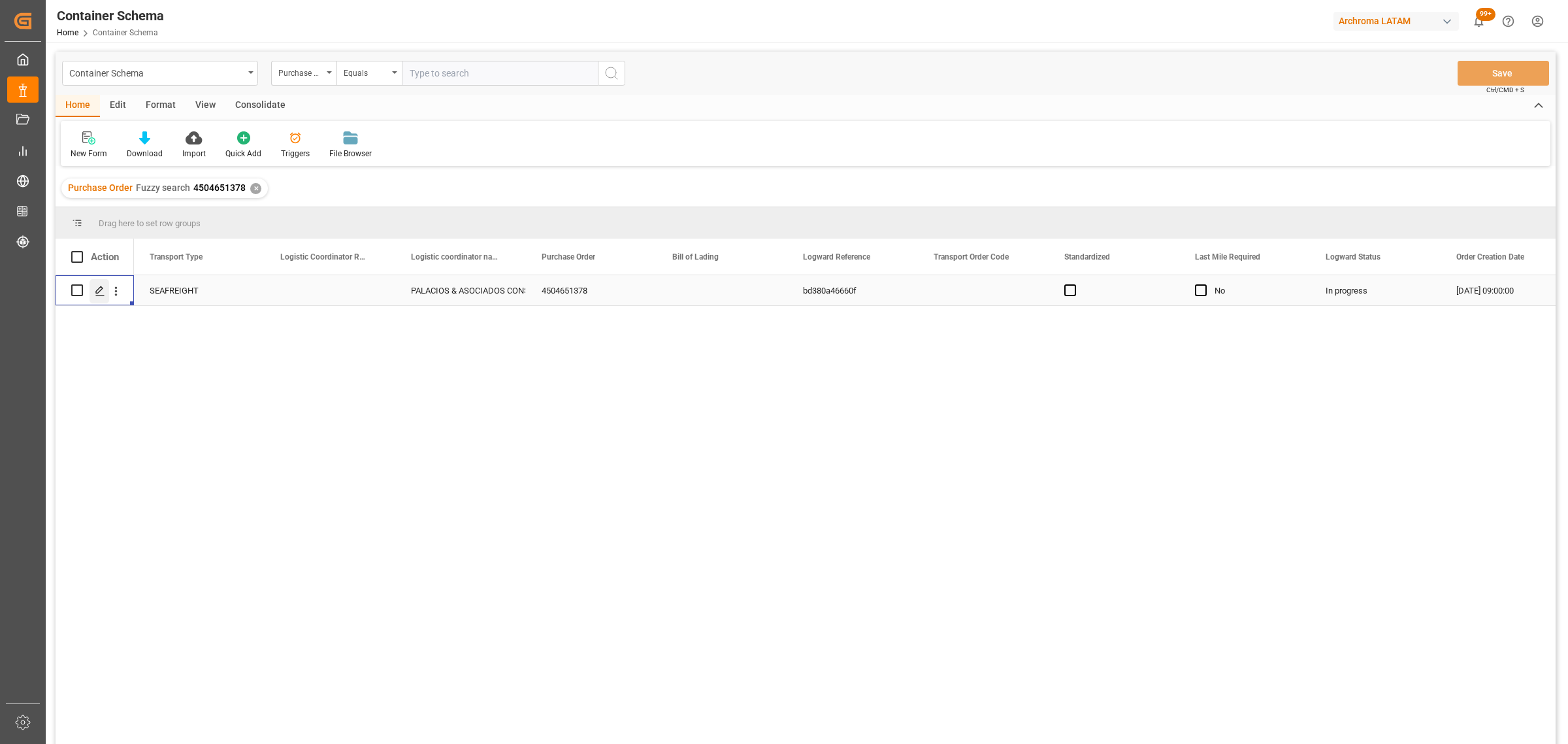
click at [94, 289] on icon "Press SPACE to select this row." at bounding box center [100, 291] width 11 height 11
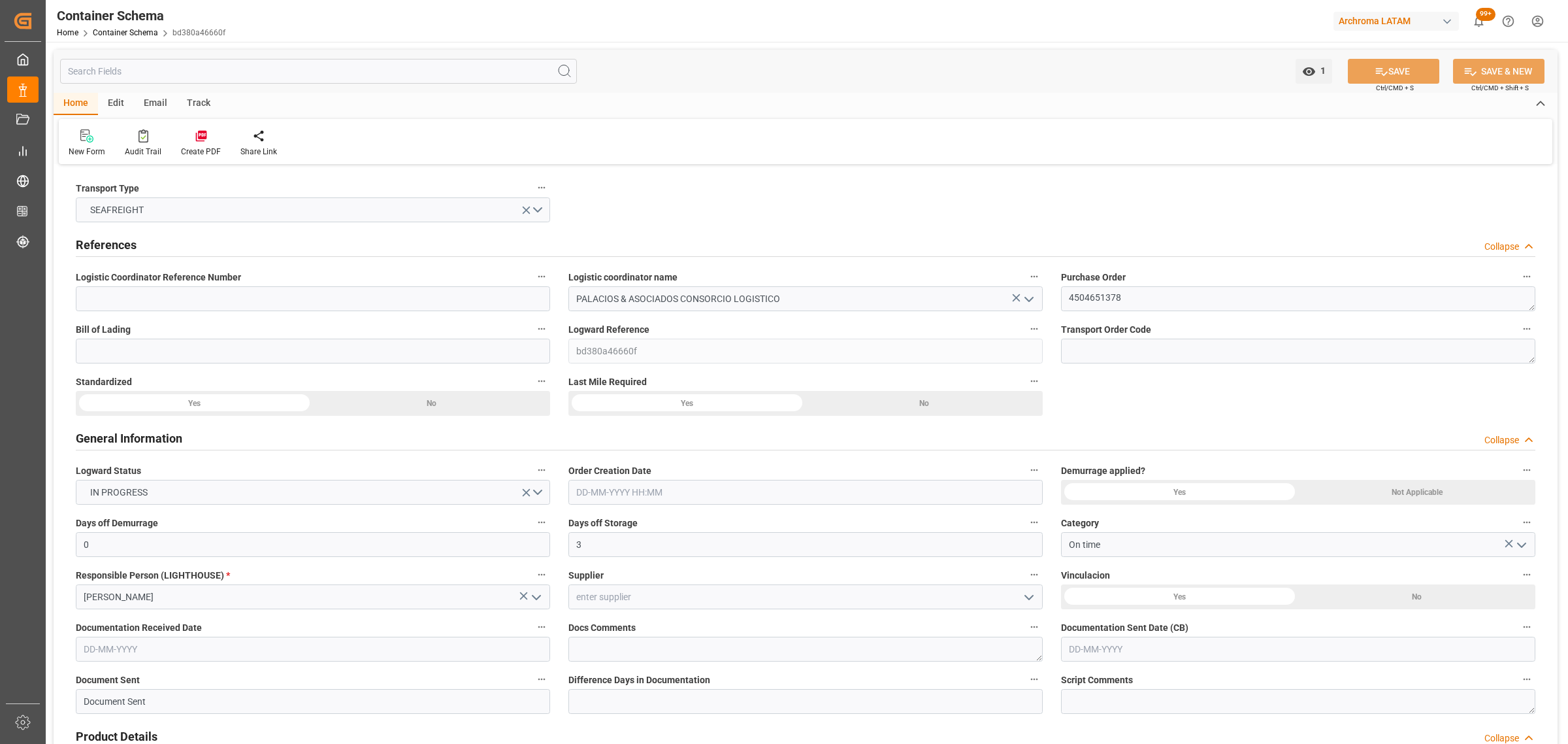
type input "0"
type input "3"
type input "1"
type input "18"
type input "23400"
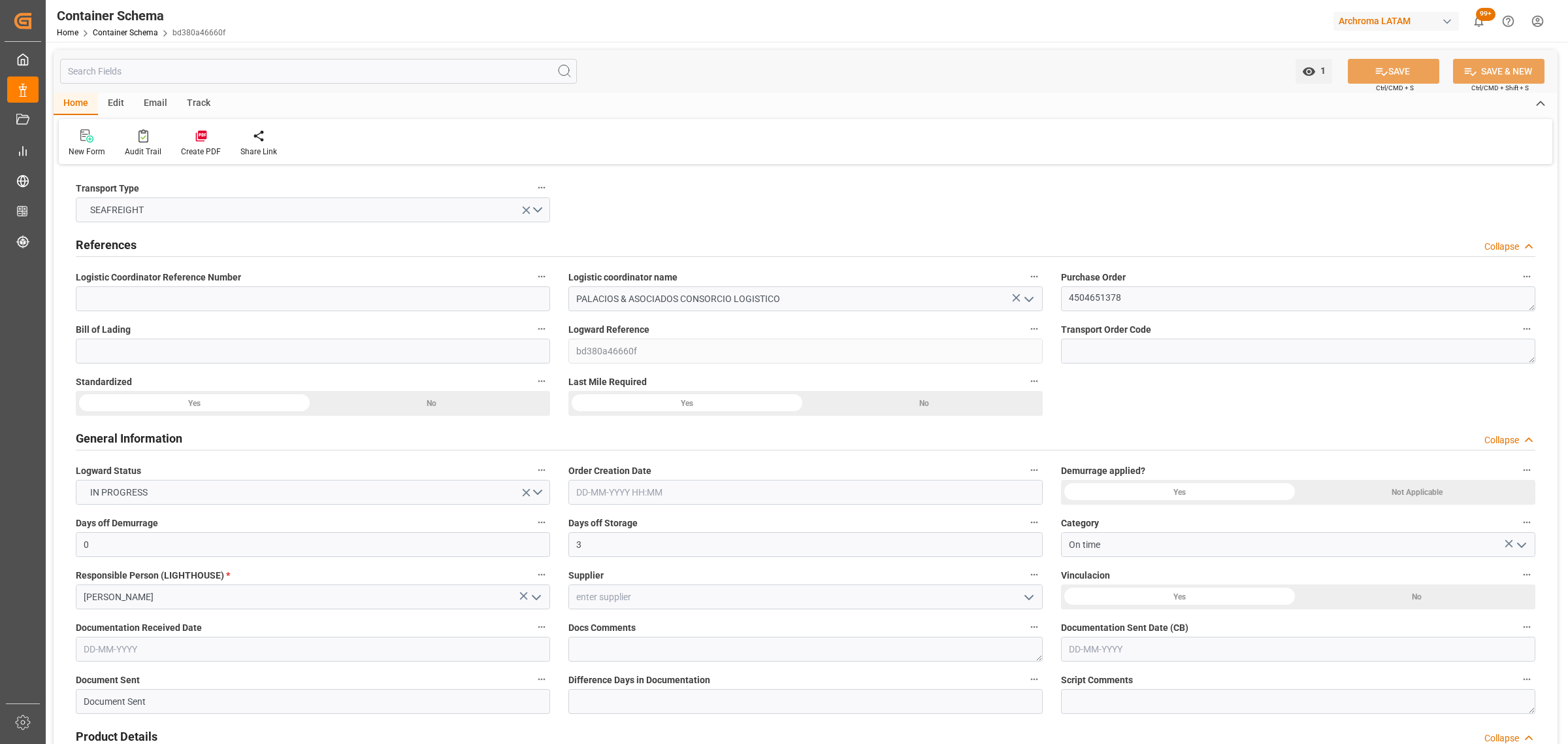
type input "24480"
type input "Hapag [PERSON_NAME]"
type input "Hapag Lloyd Aktiengesellschaft"
type input "BEANR"
type input "PECLL"
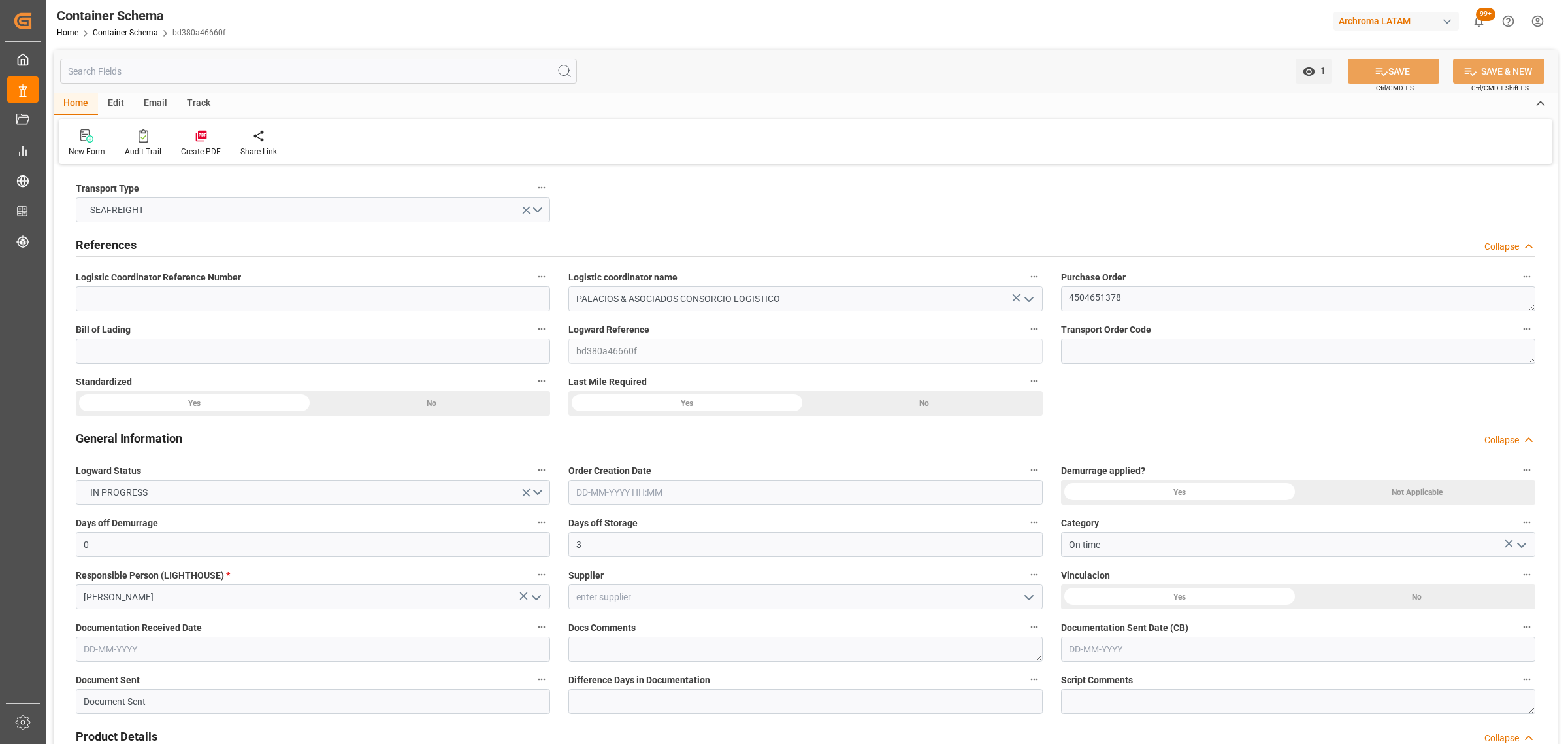
type input "PECLL"
type input "9777589"
type input "[DATE] 09:00"
type input "[DATE]"
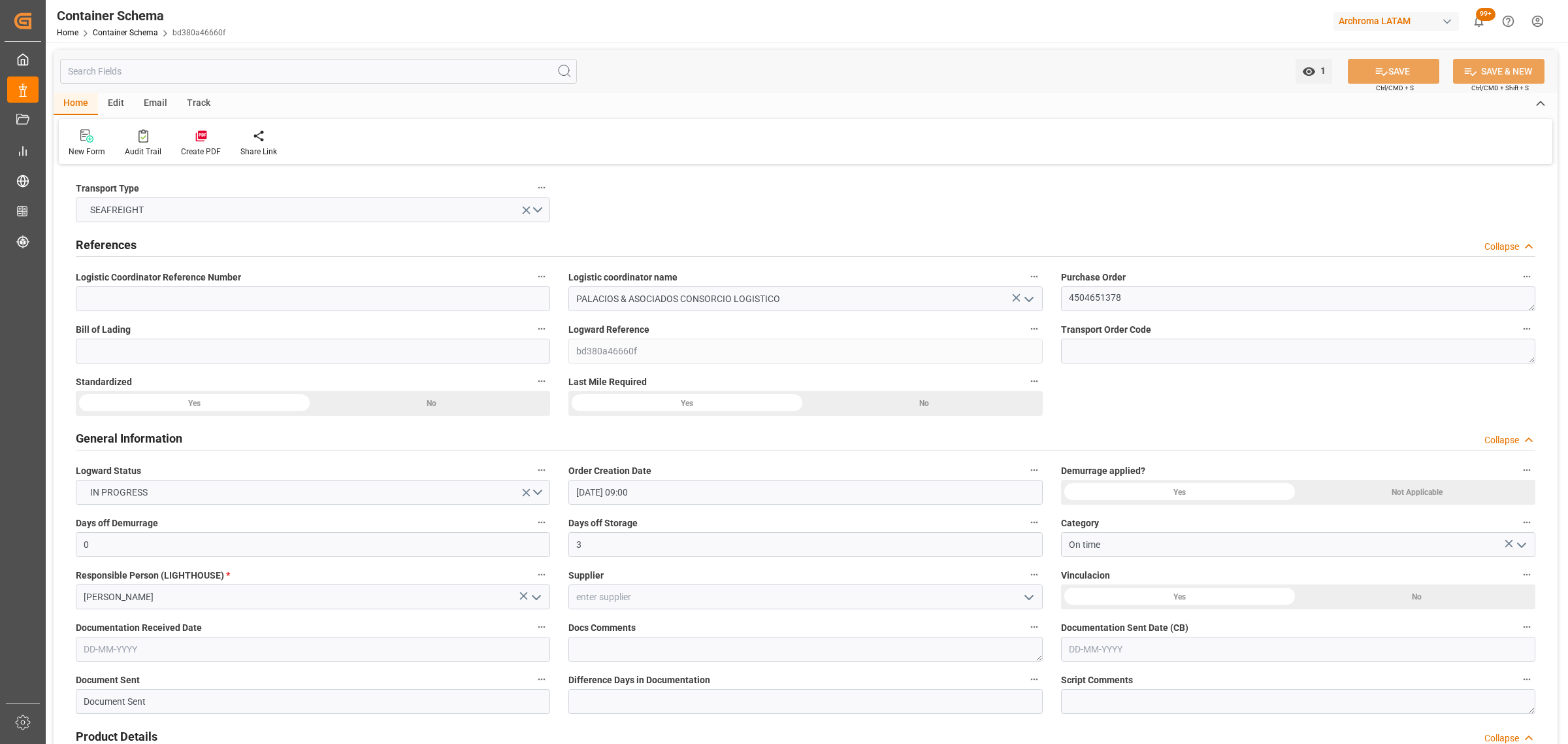
type input "[DATE]"
type input "[DATE] 00:00"
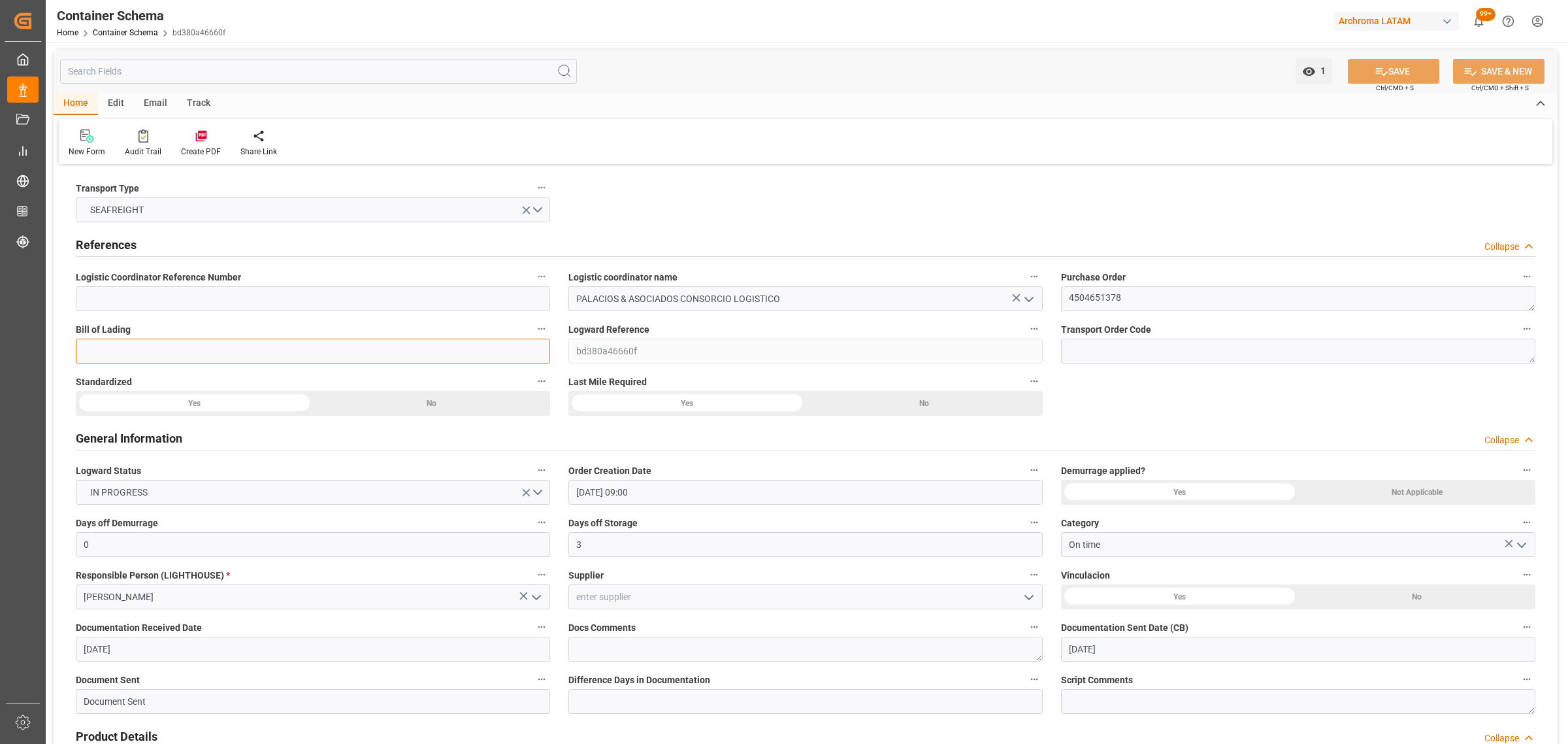
click at [236, 349] on input at bounding box center [313, 351] width 474 height 25
paste input "HLCUANR250859858"
type input "HLCUANR250859858"
click at [1398, 71] on button "SAVE" at bounding box center [1393, 71] width 91 height 25
click at [197, 107] on div "Track" at bounding box center [199, 104] width 43 height 22
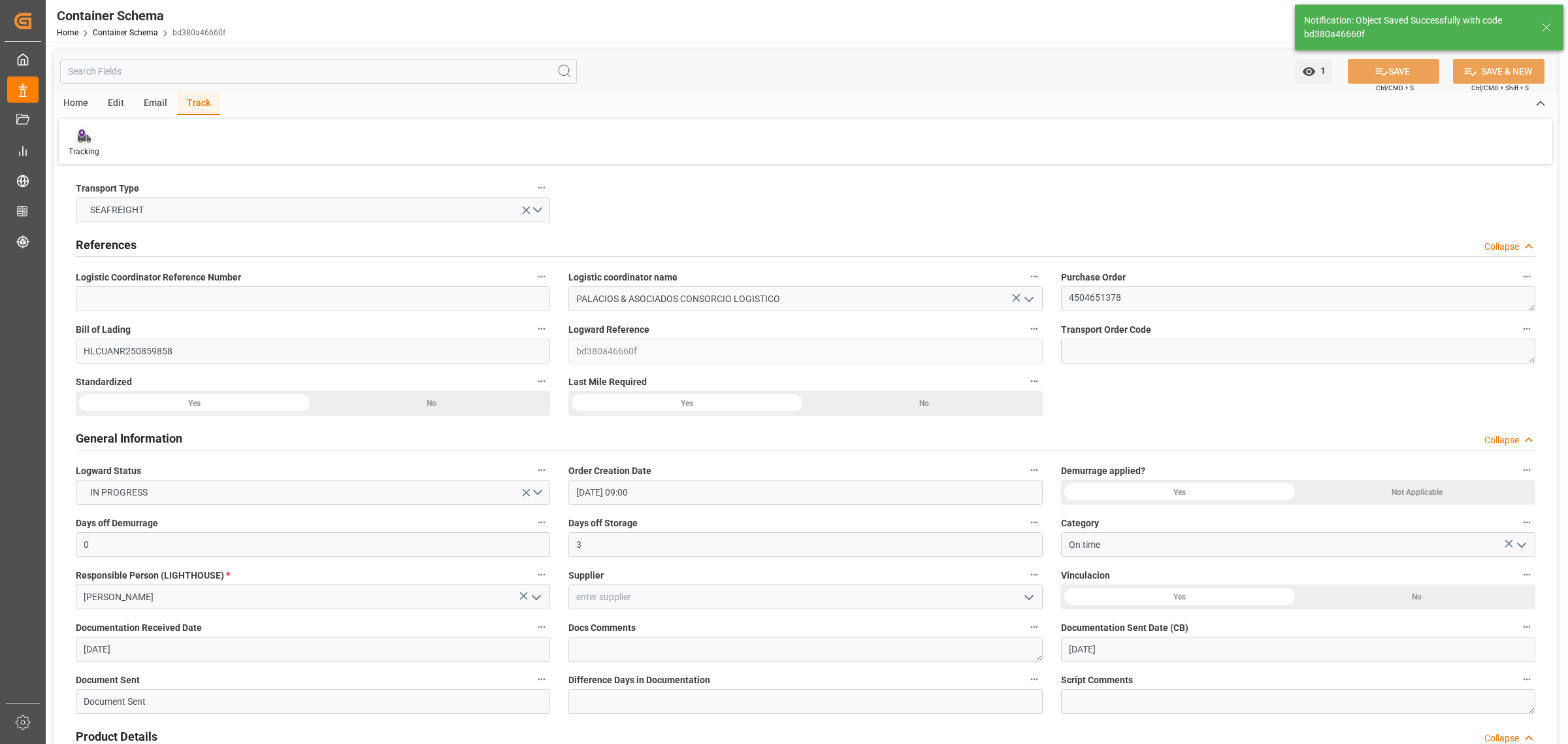
click at [81, 151] on div "Tracking" at bounding box center [84, 151] width 31 height 12
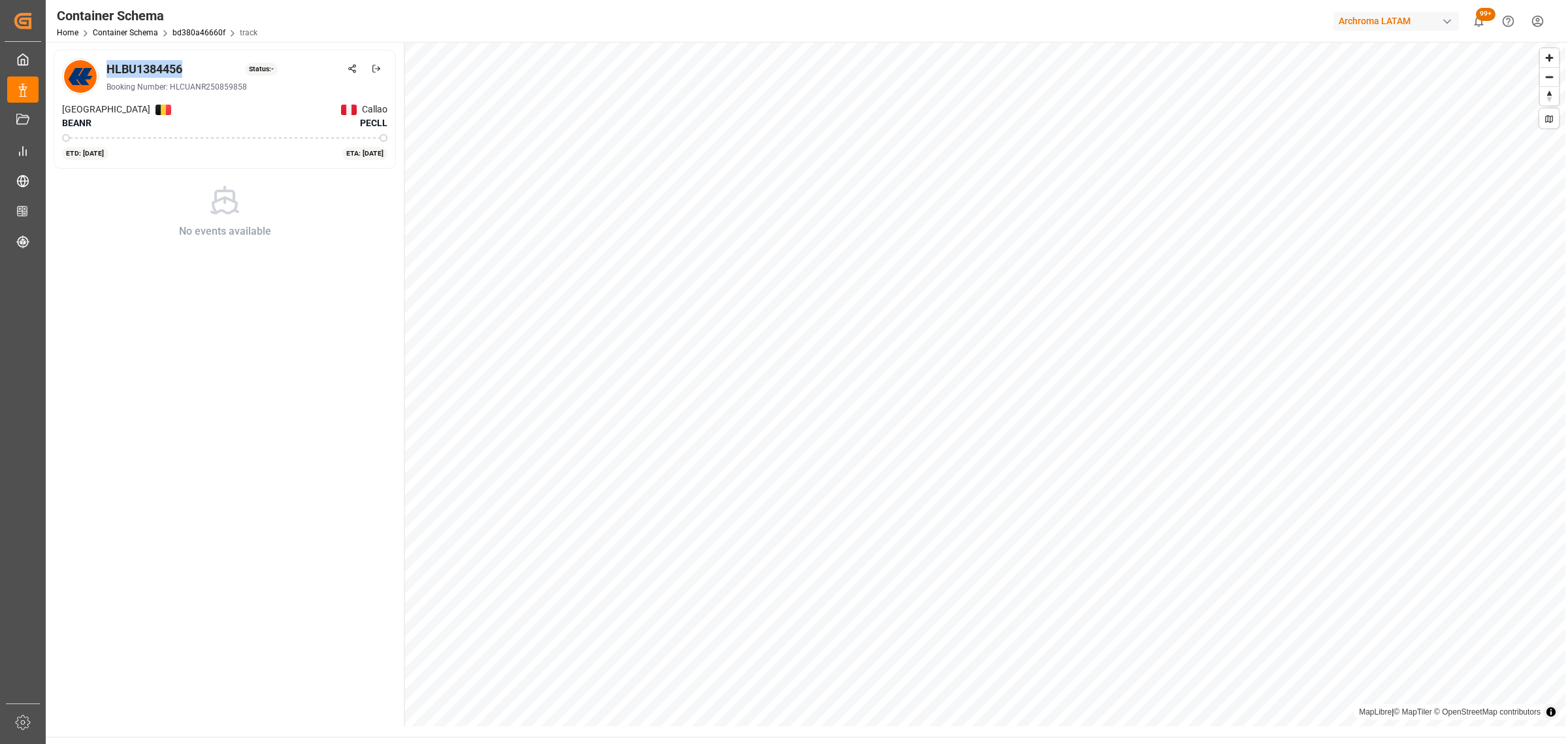
drag, startPoint x: 181, startPoint y: 66, endPoint x: 106, endPoint y: 64, distance: 75.0
click at [107, 64] on div "HLBU1384456" at bounding box center [144, 68] width 76 height 18
copy div "HLBU1384456"
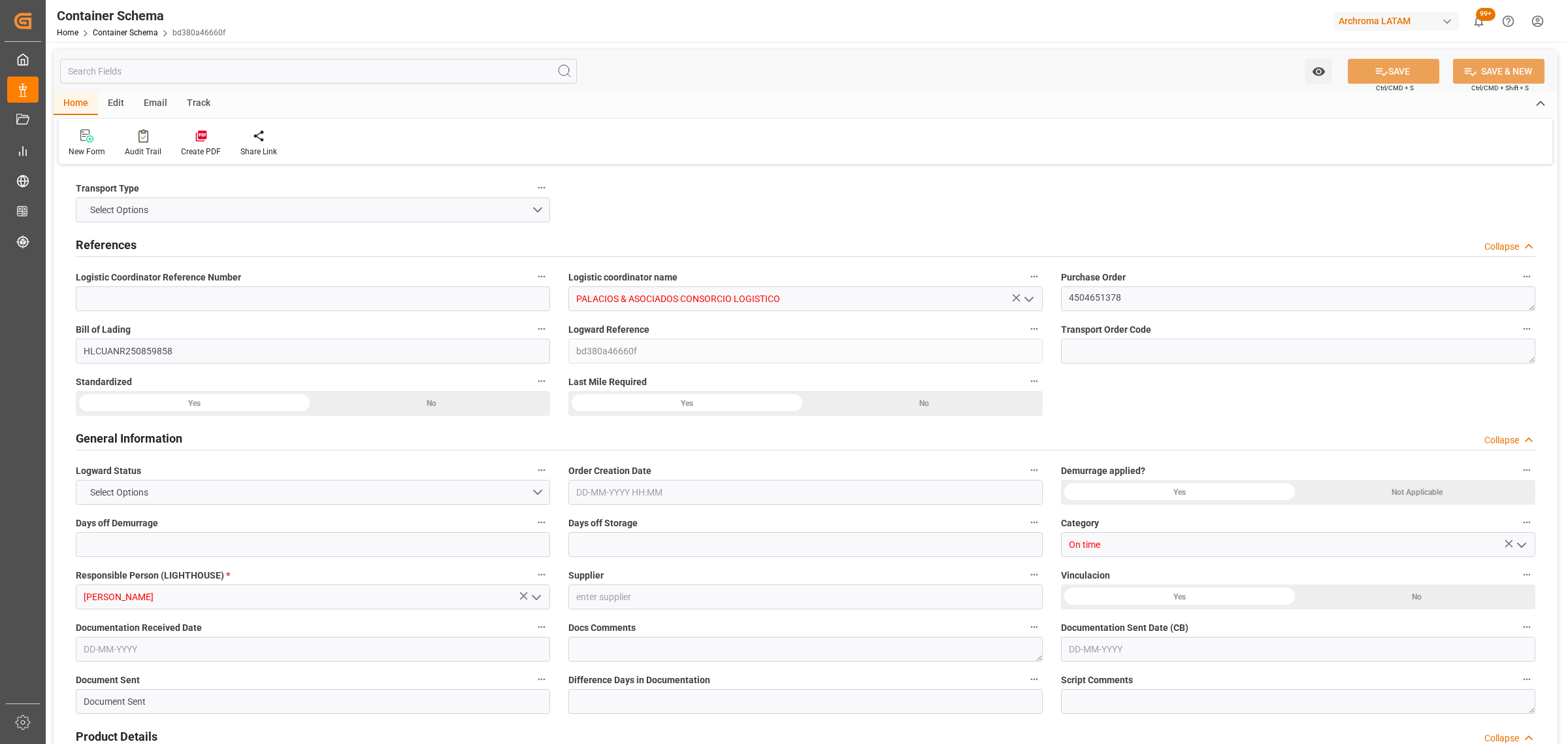
type input "0"
type input "3"
type input "1"
type input "18"
type input "23400"
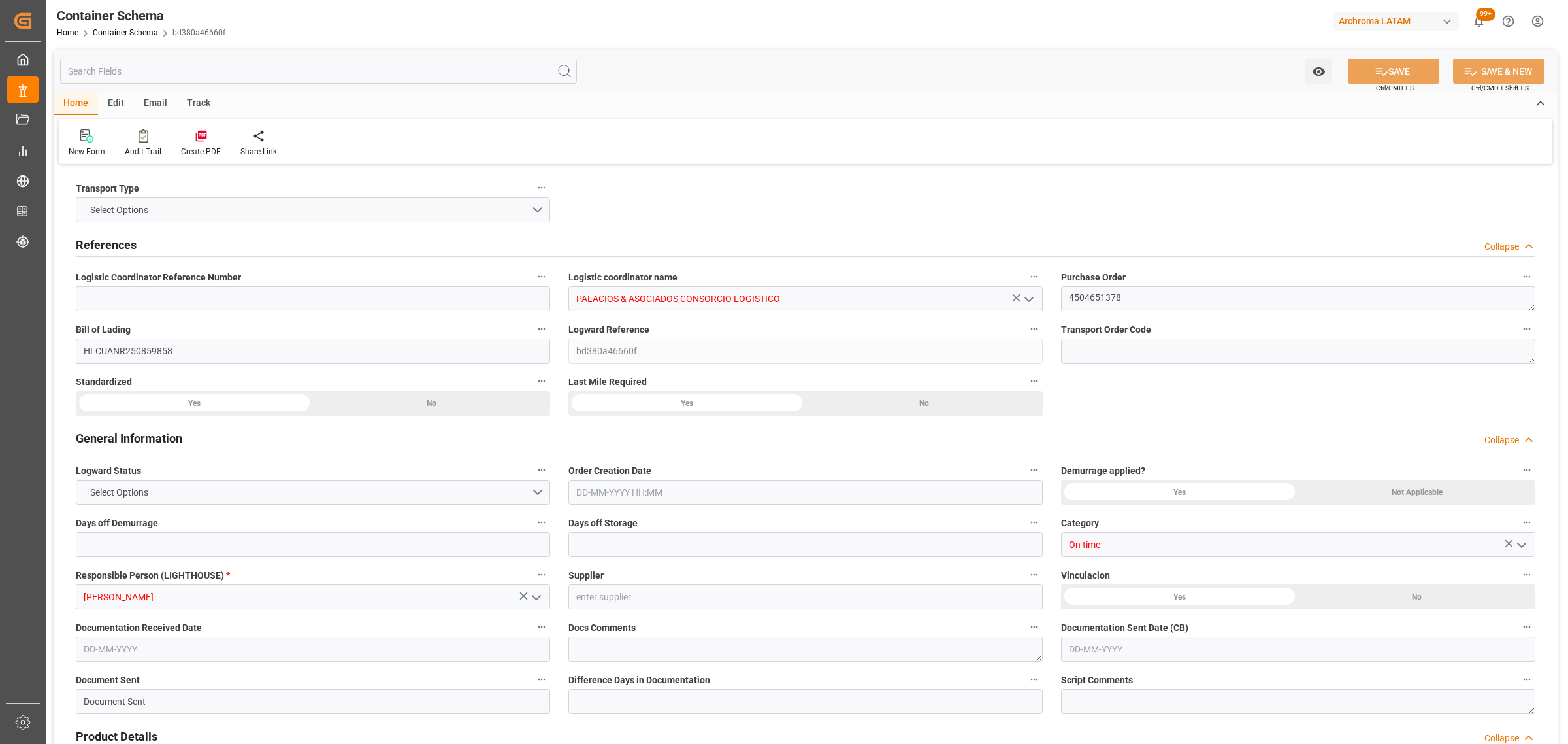
type input "24480"
type input "Hapag [PERSON_NAME]"
type input "Hapag Lloyd Aktiengesellschaft"
type input "BEANR"
type input "PECLL"
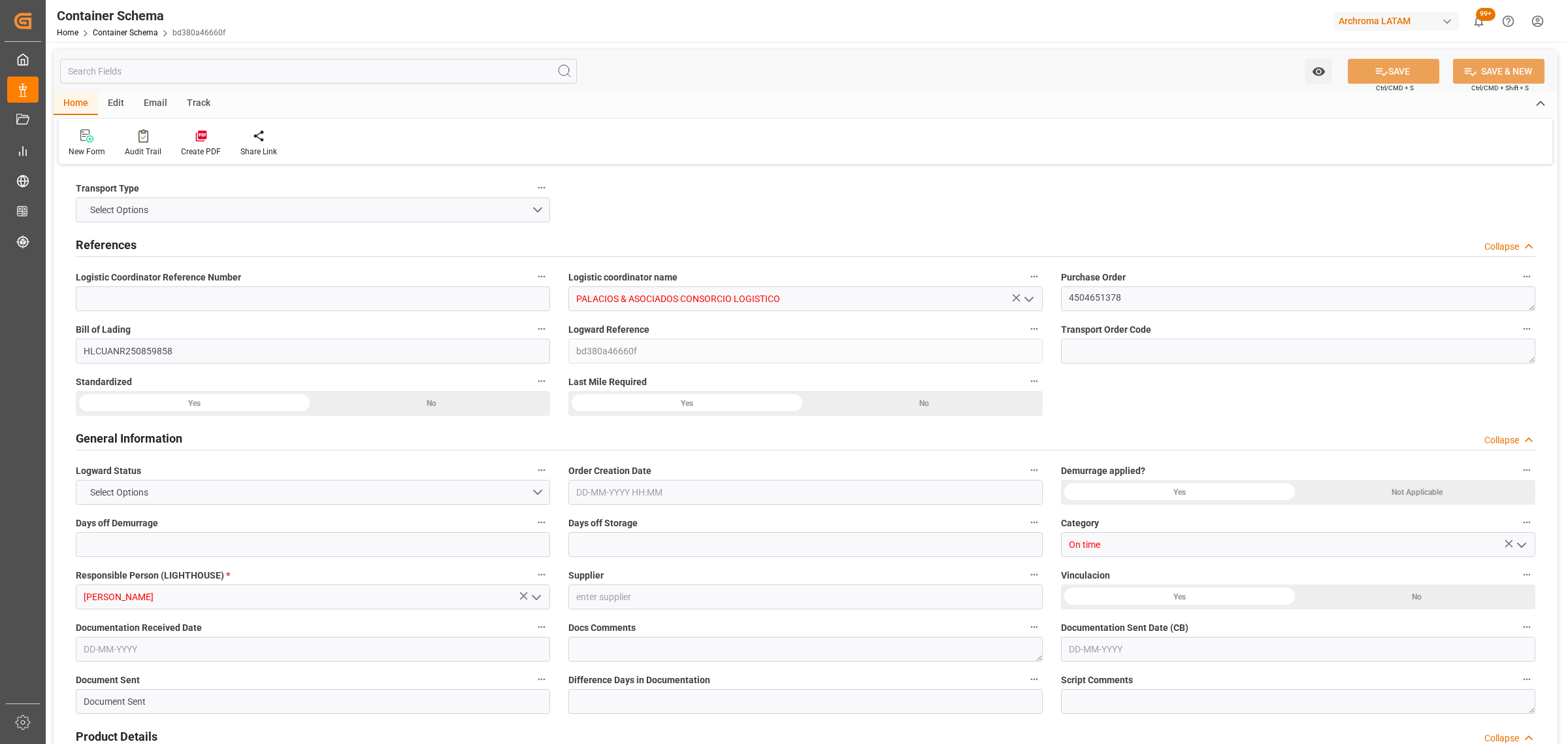
type input "PECLL"
type input "9777589"
type input "[DATE] 09:00"
type input "[DATE]"
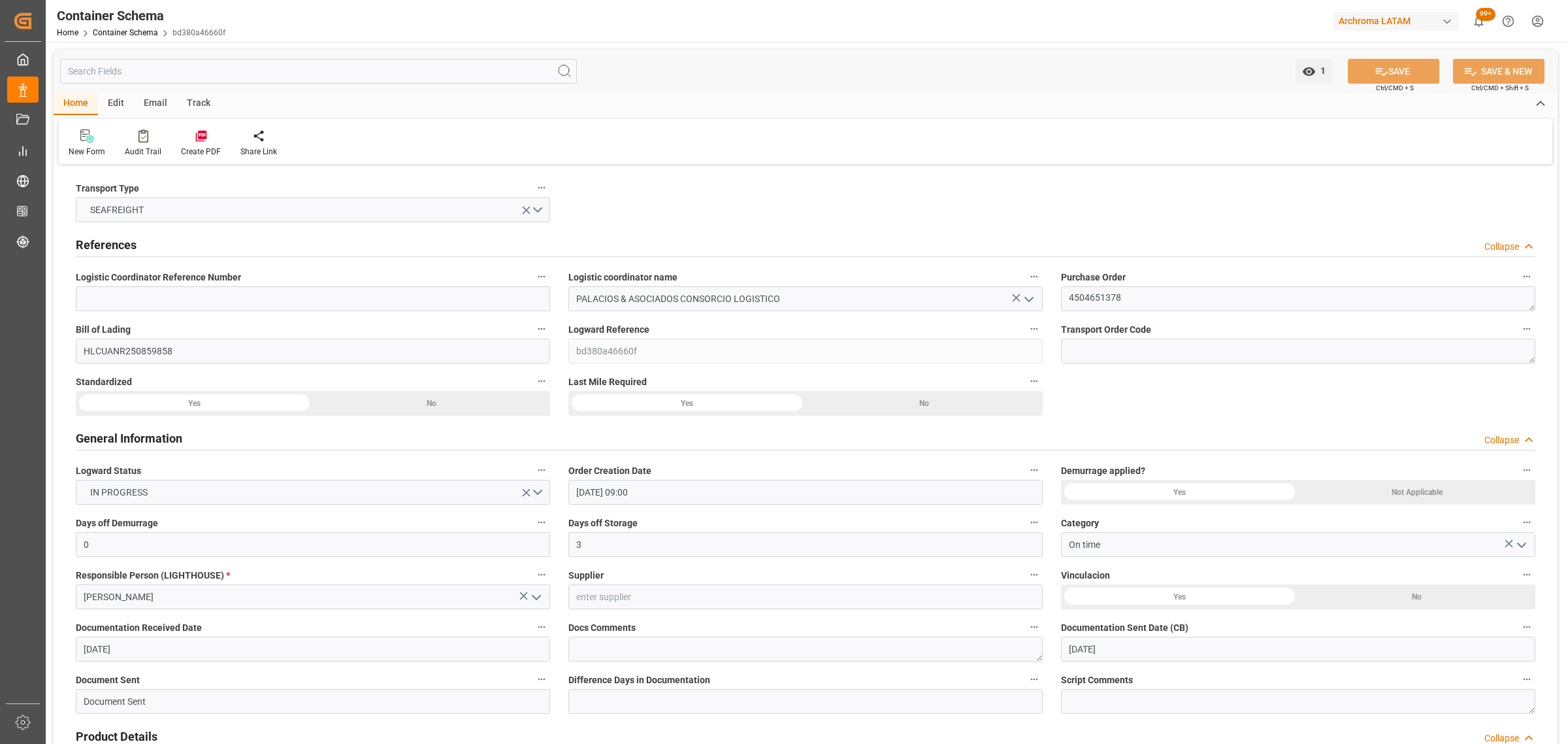
type input "[DATE]"
type input "[DATE] 00:00"
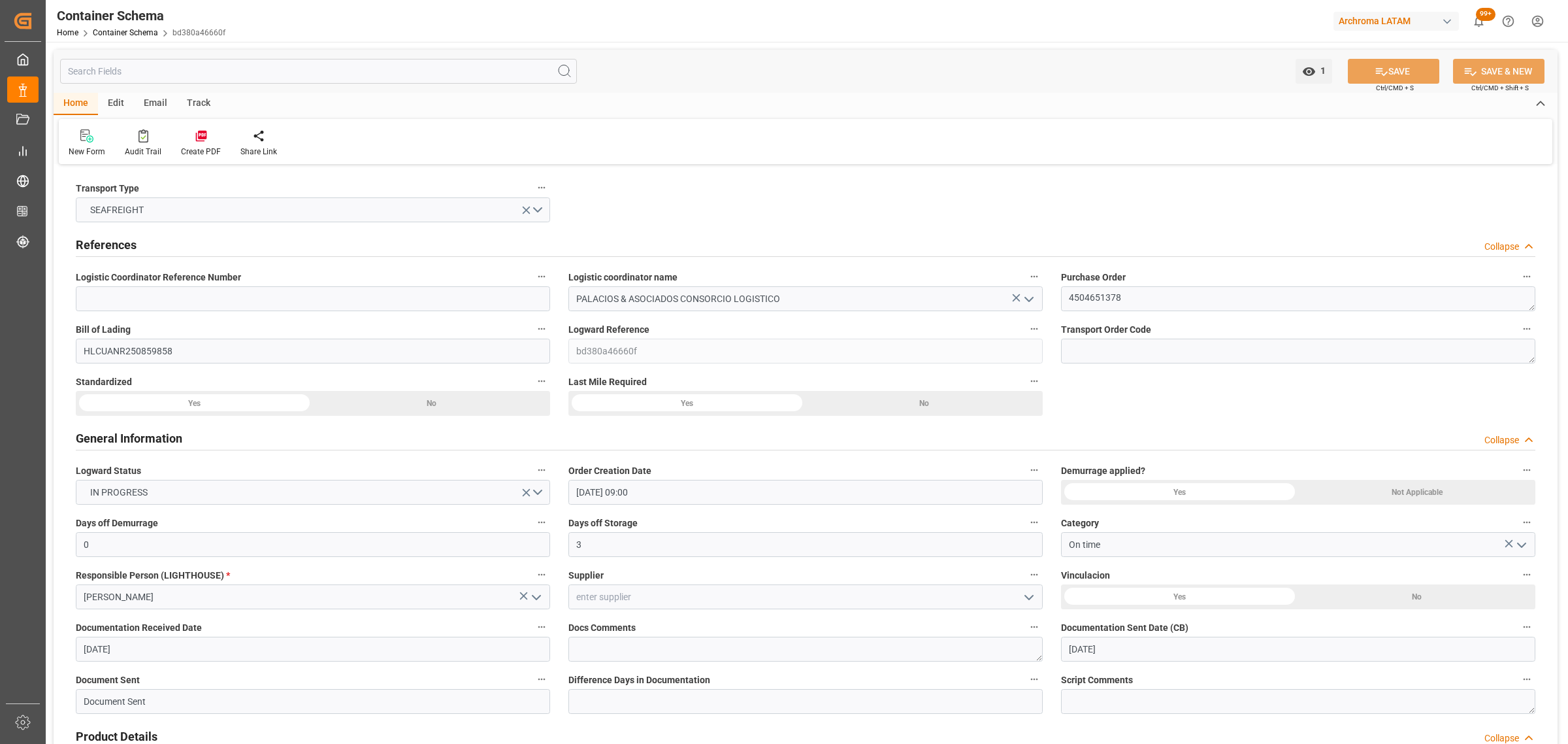
click at [151, 103] on div "Email" at bounding box center [155, 104] width 43 height 22
click at [98, 143] on div "Send Email" at bounding box center [88, 143] width 59 height 28
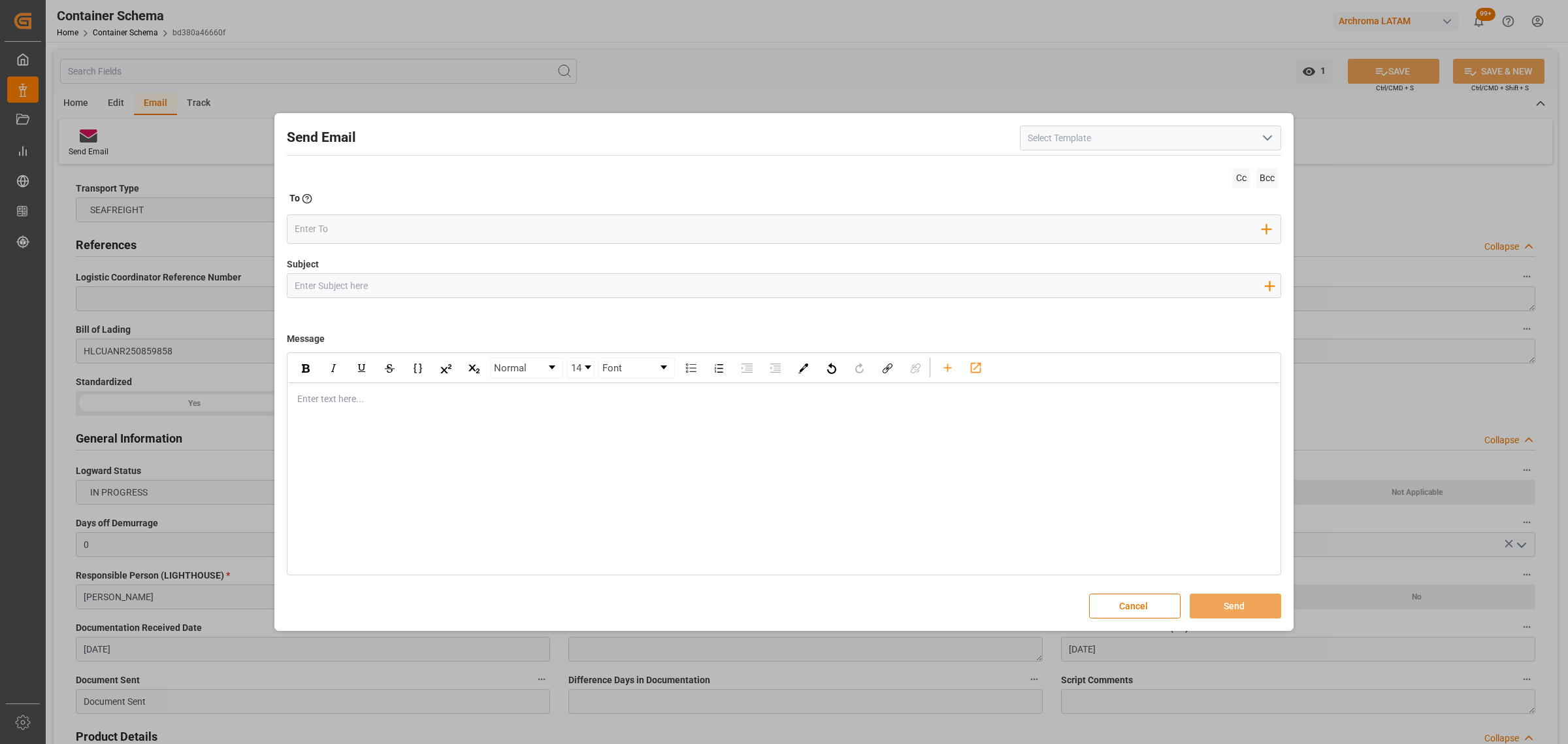
click at [373, 289] on input "Subject" at bounding box center [778, 286] width 983 height 23
paste input "PO 4504651378 //TE//LOGWARD STATUS // BASF SE // ARCHROMA [GEOGRAPHIC_DATA]// F…"
type input "PO 4504651378 //TE//LOGWARD STATUS // BASF SE // ARCHROMA [GEOGRAPHIC_DATA]// F…"
click at [337, 410] on div "Enter text here..." at bounding box center [784, 399] width 992 height 32
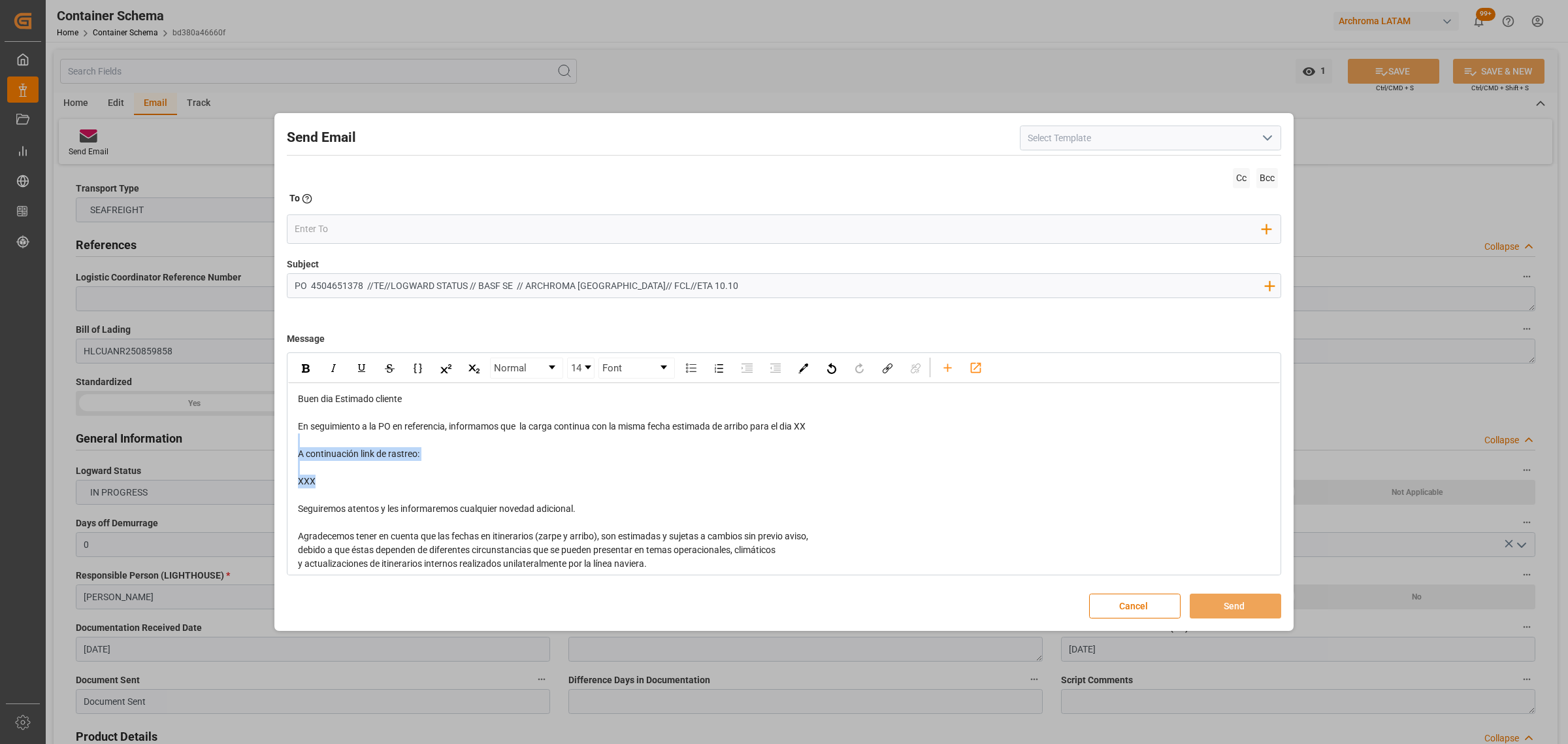
drag, startPoint x: 360, startPoint y: 481, endPoint x: 281, endPoint y: 448, distance: 85.6
click at [281, 448] on div "Send Email Cc Bcc To Enter the TO Email address Add Field to To Subject PO 4504…" at bounding box center [784, 372] width 1012 height 511
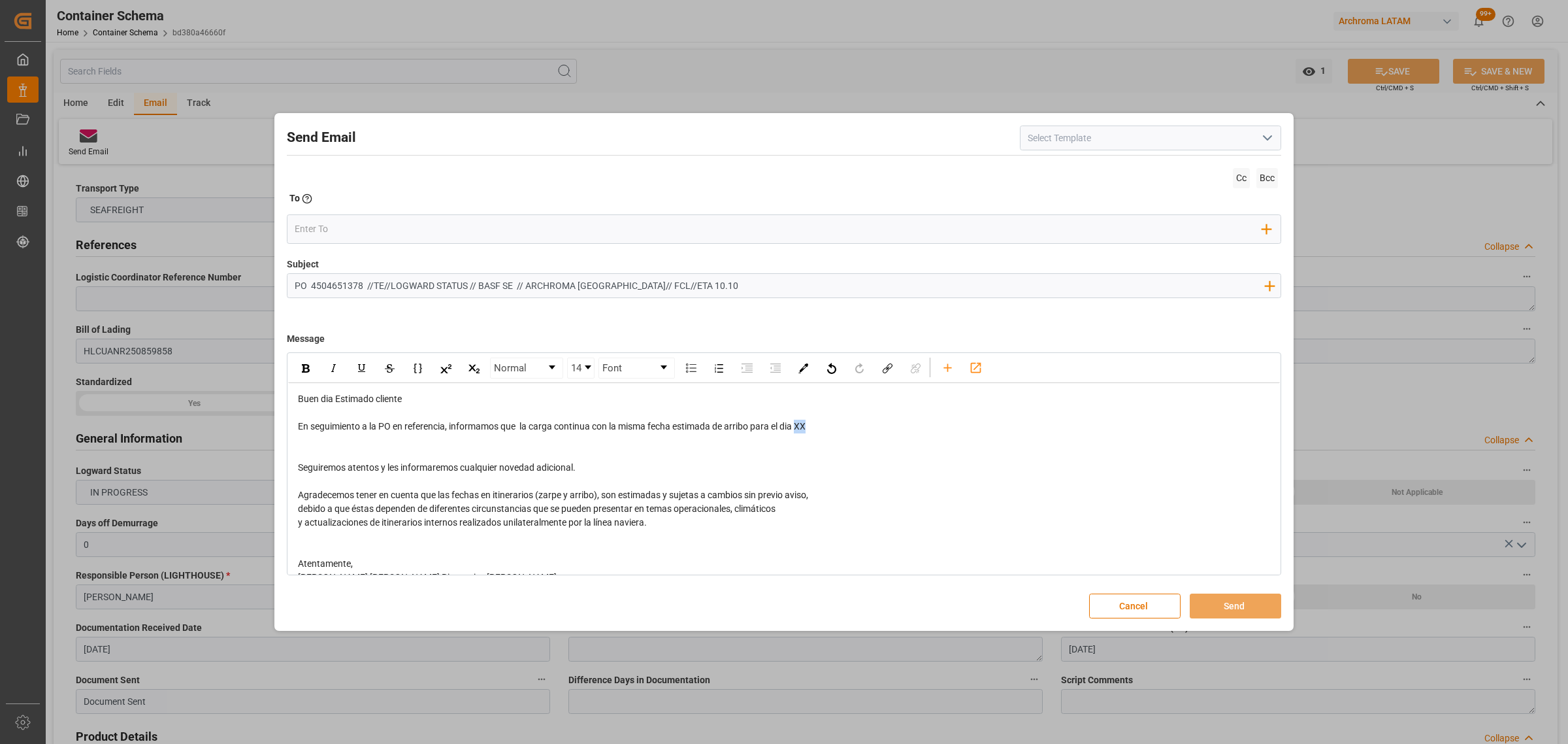
drag, startPoint x: 828, startPoint y: 424, endPoint x: 801, endPoint y: 425, distance: 27.0
click at [801, 425] on div "En seguimiento a la PO en referencia, informamos que la carga continua con la m…" at bounding box center [784, 426] width 972 height 14
click at [801, 428] on span "En seguimiento a la PO en referencia, informamos que la carga continua con la m…" at bounding box center [555, 426] width 514 height 11
drag, startPoint x: 824, startPoint y: 427, endPoint x: 801, endPoint y: 428, distance: 23.0
click at [801, 428] on div "En seguimiento a la PO en referencia, informamos que la carga continua con la m…" at bounding box center [784, 426] width 972 height 14
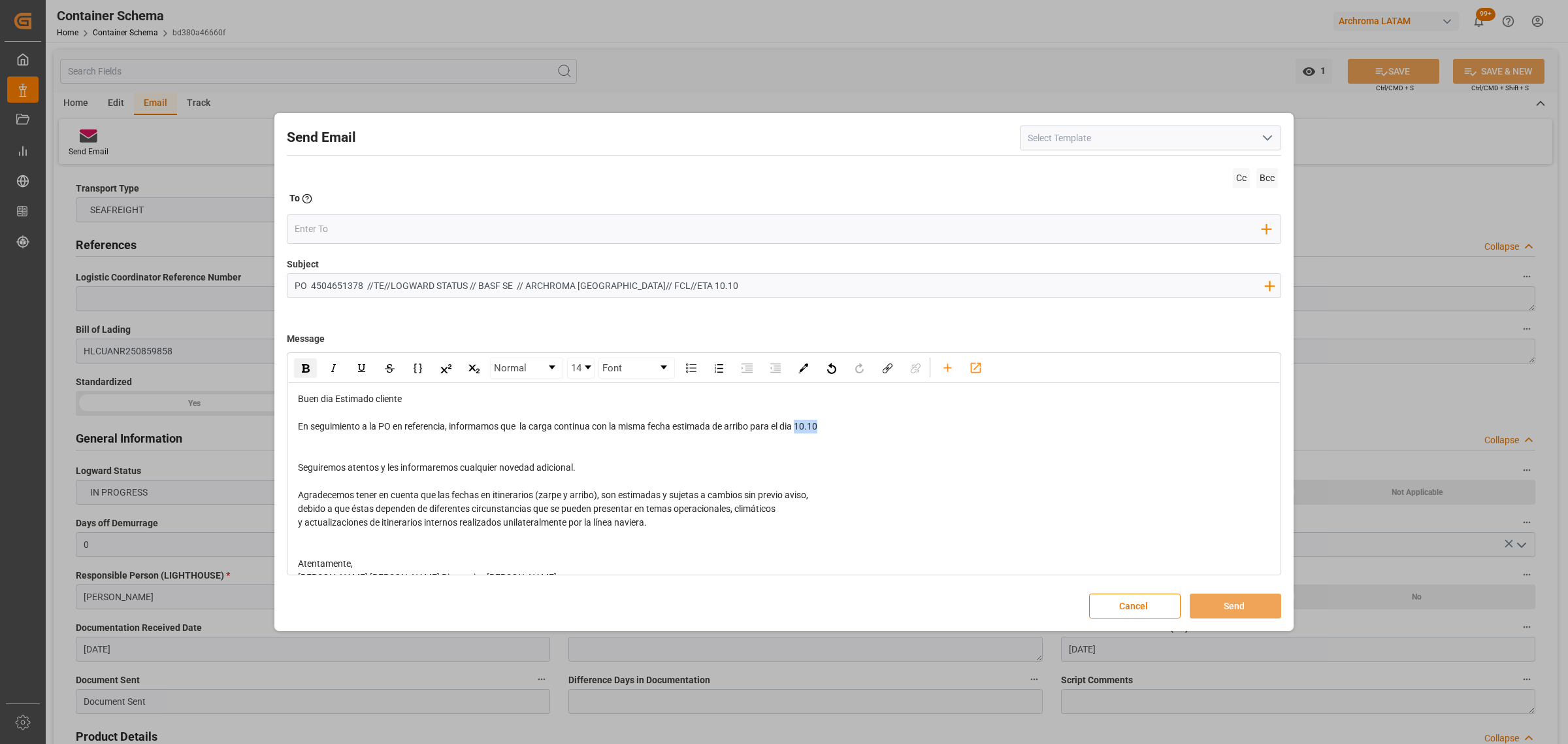
click at [302, 371] on img "rdw-inline-control" at bounding box center [305, 368] width 8 height 8
click at [363, 445] on div "rdw-editor" at bounding box center [784, 440] width 972 height 14
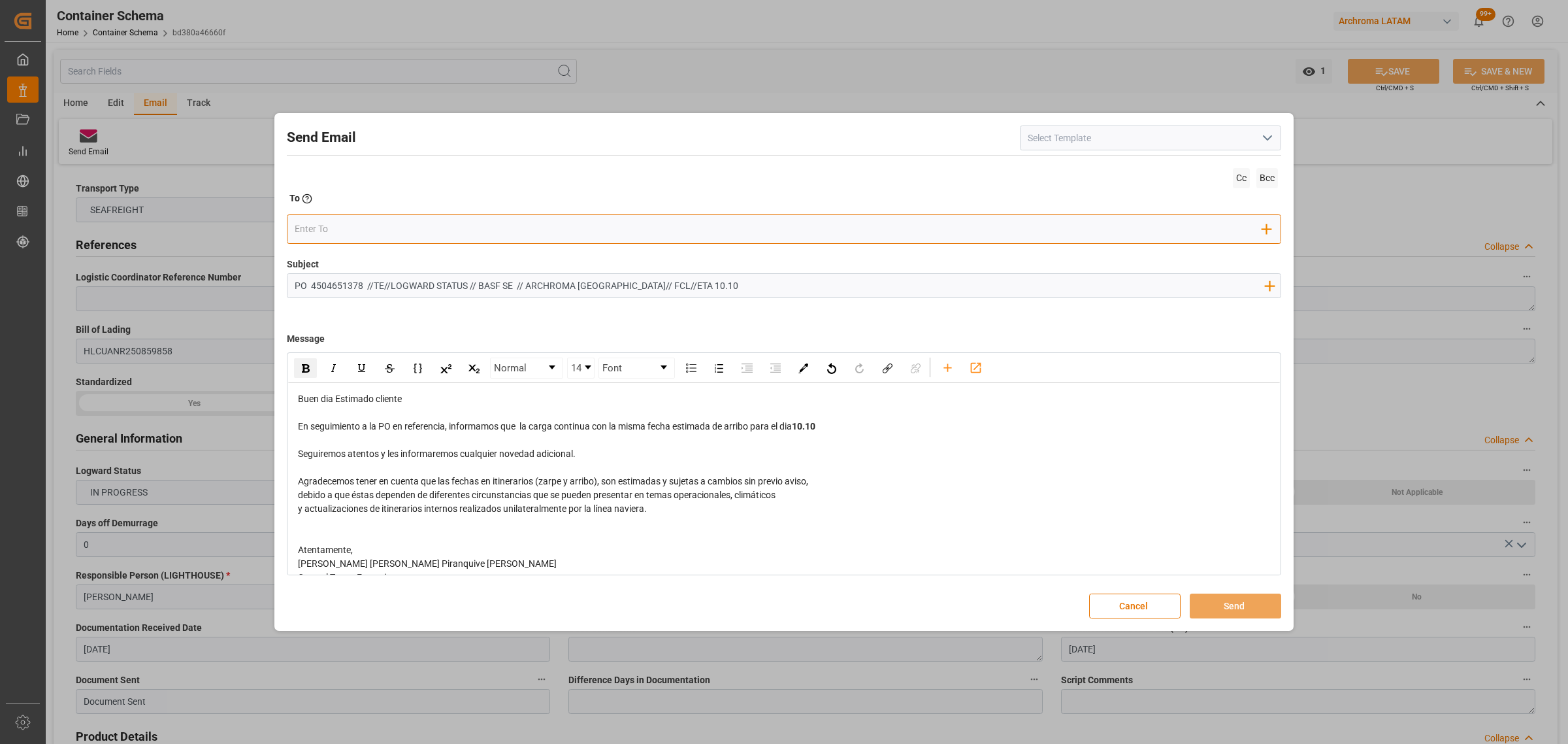
click at [370, 223] on input "email" at bounding box center [778, 229] width 968 height 20
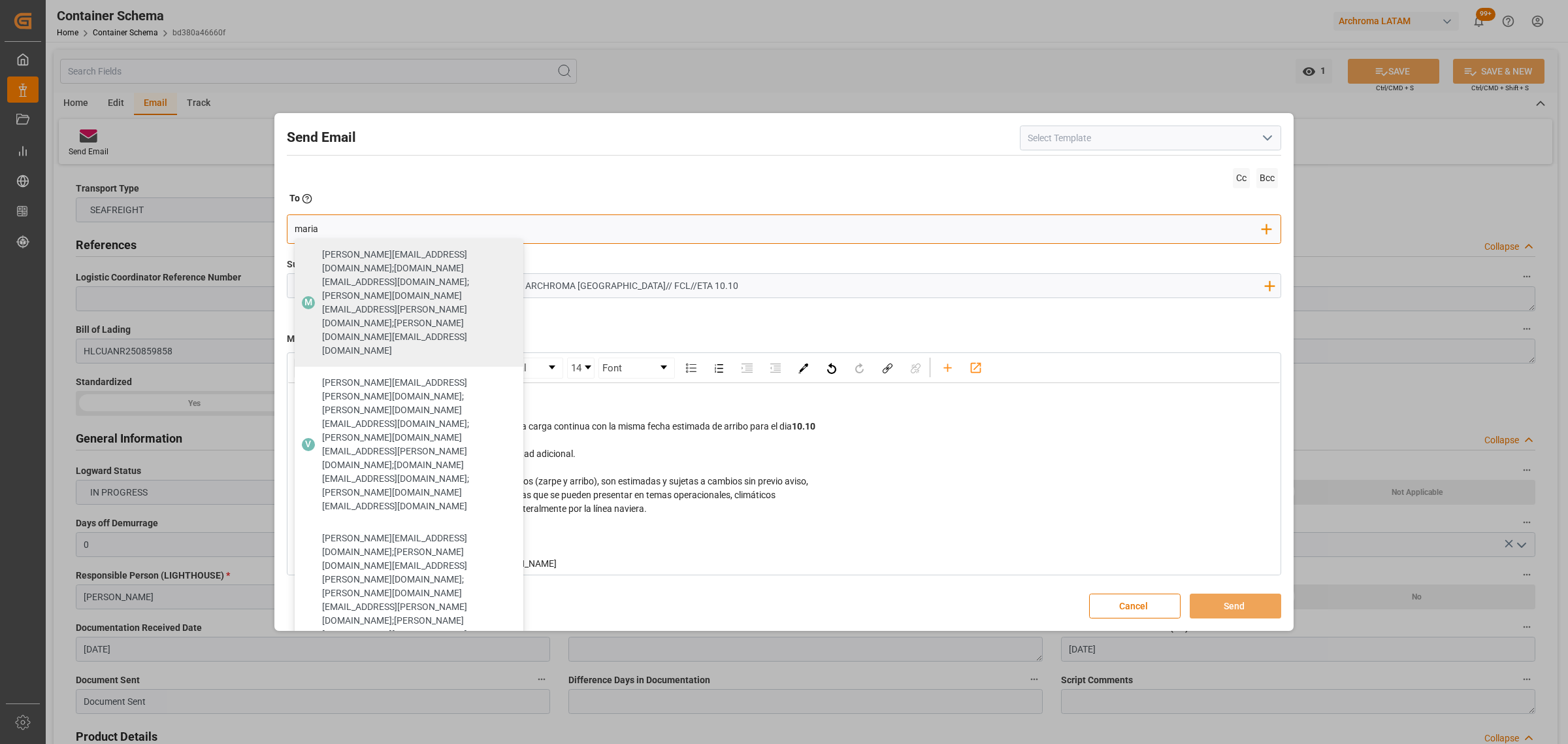
type input "maria"
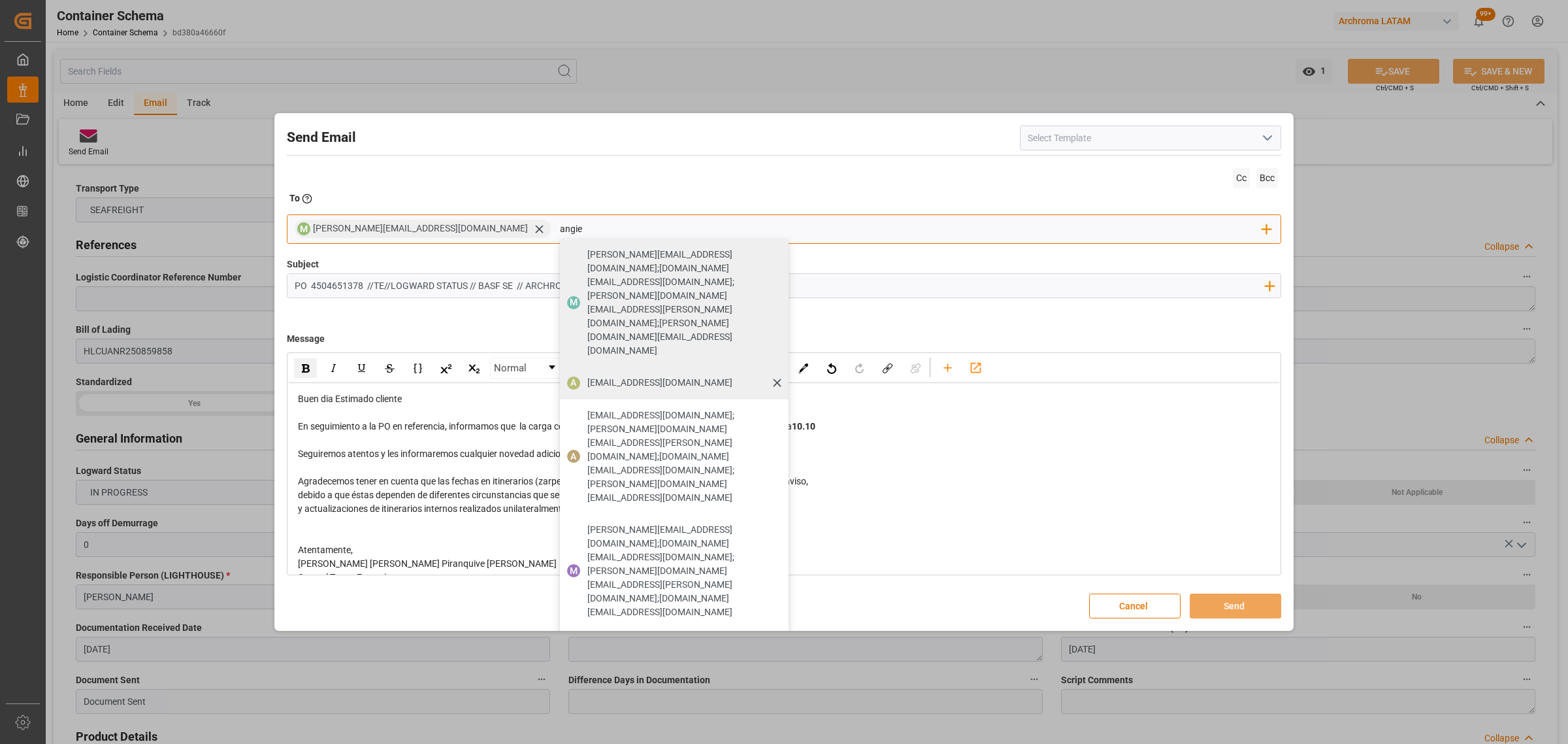
type input "angie"
click at [583, 371] on div "[EMAIL_ADDRESS][DOMAIN_NAME]" at bounding box center [659, 382] width 154 height 23
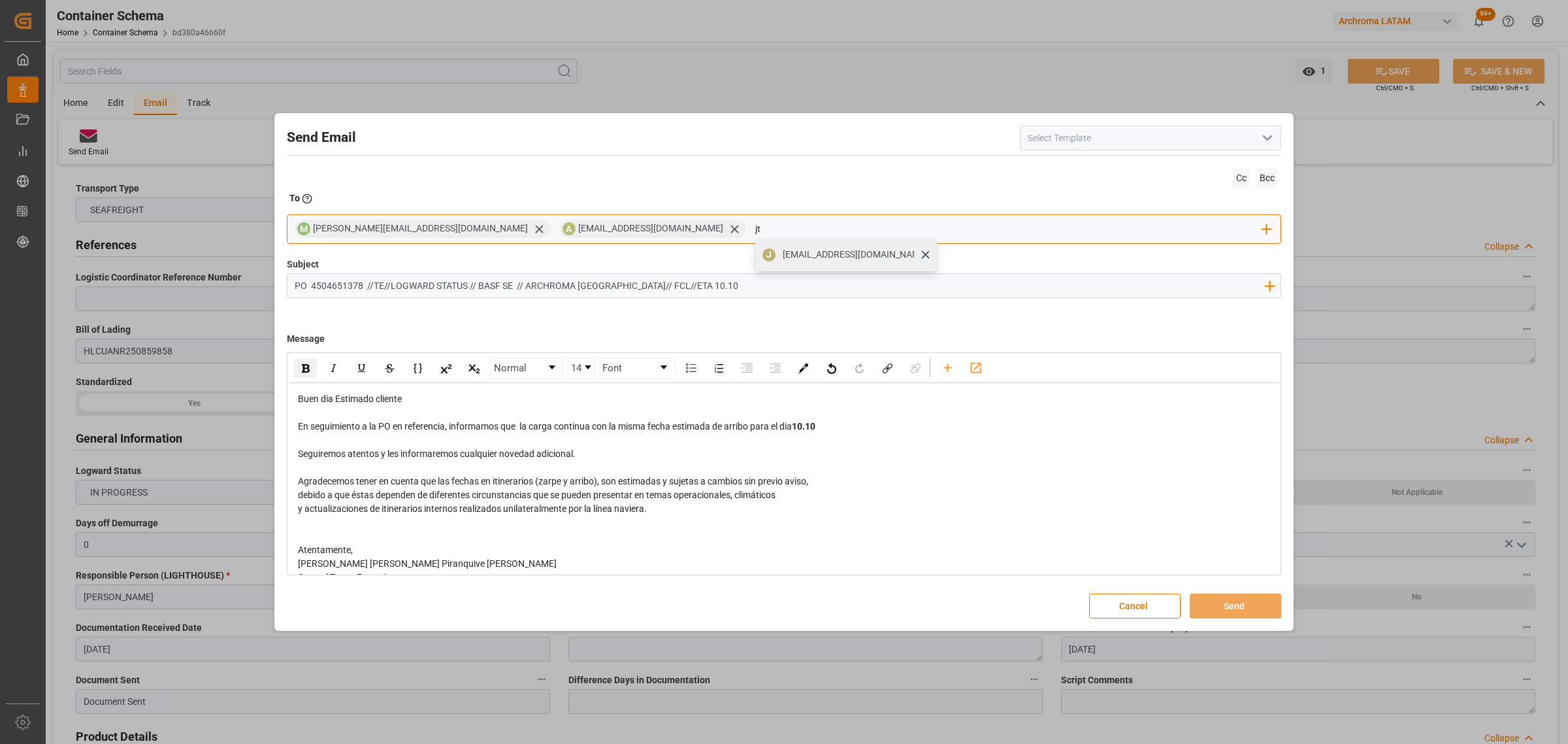
type input "jt"
click at [755, 266] on div "J [EMAIL_ADDRESS][DOMAIN_NAME]" at bounding box center [846, 255] width 182 height 33
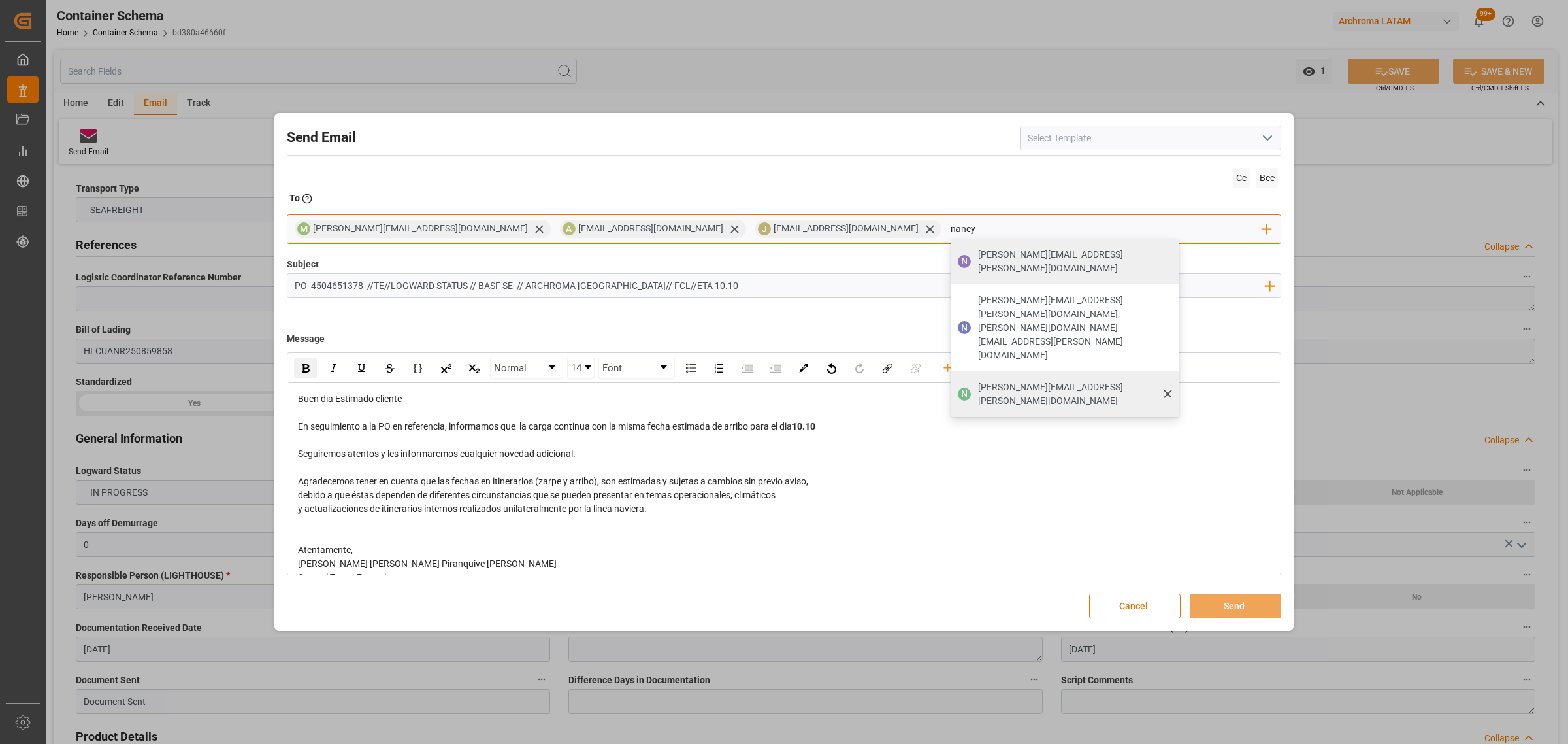
type input "nancy"
click at [978, 380] on span "[PERSON_NAME][EMAIL_ADDRESS][PERSON_NAME][DOMAIN_NAME]" at bounding box center [1074, 394] width 192 height 28
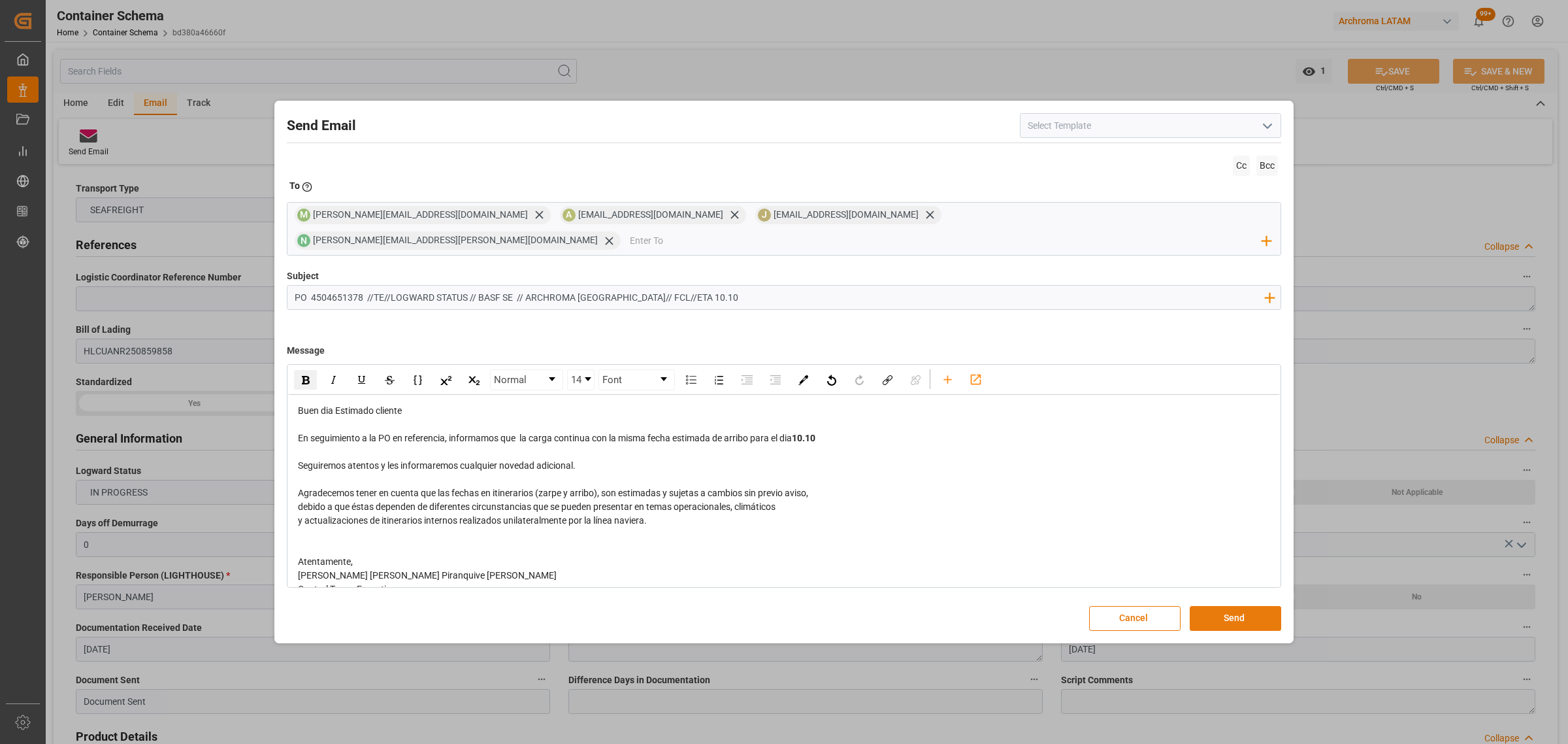
click at [1244, 611] on button "Send" at bounding box center [1235, 618] width 91 height 25
